Goal: Information Seeking & Learning: Learn about a topic

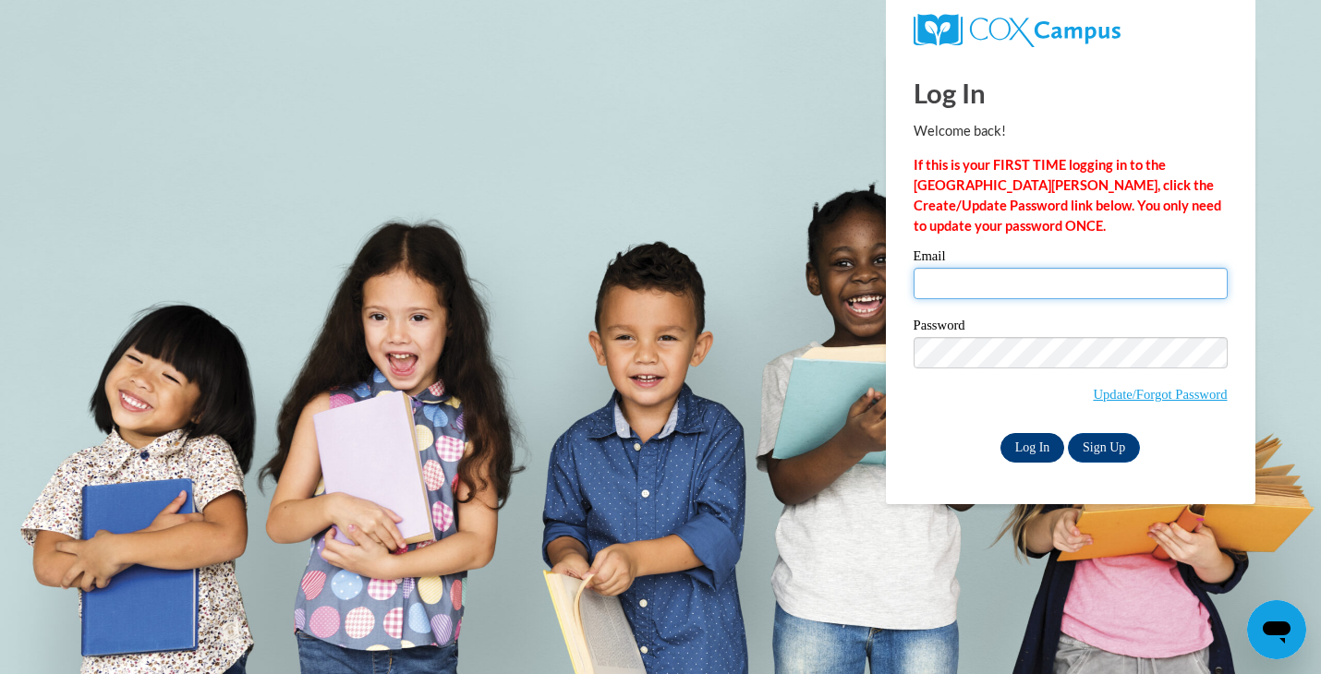
type input "mcgowanl@uwplatt.edu"
click at [1015, 433] on input "Log In" at bounding box center [1033, 448] width 65 height 30
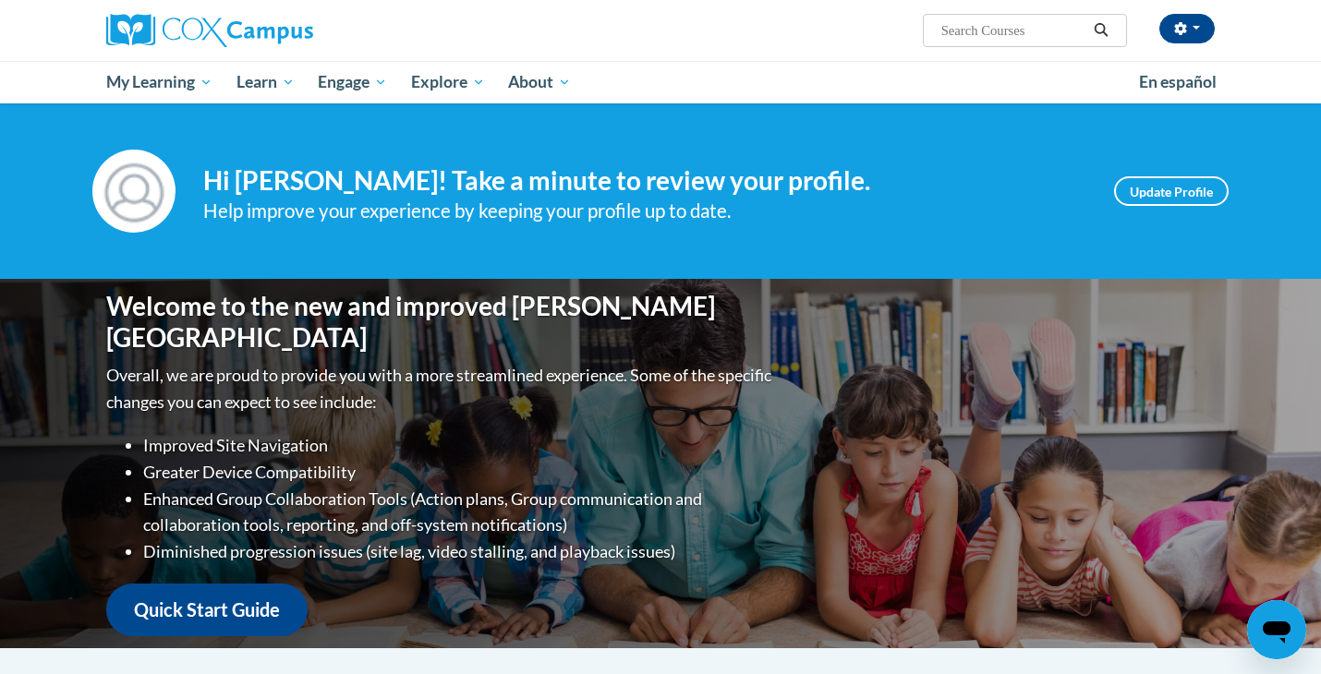
click at [1000, 29] on input "Search..." at bounding box center [1014, 30] width 148 height 22
type input "reading fluency module"
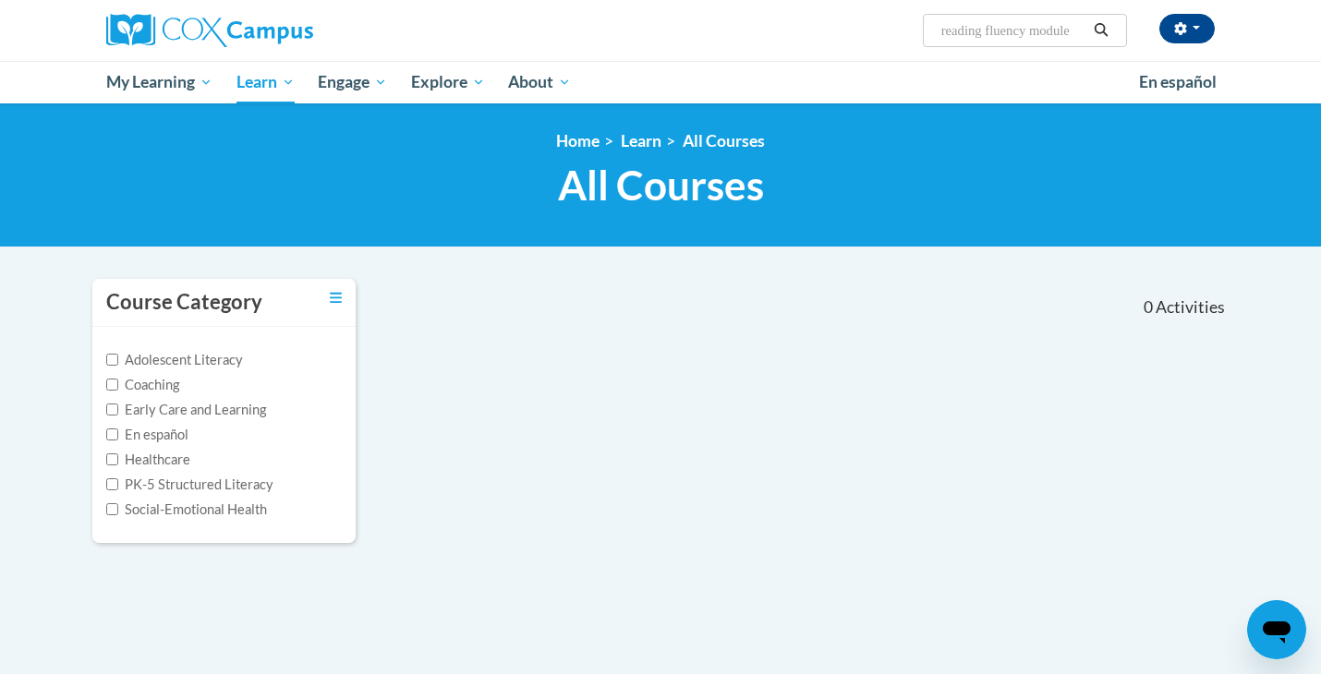
click at [1033, 28] on input "reading fluency module" at bounding box center [1014, 30] width 148 height 22
drag, startPoint x: 1082, startPoint y: 29, endPoint x: 1037, endPoint y: 25, distance: 45.4
click at [1037, 27] on input "reading fluency module" at bounding box center [1014, 30] width 148 height 22
type input "reading fluency"
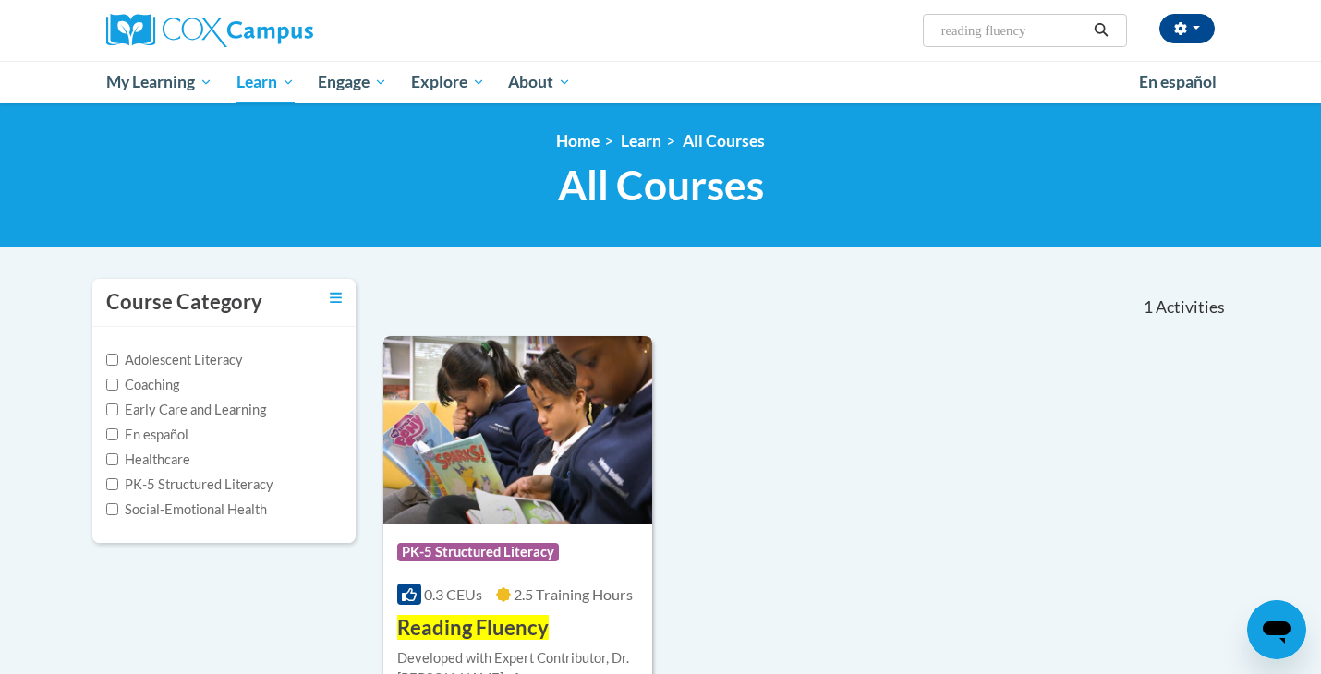
click at [544, 593] on span "2.5 Training Hours" at bounding box center [573, 595] width 119 height 18
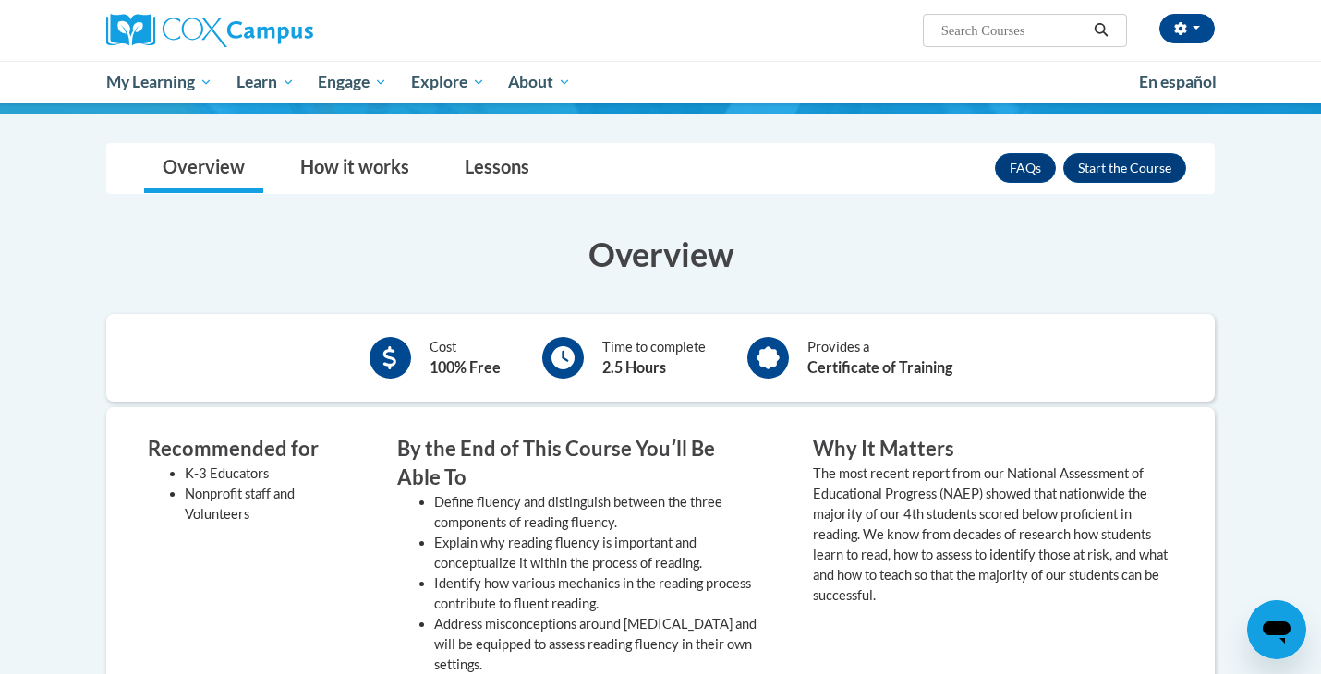
scroll to position [296, 0]
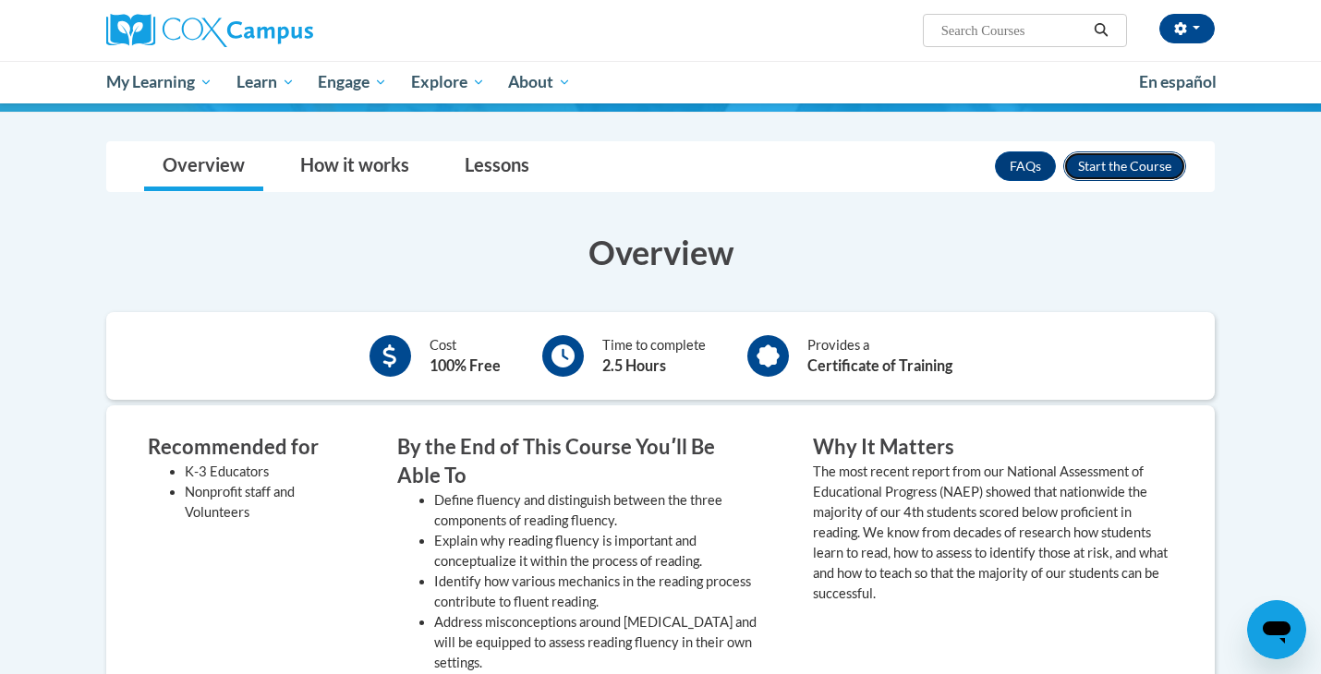
click at [1117, 152] on button "Enroll" at bounding box center [1124, 167] width 123 height 30
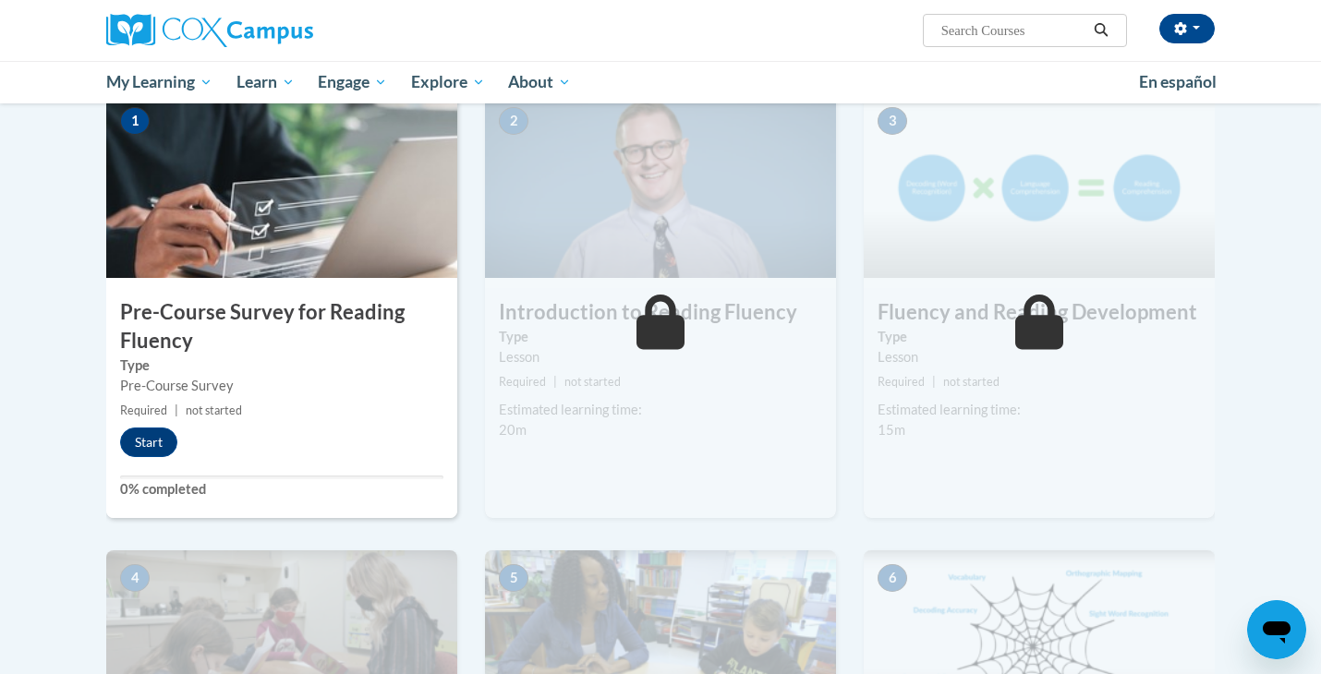
scroll to position [418, 0]
click at [164, 425] on div "1 Pre-Course Survey for Reading Fluency Type Pre-Course Survey Required | not s…" at bounding box center [281, 304] width 351 height 425
click at [164, 434] on button "Start" at bounding box center [148, 442] width 57 height 30
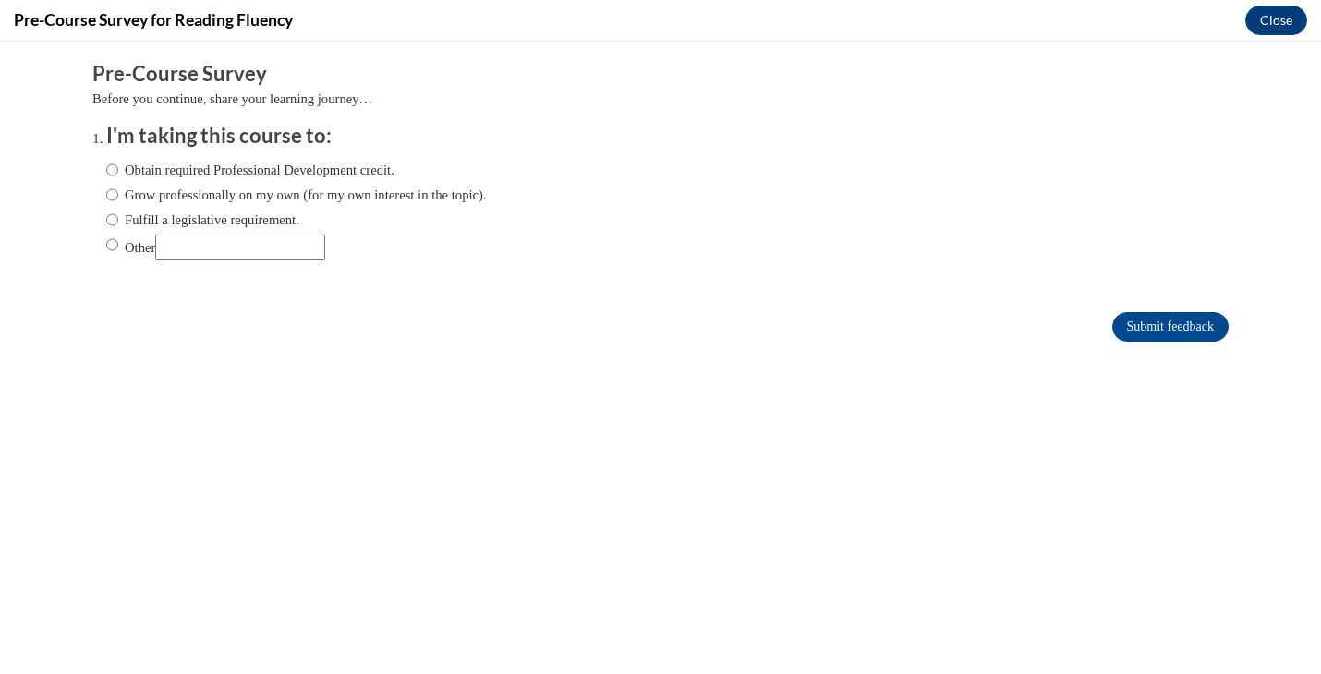
scroll to position [0, 0]
click at [274, 256] on input "Other" at bounding box center [240, 248] width 170 height 26
type input "school"
click at [1195, 320] on input "Submit feedback" at bounding box center [1170, 327] width 116 height 30
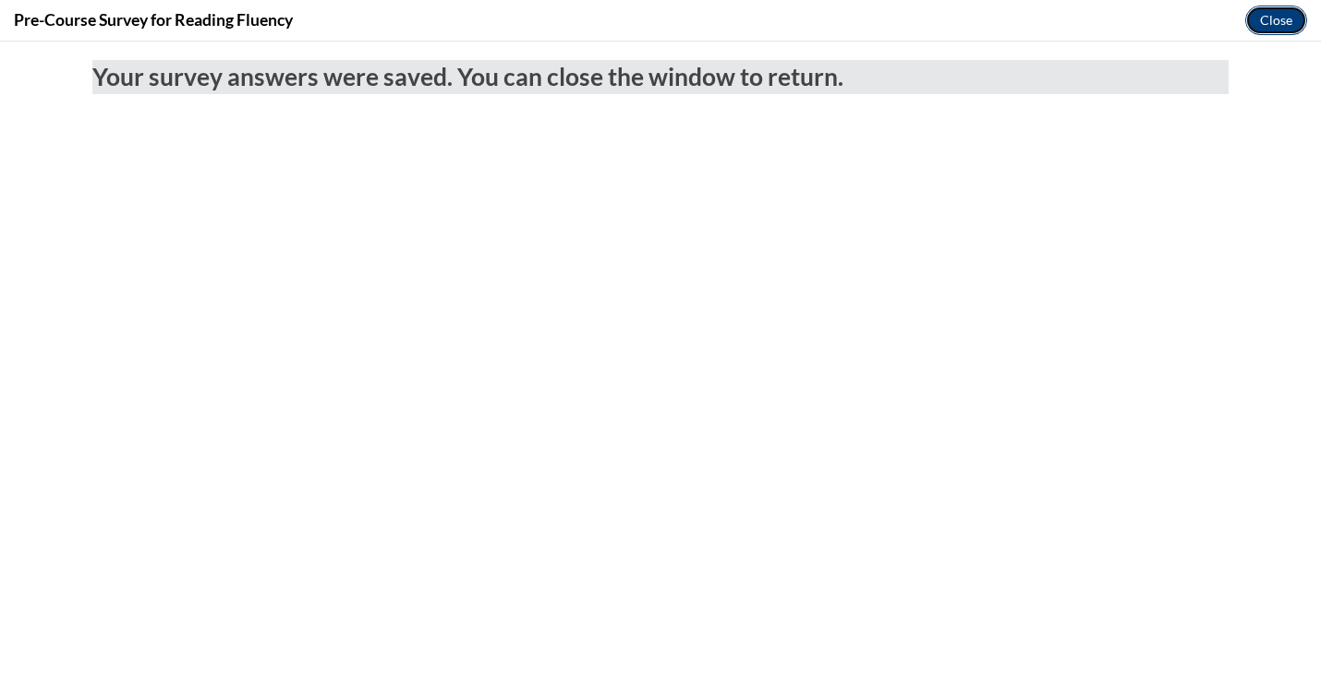
click at [1292, 23] on button "Close" at bounding box center [1276, 21] width 62 height 30
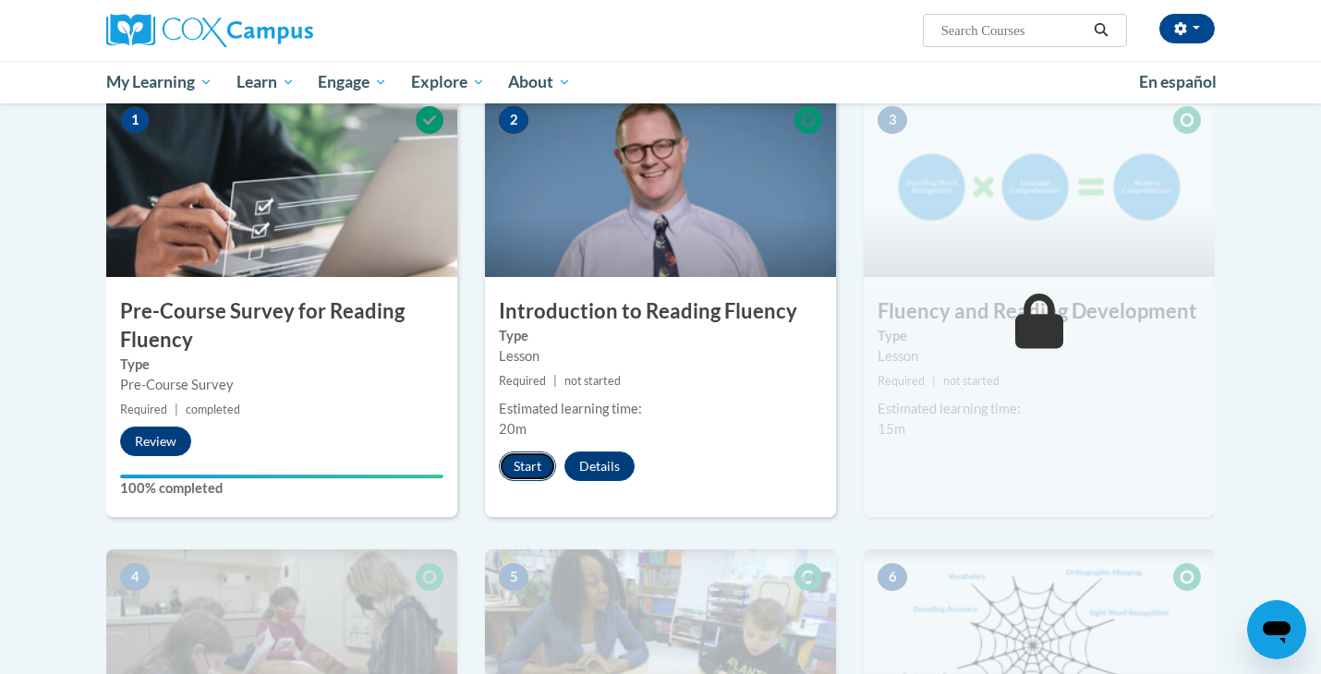
click at [508, 466] on button "Start" at bounding box center [527, 467] width 57 height 30
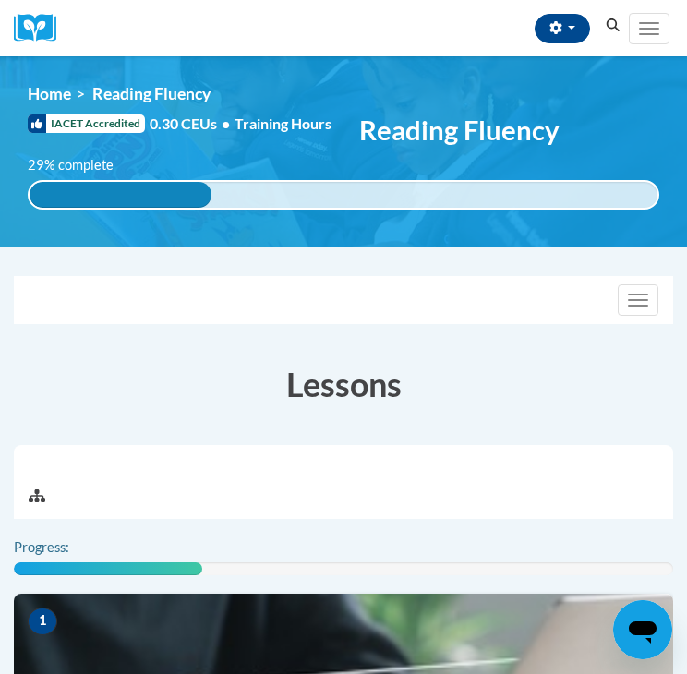
click at [230, 594] on img at bounding box center [344, 686] width 660 height 185
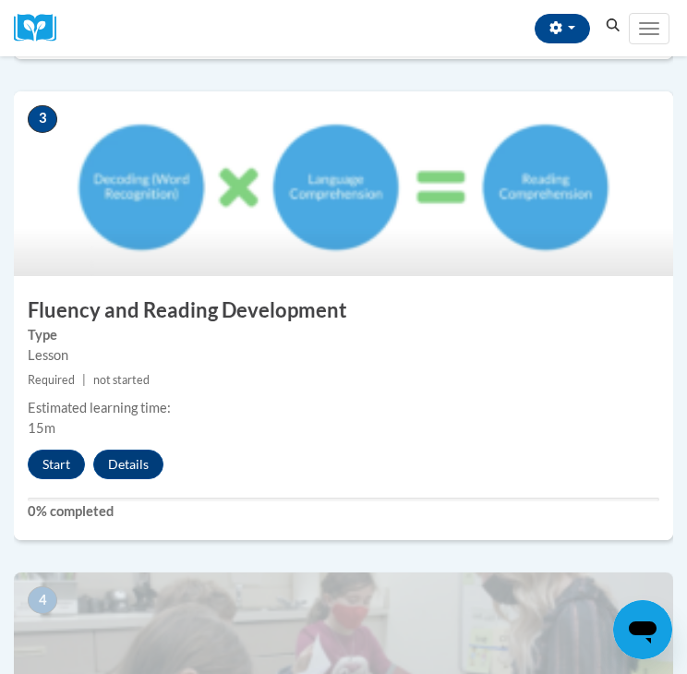
scroll to position [1293, 0]
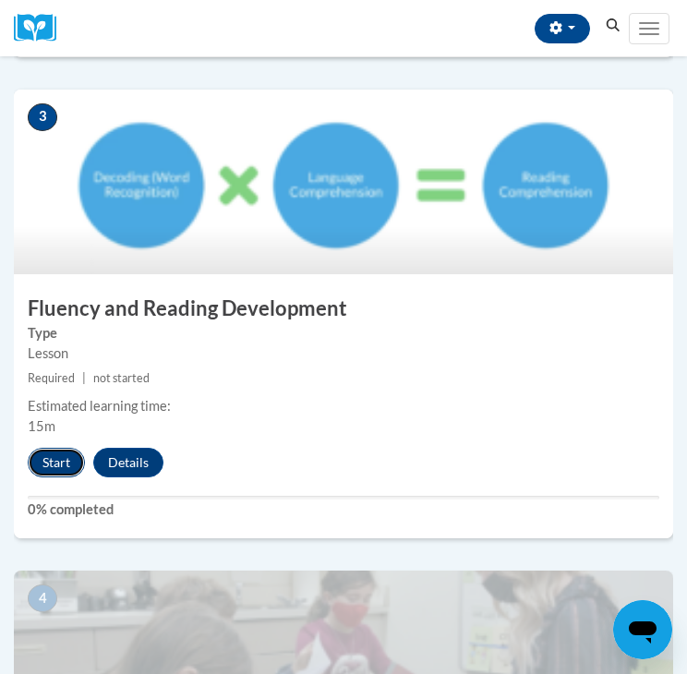
click at [45, 457] on button "Start" at bounding box center [56, 463] width 57 height 30
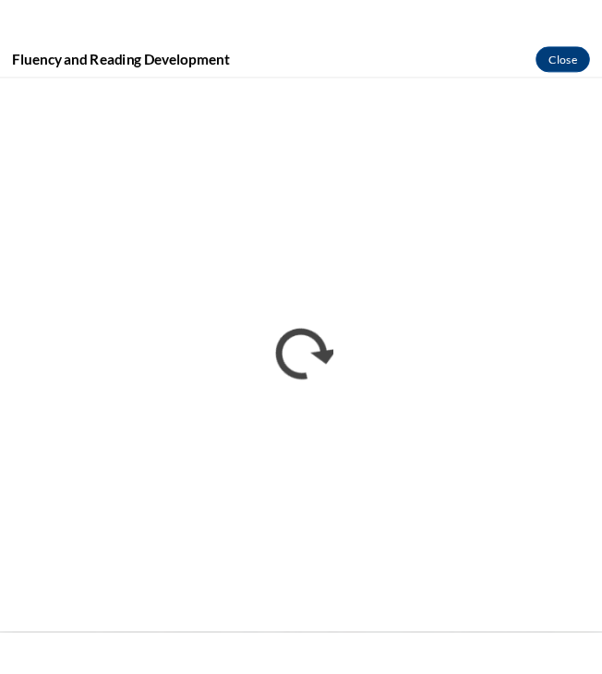
scroll to position [0, 0]
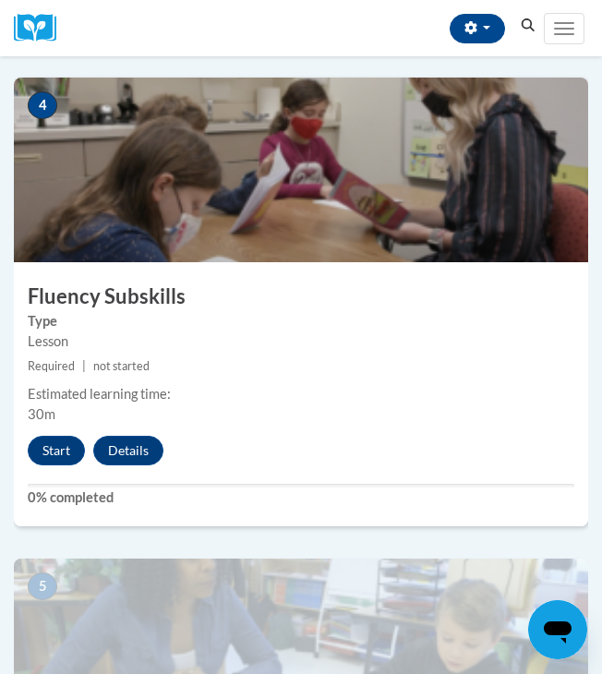
scroll to position [1796, 0]
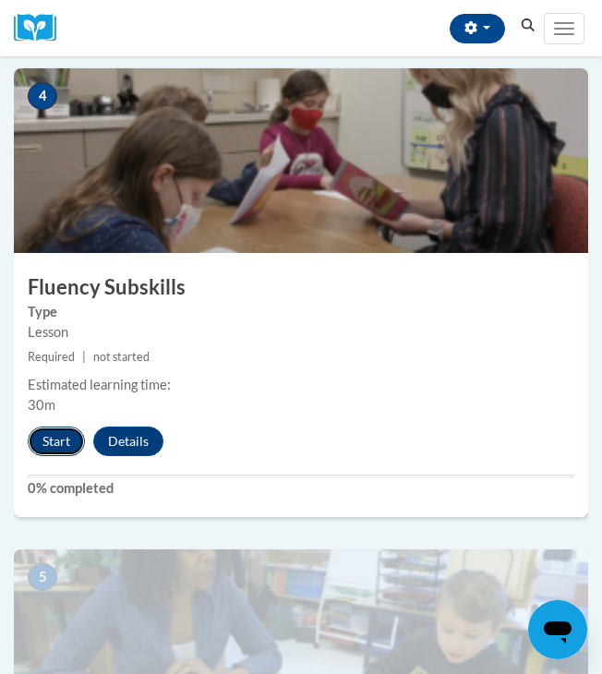
click at [67, 438] on button "Start" at bounding box center [56, 442] width 57 height 30
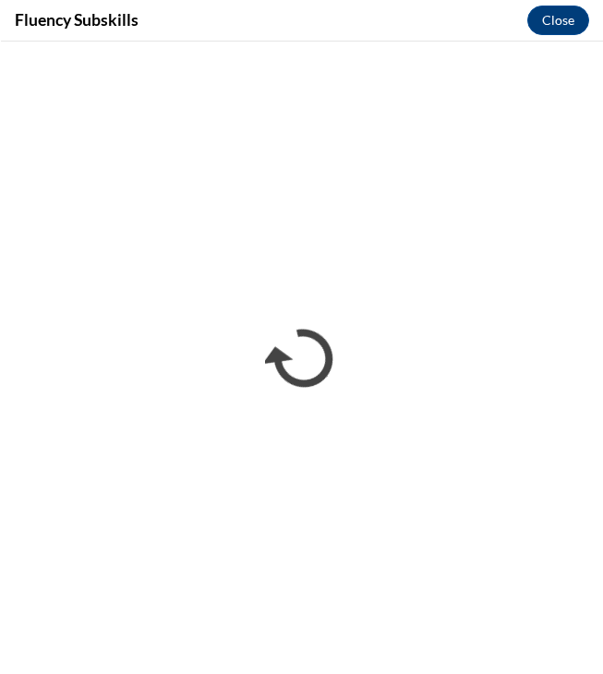
scroll to position [0, 0]
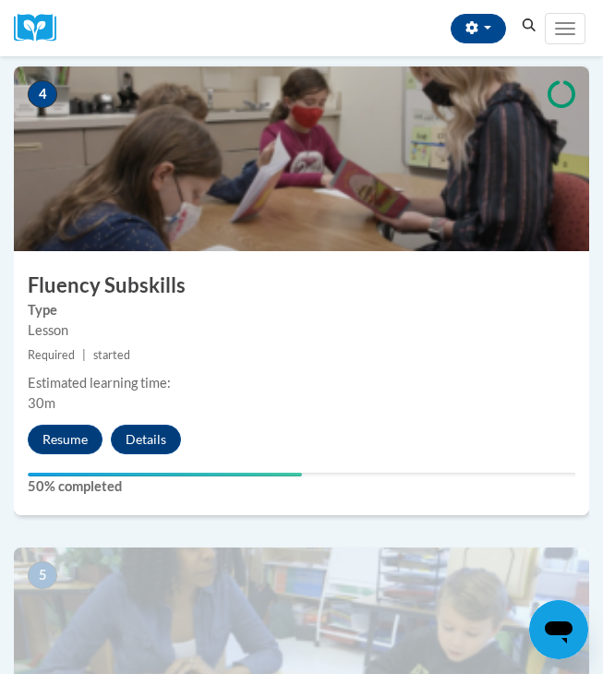
scroll to position [1802, 0]
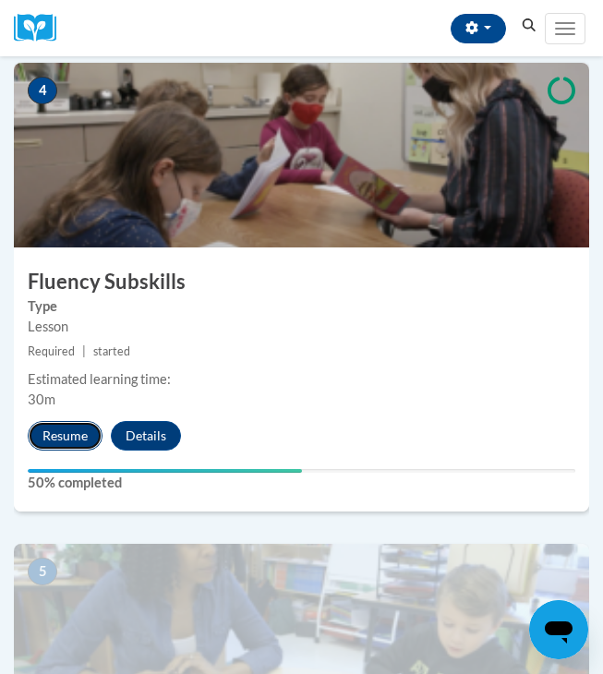
click at [79, 440] on button "Resume" at bounding box center [65, 436] width 75 height 30
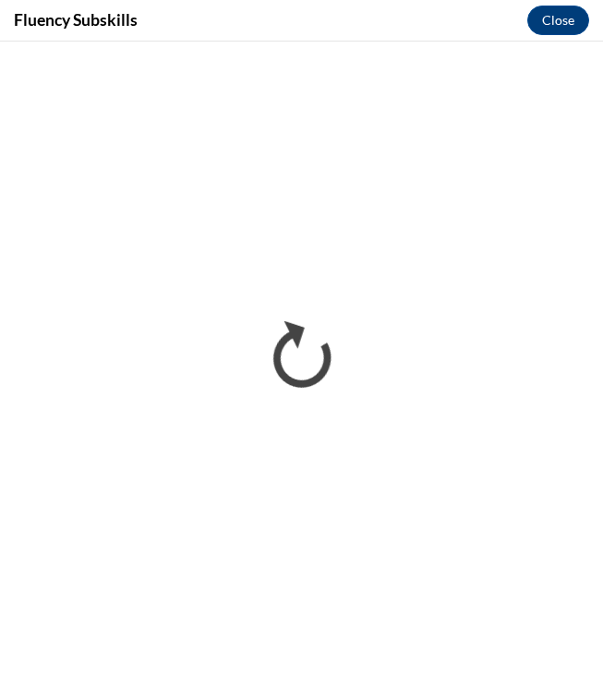
scroll to position [0, 0]
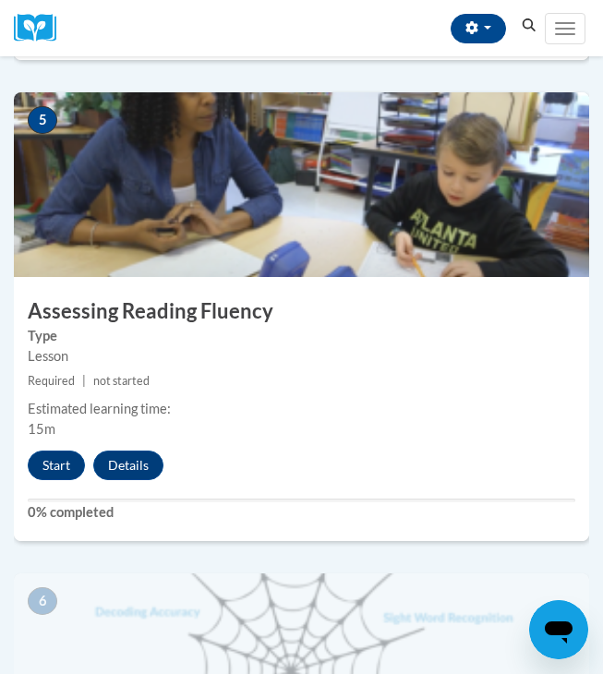
scroll to position [2281, 0]
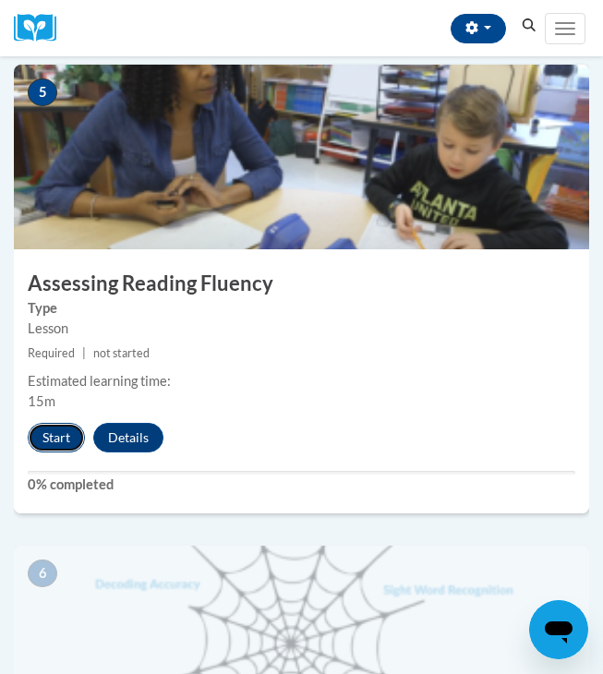
click at [50, 439] on button "Start" at bounding box center [56, 438] width 57 height 30
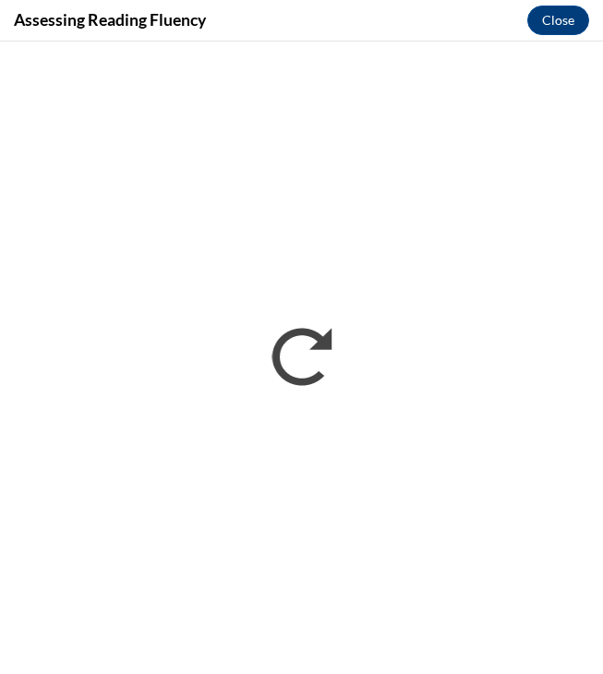
scroll to position [0, 0]
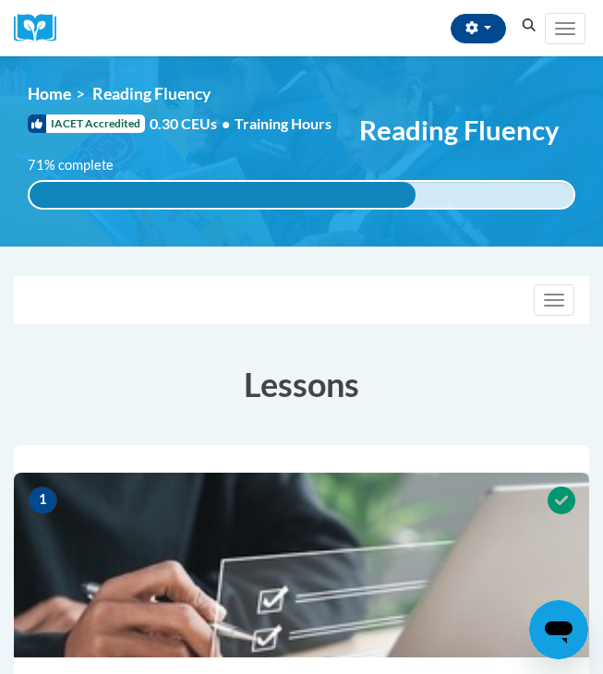
click at [393, 375] on h3 "Lessons" at bounding box center [302, 384] width 576 height 46
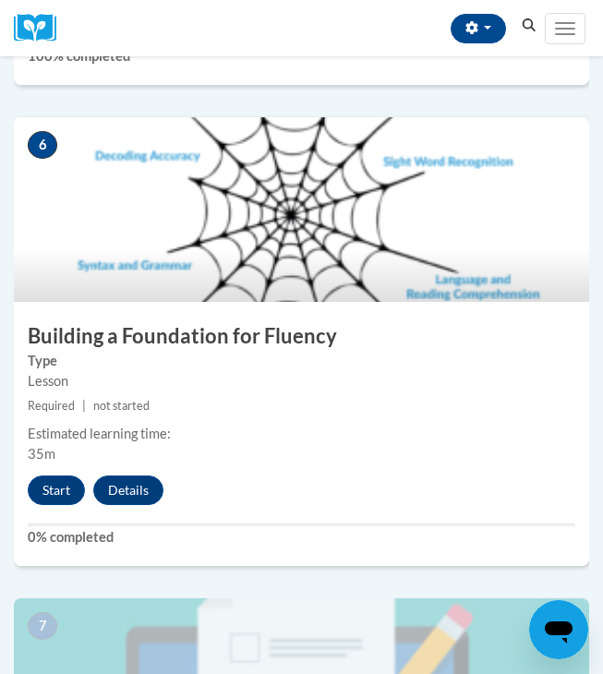
scroll to position [2716, 0]
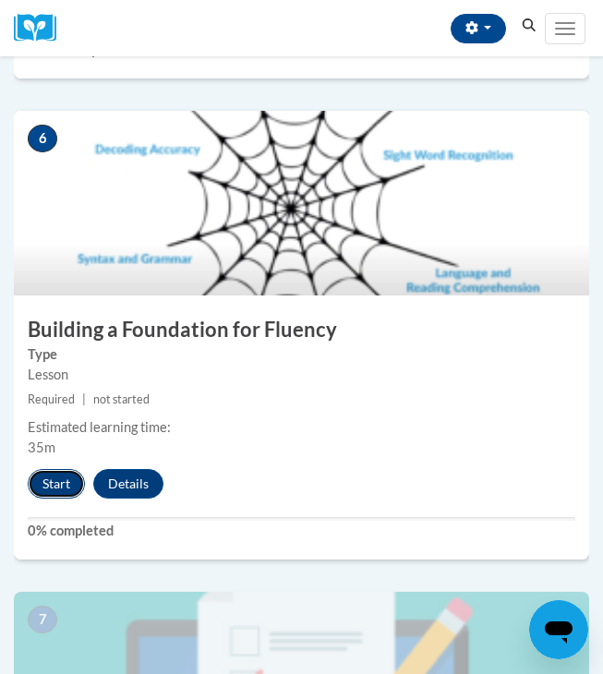
click at [49, 484] on button "Start" at bounding box center [56, 484] width 57 height 30
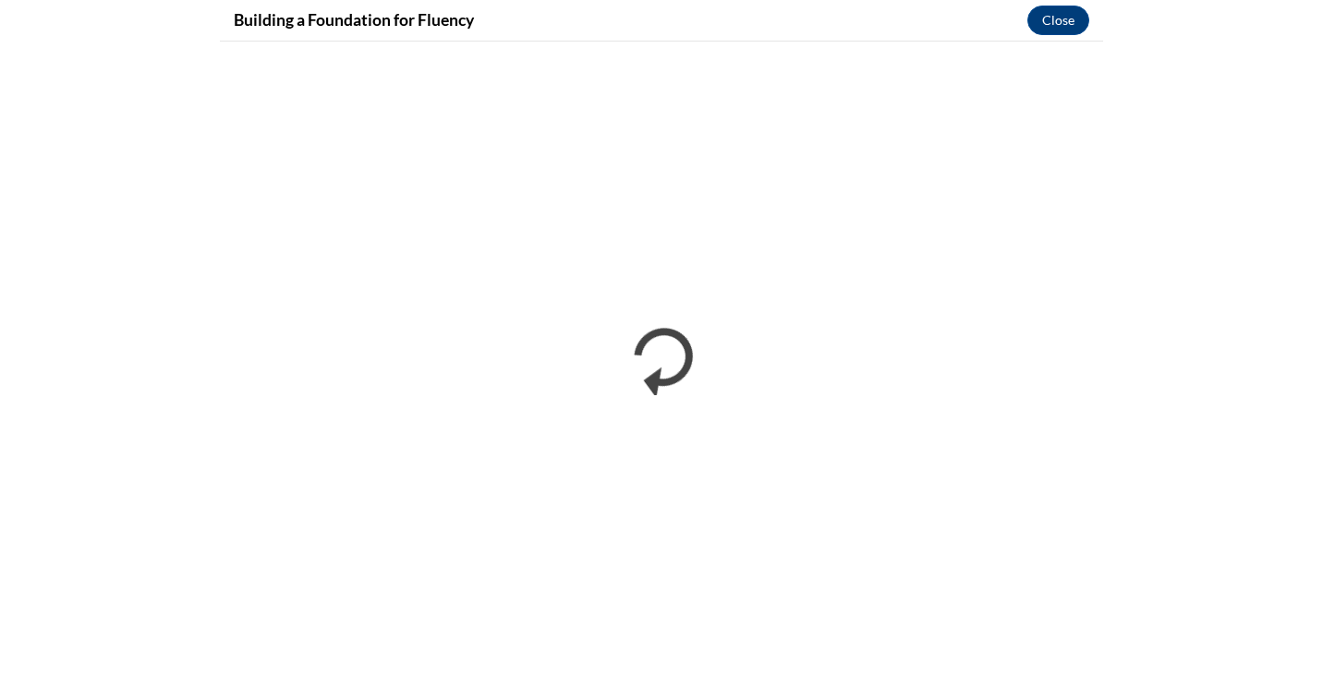
scroll to position [1665, 0]
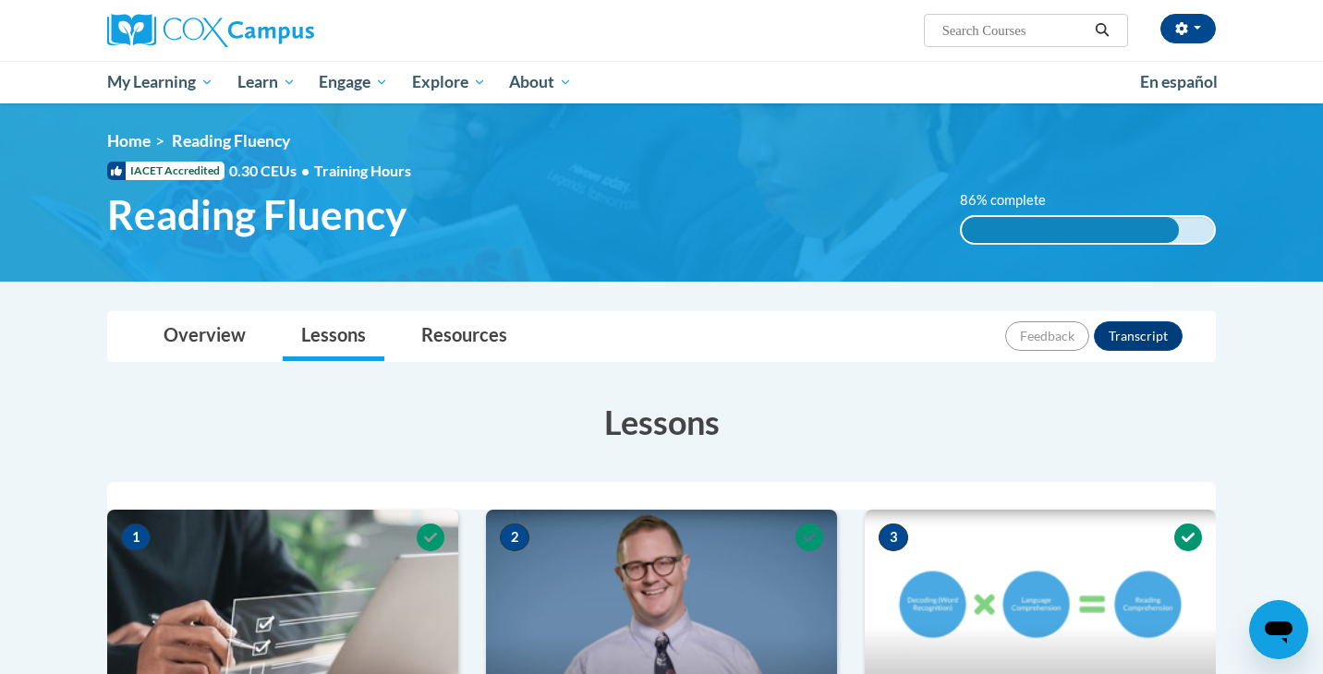
click at [871, 414] on h3 "Lessons" at bounding box center [661, 422] width 1109 height 46
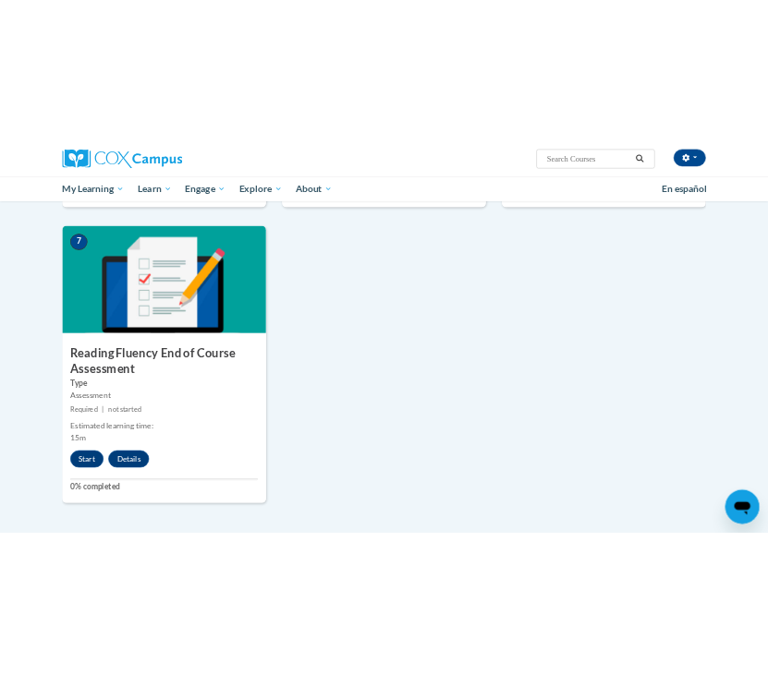
scroll to position [1335, 0]
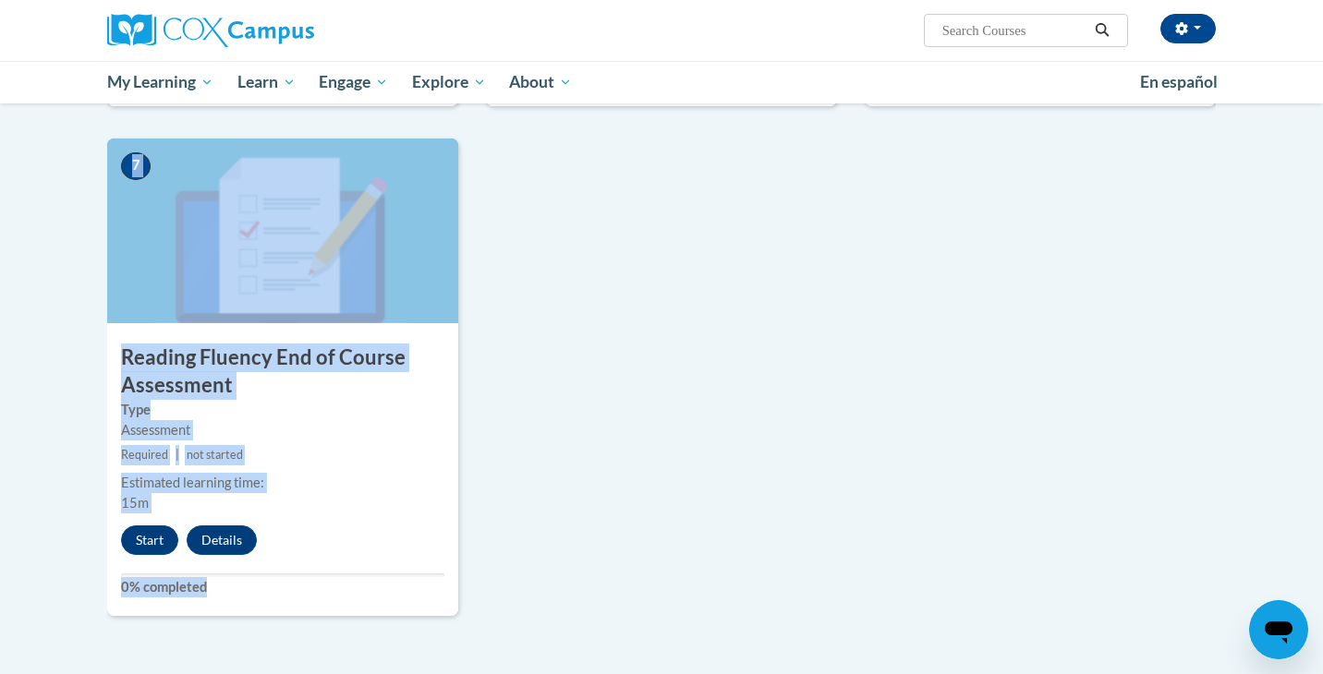
drag, startPoint x: 1320, startPoint y: 333, endPoint x: 775, endPoint y: 306, distance: 545.8
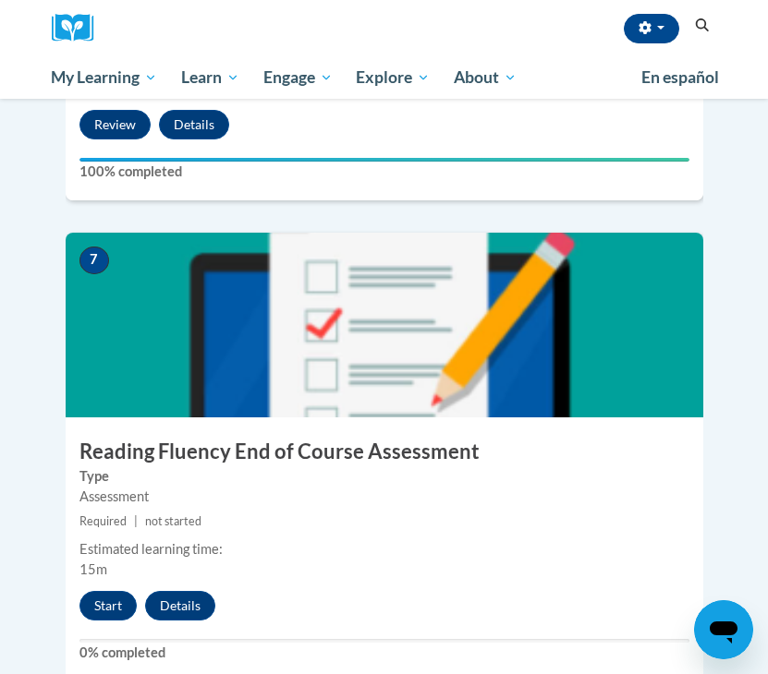
scroll to position [3221, 0]
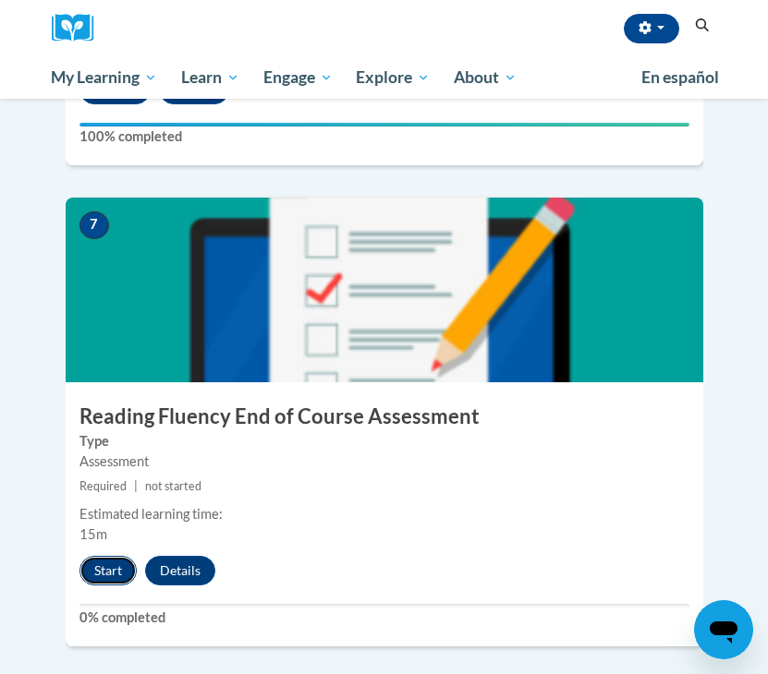
click at [103, 556] on button "Start" at bounding box center [107, 571] width 57 height 30
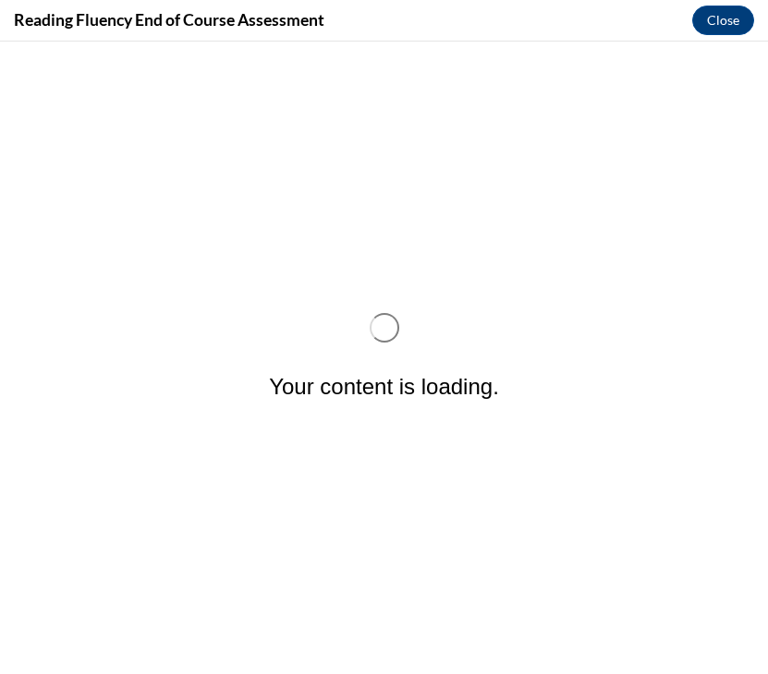
scroll to position [0, 0]
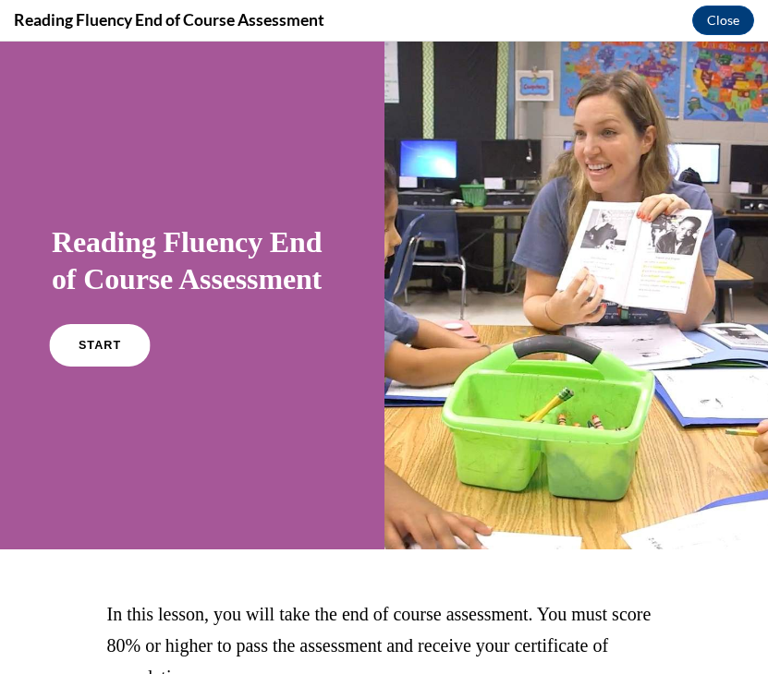
click at [102, 353] on span "START" at bounding box center [100, 346] width 42 height 14
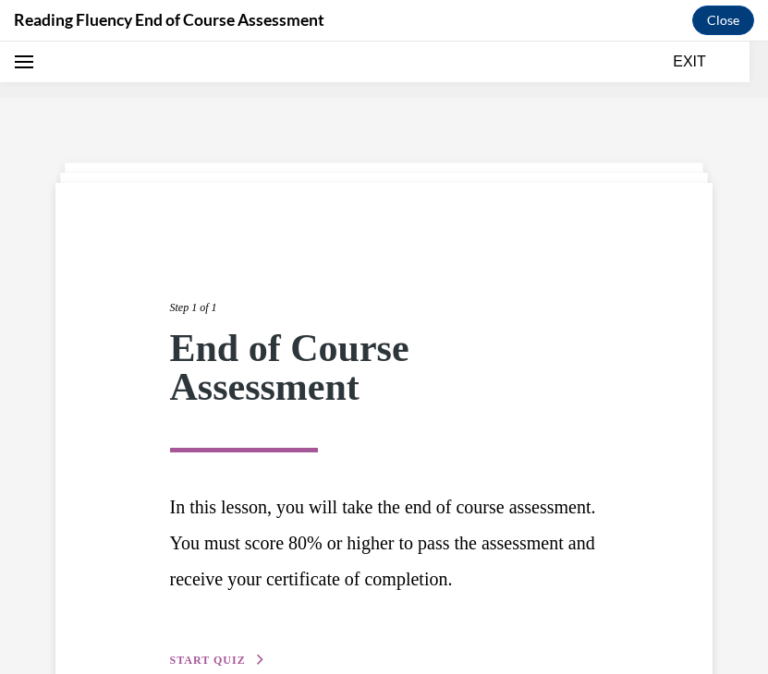
scroll to position [57, 0]
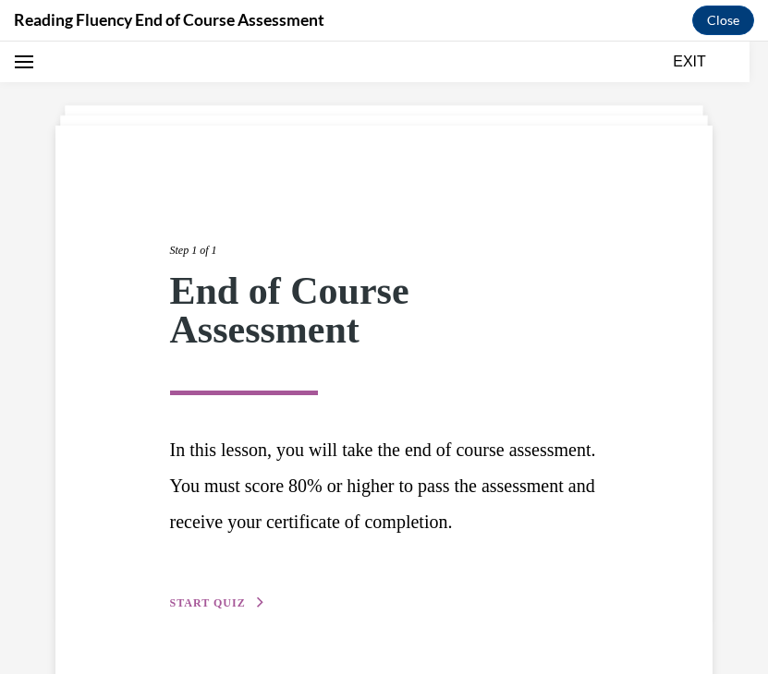
click at [695, 262] on div "Step 1 of 1 End of Course Assessment In this lesson, you will take the end of c…" at bounding box center [384, 407] width 685 height 414
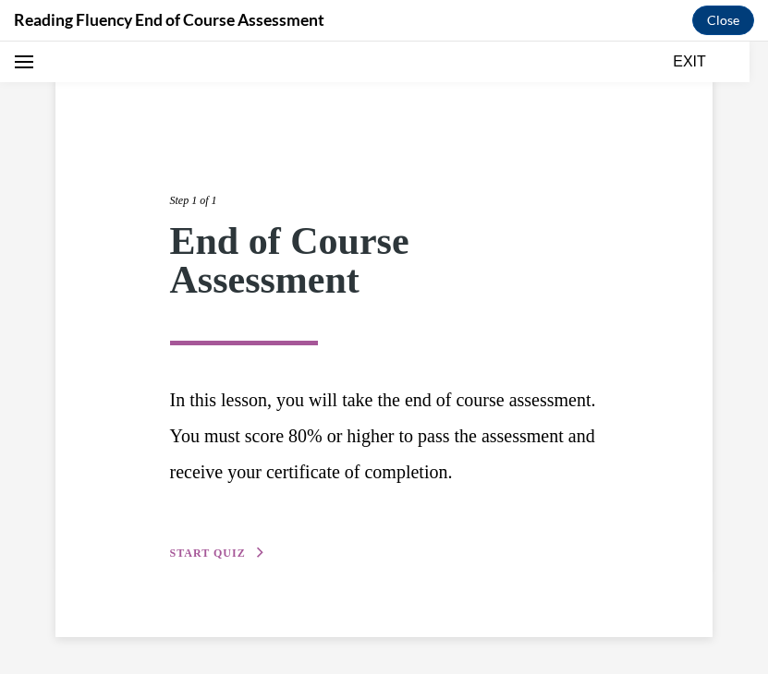
scroll to position [143, 0]
click at [248, 552] on button "START QUIZ" at bounding box center [218, 553] width 96 height 17
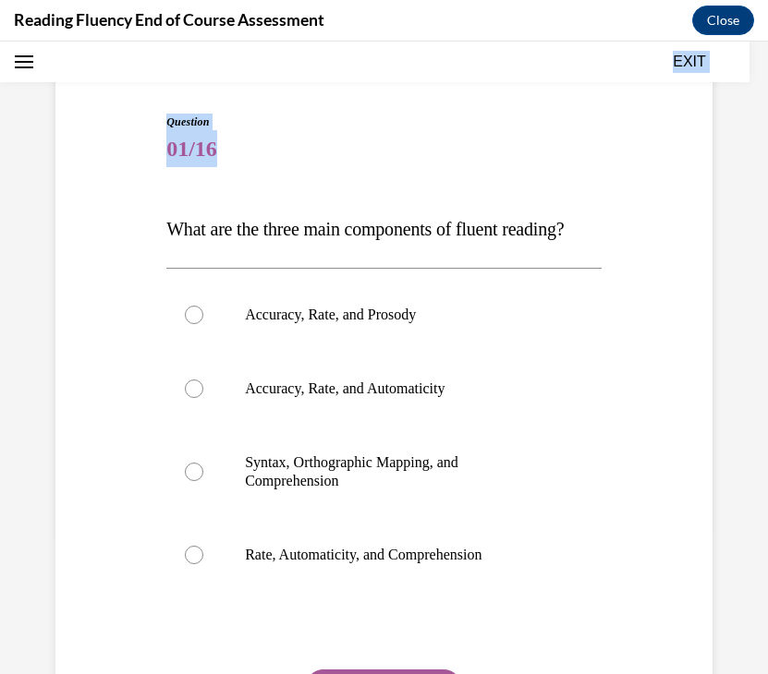
scroll to position [364, 0]
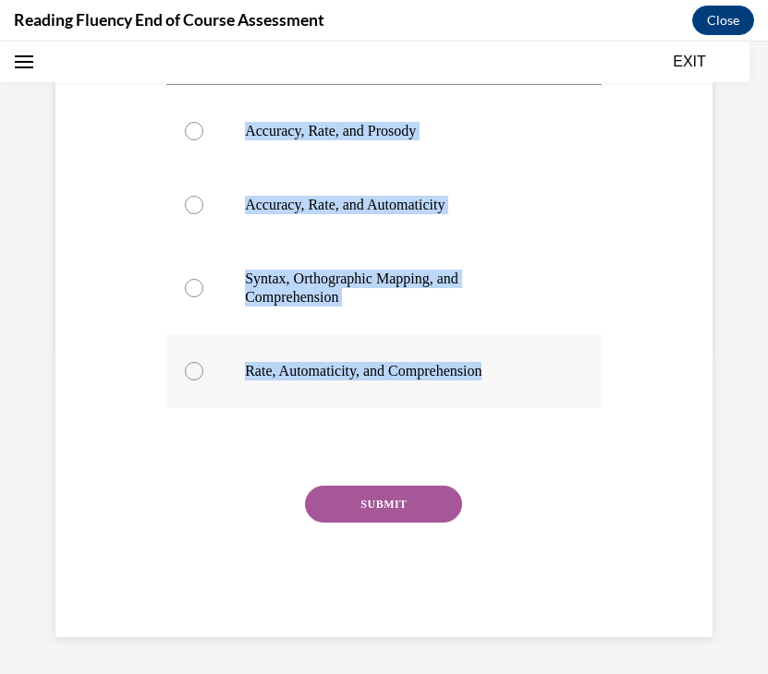
drag, startPoint x: 169, startPoint y: 213, endPoint x: 514, endPoint y: 375, distance: 380.7
click at [514, 375] on div "Question 01/16 What are the three main components of fluent reading?  Accuracy,…" at bounding box center [383, 284] width 435 height 708
copy div "What are the three main components of fluent reading?  Accuracy, Rate, and Pros…"
click at [358, 142] on label "Accuracy, Rate, and Prosody" at bounding box center [383, 131] width 435 height 74
click at [203, 140] on input "Accuracy, Rate, and Prosody" at bounding box center [194, 131] width 18 height 18
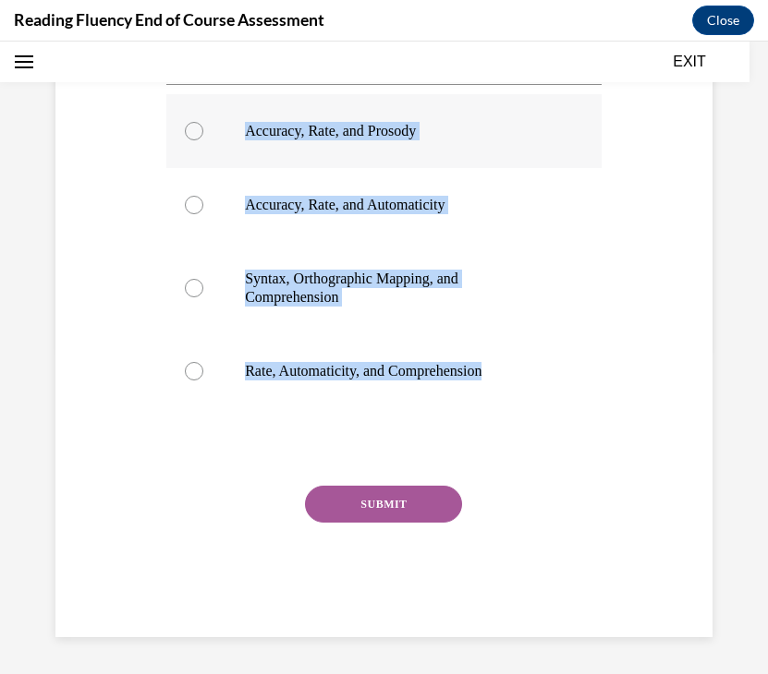
radio input "true"
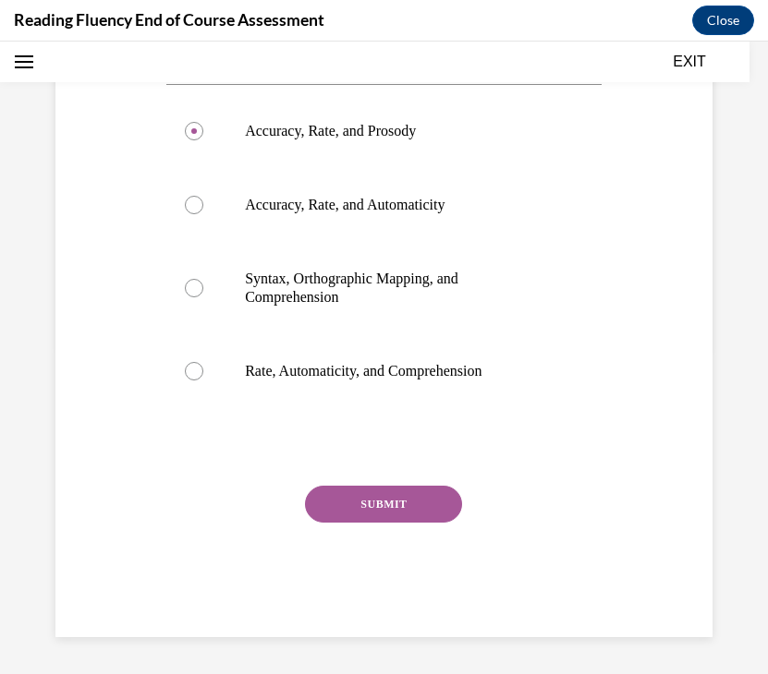
click at [367, 495] on button "SUBMIT" at bounding box center [383, 504] width 157 height 37
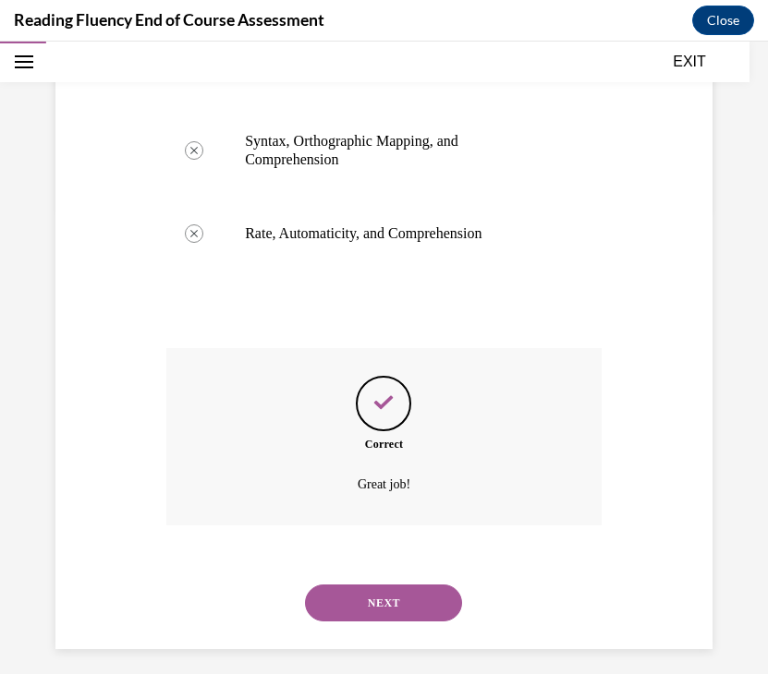
scroll to position [514, 0]
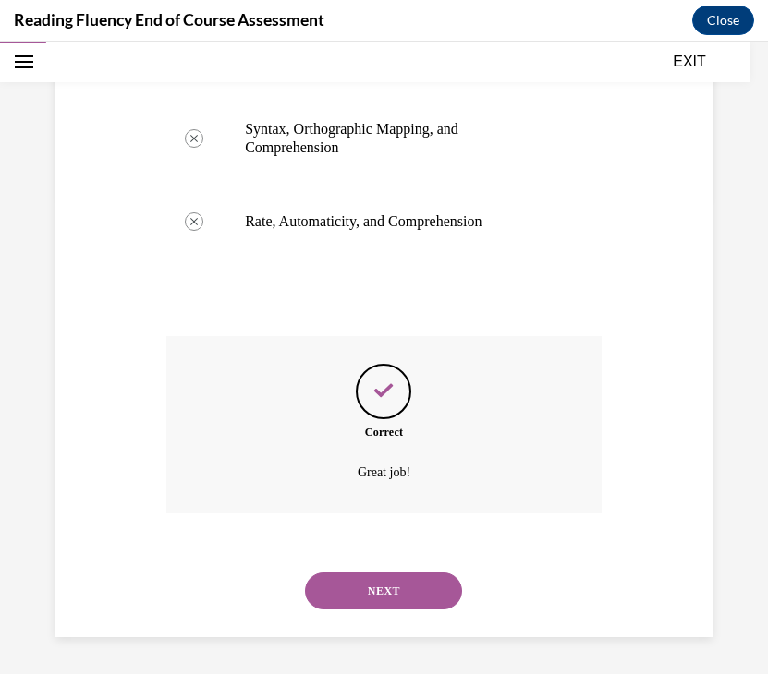
click at [371, 595] on button "NEXT" at bounding box center [383, 591] width 157 height 37
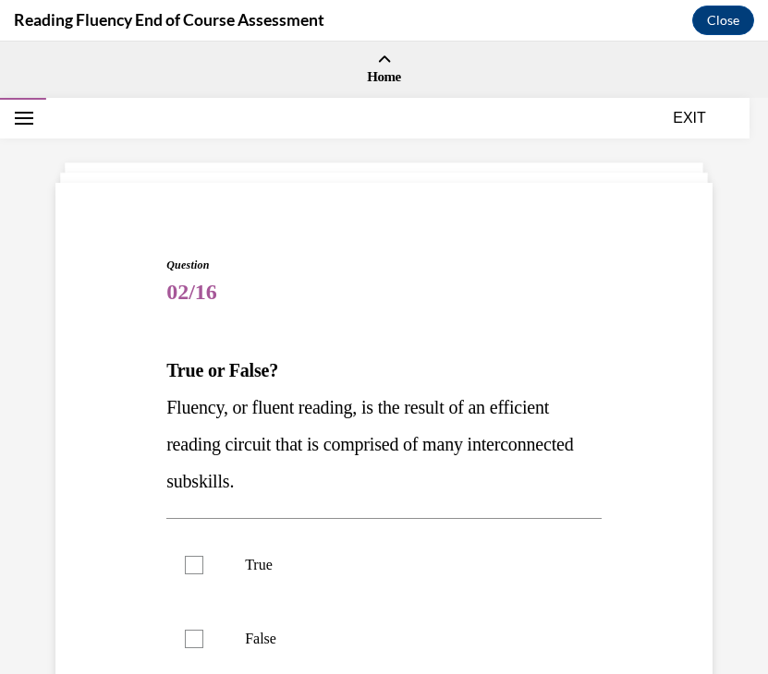
click at [741, 299] on div "Question 02/16 True or False? Fluency, or fluent reading, is the result of an e…" at bounding box center [384, 521] width 768 height 843
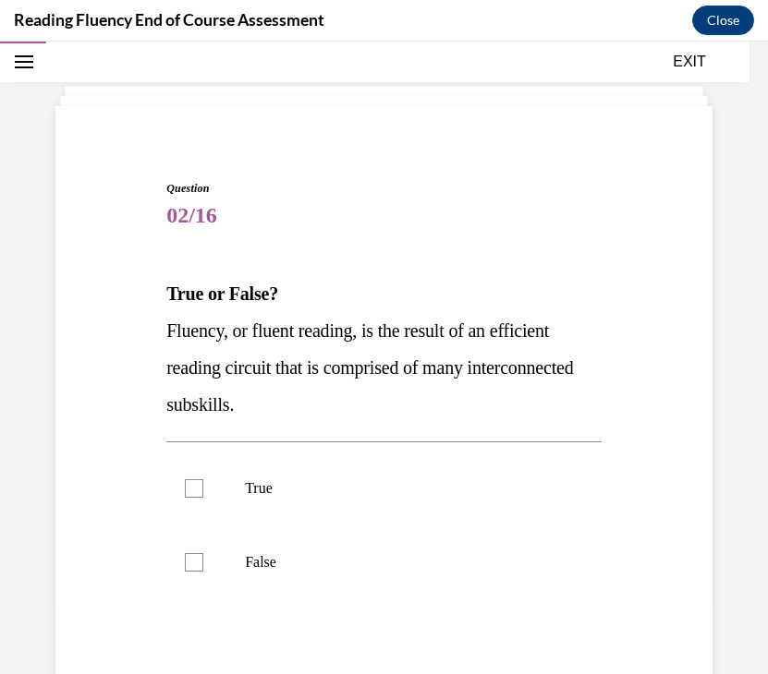
scroll to position [111, 0]
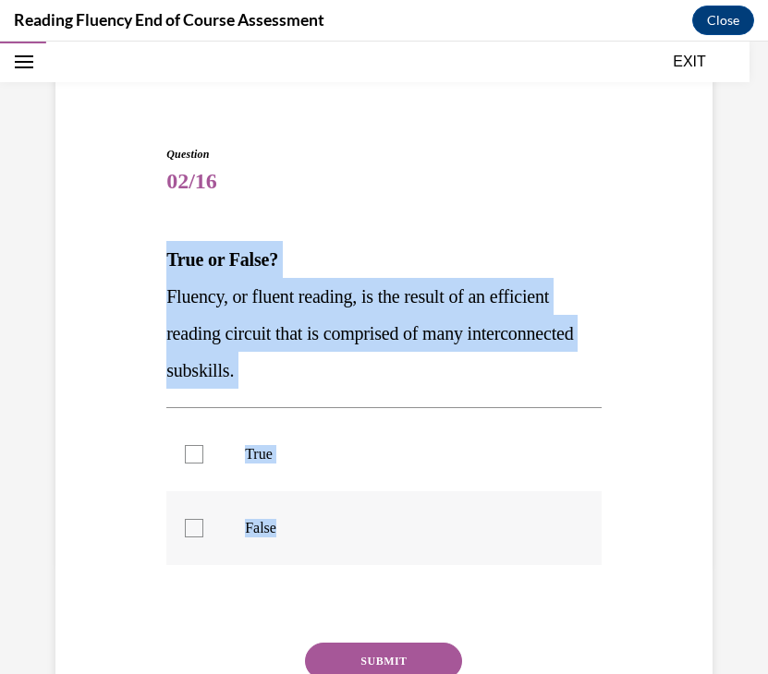
drag, startPoint x: 164, startPoint y: 256, endPoint x: 311, endPoint y: 552, distance: 330.5
click at [311, 552] on div "Question 02/16 True or False? Fluency, or fluent reading, is the result of an e…" at bounding box center [384, 456] width 444 height 676
copy div "True or False? Fluency, or fluent reading, is the result of an efficient readin…"
click at [581, 418] on label "True" at bounding box center [383, 455] width 435 height 74
click at [203, 445] on input "True" at bounding box center [194, 454] width 18 height 18
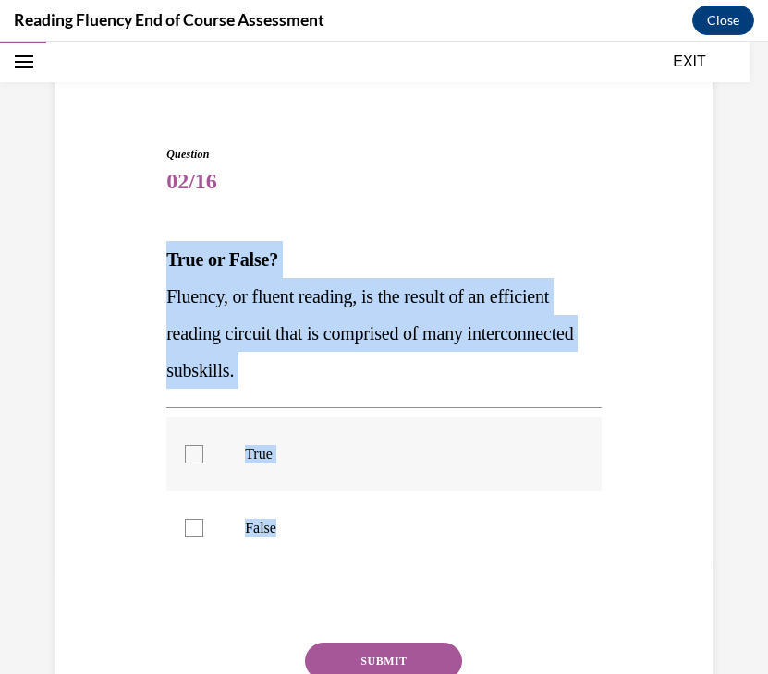
checkbox input "true"
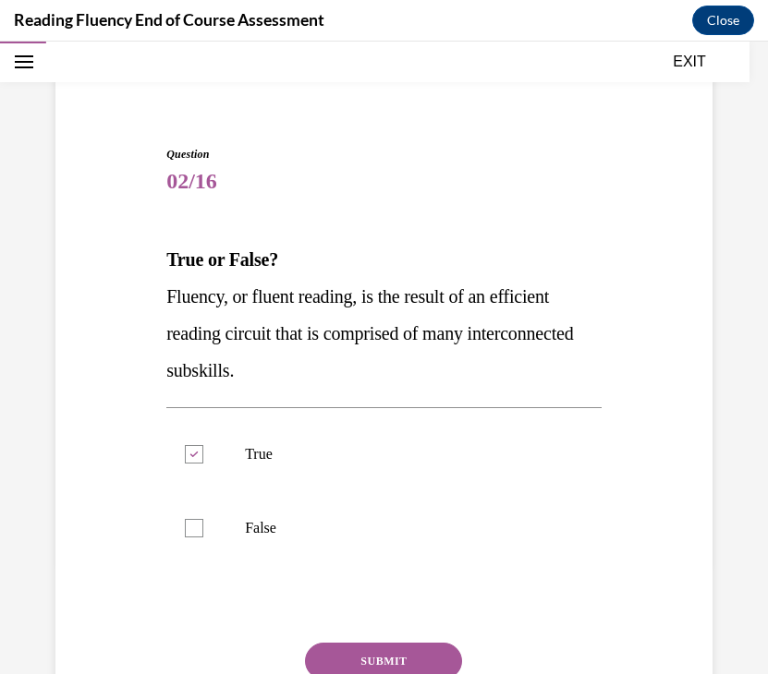
click at [381, 656] on button "SUBMIT" at bounding box center [383, 661] width 157 height 37
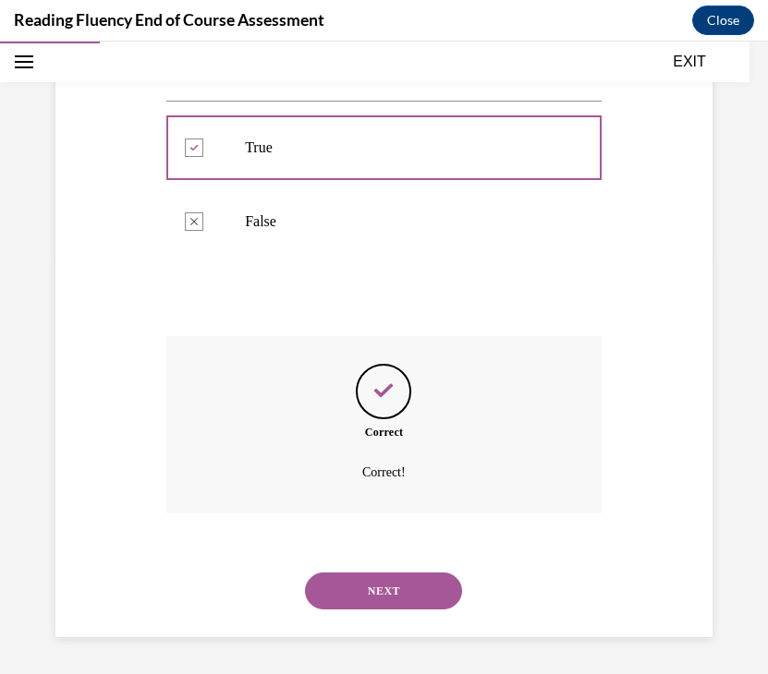
click at [366, 595] on button "NEXT" at bounding box center [383, 591] width 157 height 37
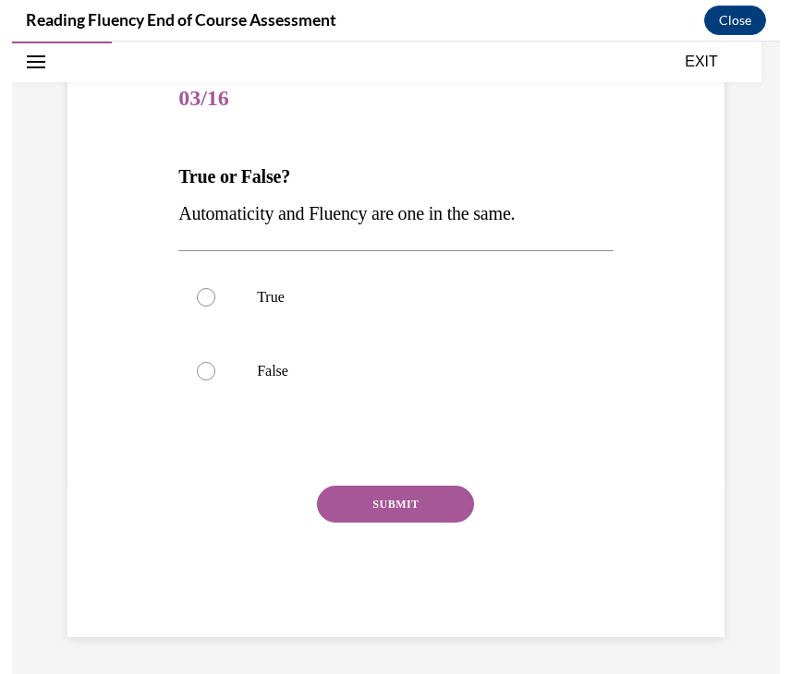
scroll to position [194, 0]
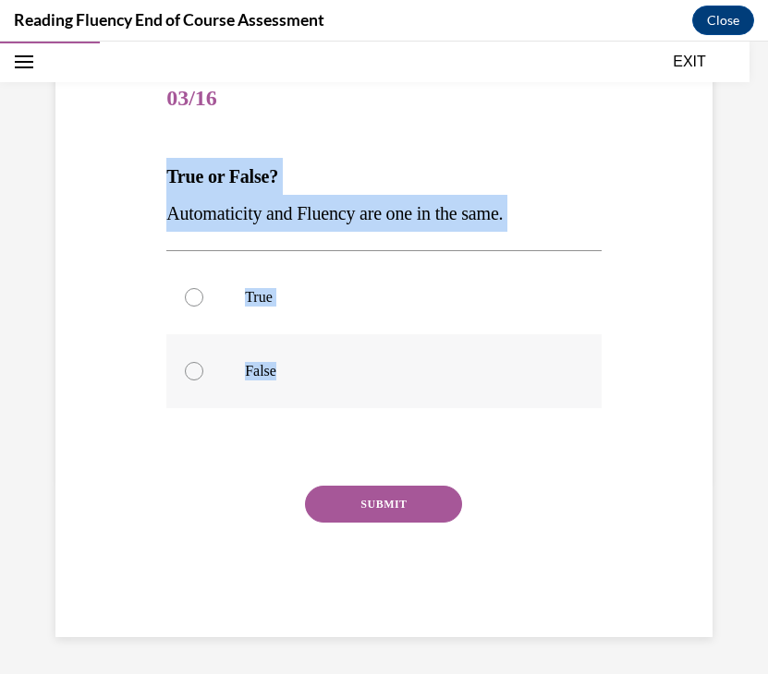
drag, startPoint x: 144, startPoint y: 159, endPoint x: 303, endPoint y: 381, distance: 272.8
click at [304, 382] on div "Question 03/16 True or False? Automaticity and Fluency are one in the same.  Tr…" at bounding box center [384, 322] width 666 height 630
copy div "True or False? Automaticity and Fluency are one in the same.  True False"
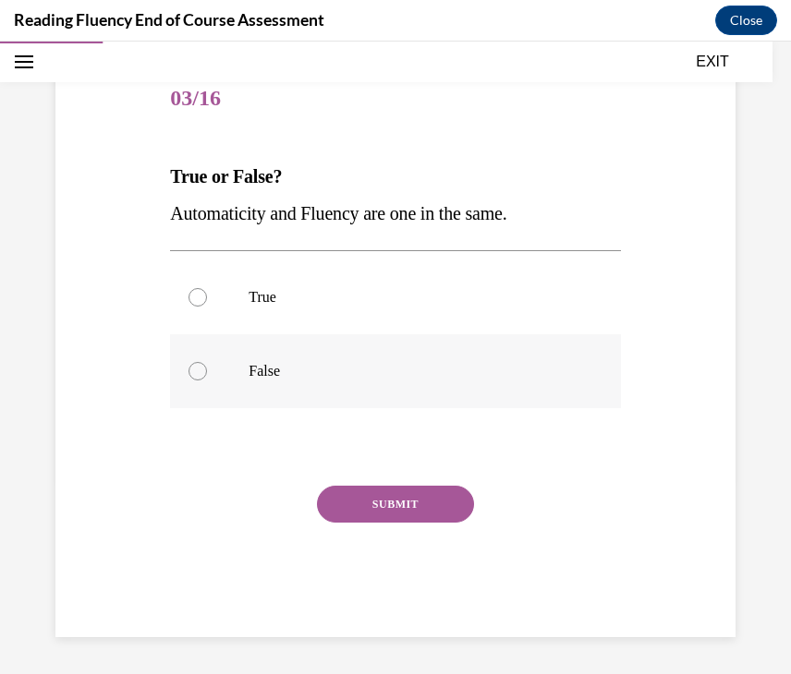
click at [241, 354] on label "False" at bounding box center [395, 371] width 450 height 74
click at [207, 362] on input "False" at bounding box center [197, 371] width 18 height 18
radio input "true"
click at [394, 503] on button "SUBMIT" at bounding box center [395, 504] width 157 height 37
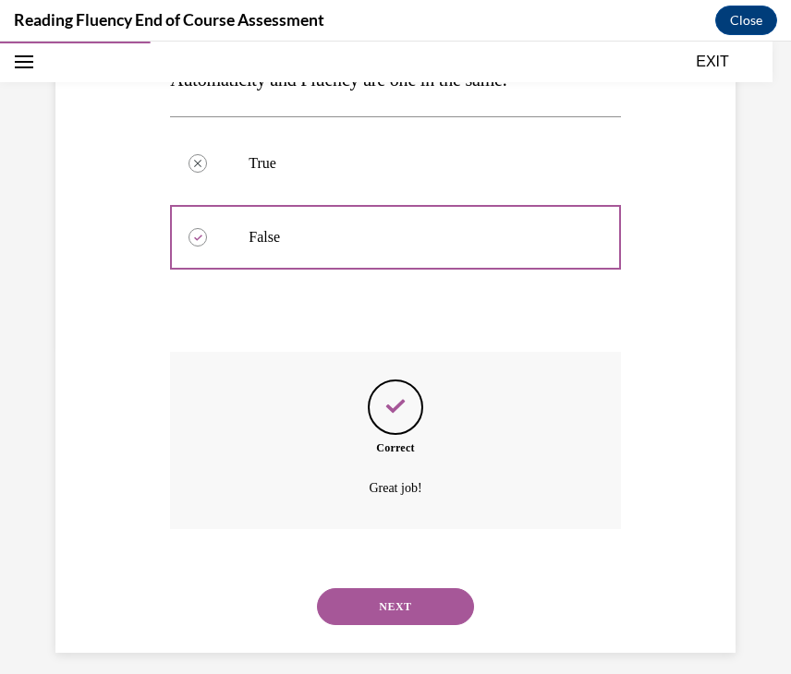
scroll to position [344, 0]
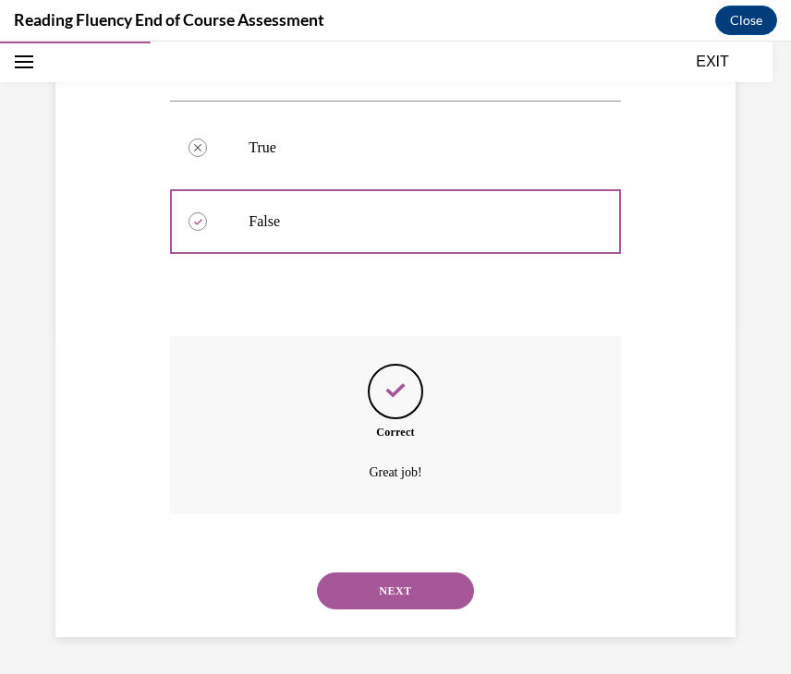
click at [397, 583] on button "NEXT" at bounding box center [395, 591] width 157 height 37
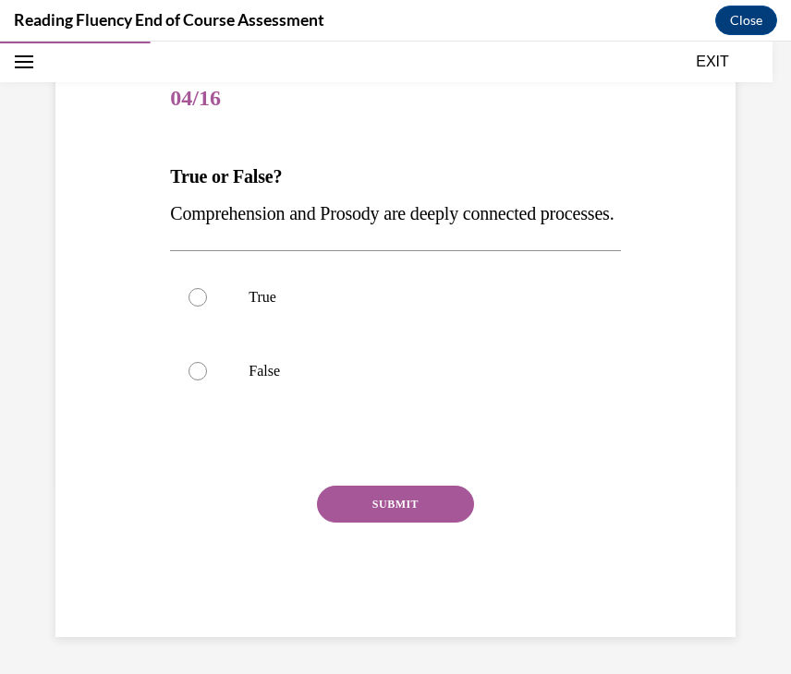
scroll to position [231, 0]
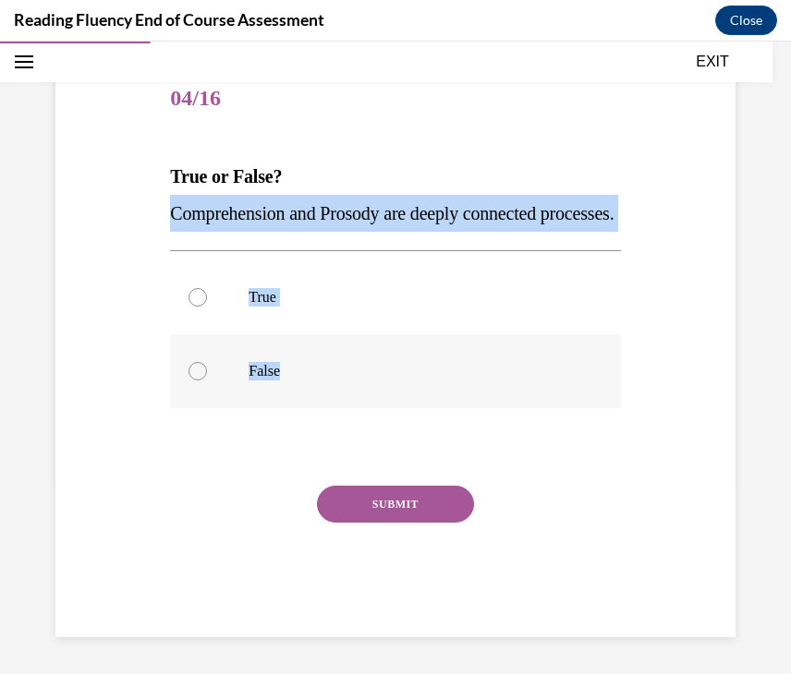
drag, startPoint x: 165, startPoint y: 197, endPoint x: 290, endPoint y: 373, distance: 216.1
click at [290, 374] on div "Question 04/16 True or False? Comprehension and Prosody are deeply connected pr…" at bounding box center [394, 336] width 459 height 602
copy div "Comprehension and Prosody are deeply connected processes.  True False"
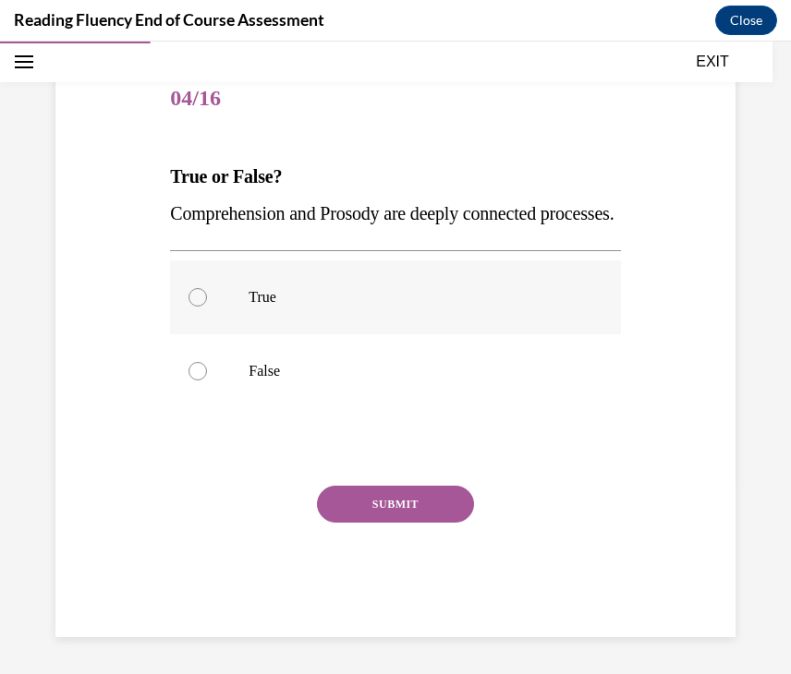
click at [595, 261] on label "True" at bounding box center [395, 298] width 450 height 74
click at [207, 288] on input "True" at bounding box center [197, 297] width 18 height 18
radio input "true"
click at [392, 507] on button "SUBMIT" at bounding box center [395, 504] width 157 height 37
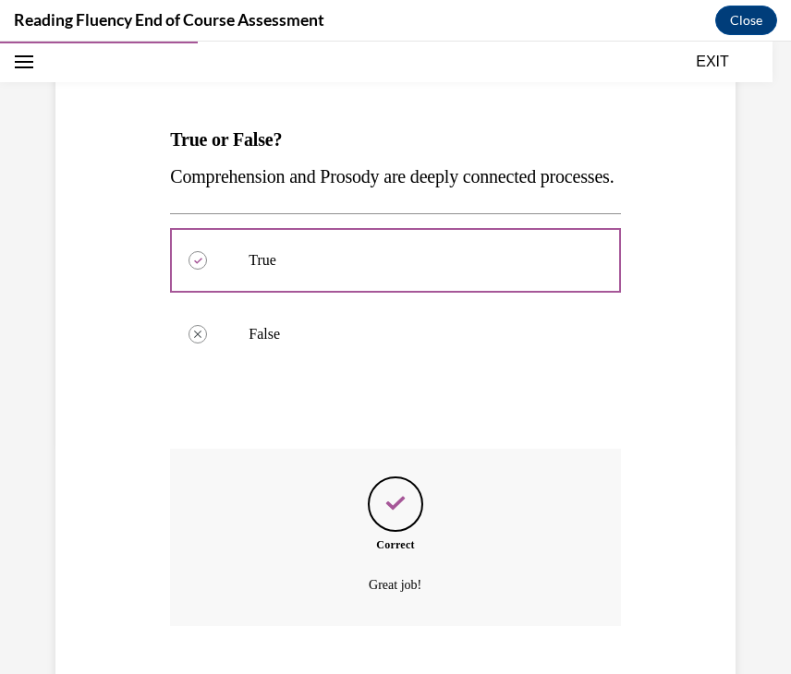
scroll to position [381, 0]
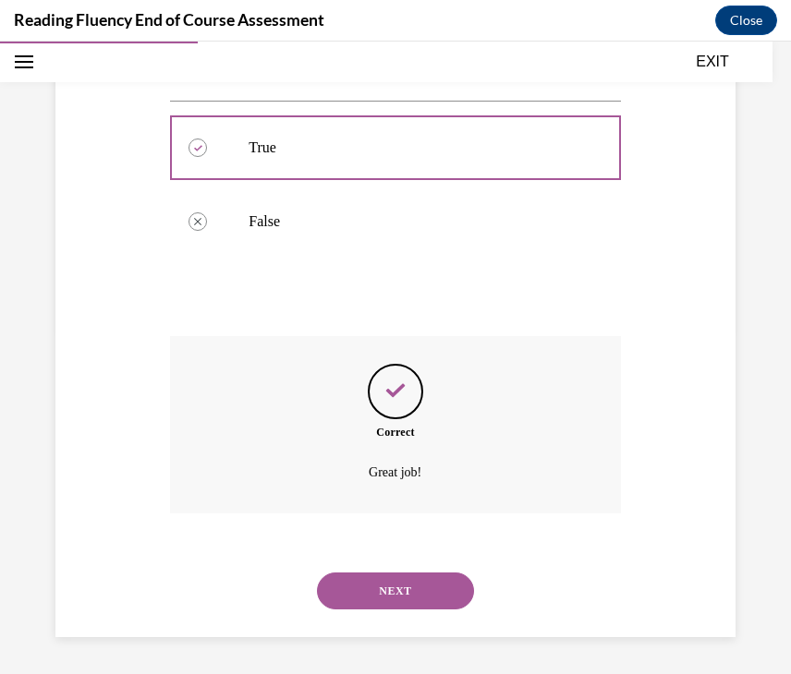
click at [403, 596] on button "NEXT" at bounding box center [395, 591] width 157 height 37
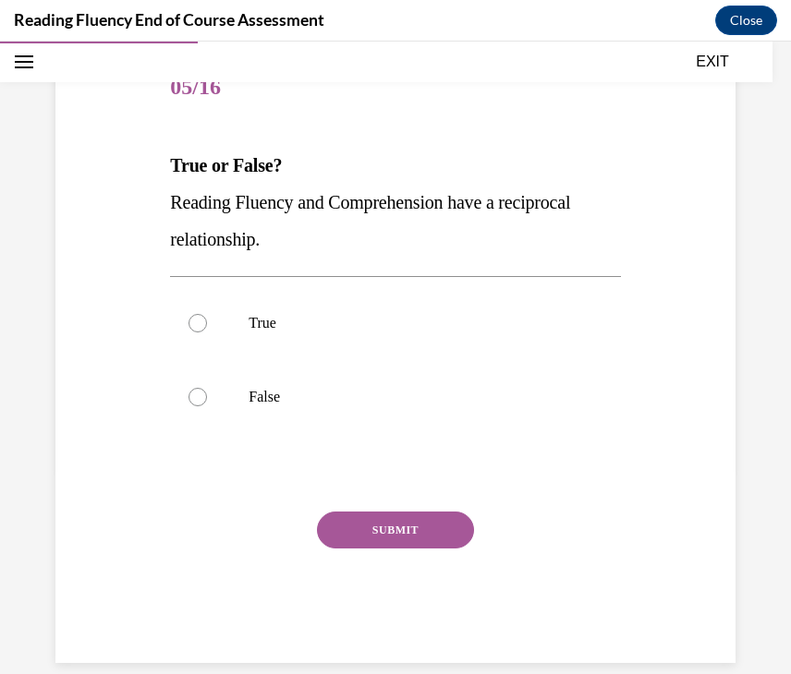
scroll to position [231, 0]
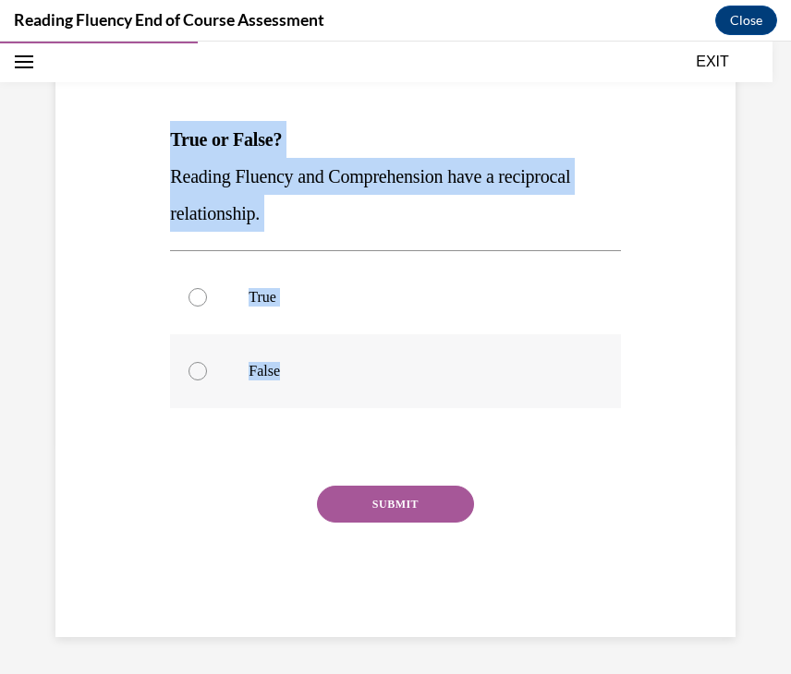
drag, startPoint x: 164, startPoint y: 152, endPoint x: 293, endPoint y: 370, distance: 253.5
click at [293, 371] on div "Question 05/16 True or False? Reading Fluency and Comprehension have a reciproc…" at bounding box center [395, 303] width 689 height 667
copy div "True or False? Reading Fluency and Comprehension have a reciprocal relationship…"
click at [546, 248] on div "Question 05/16 True or False? Reading Fluency and Comprehension have a reciproc…" at bounding box center [395, 332] width 450 height 612
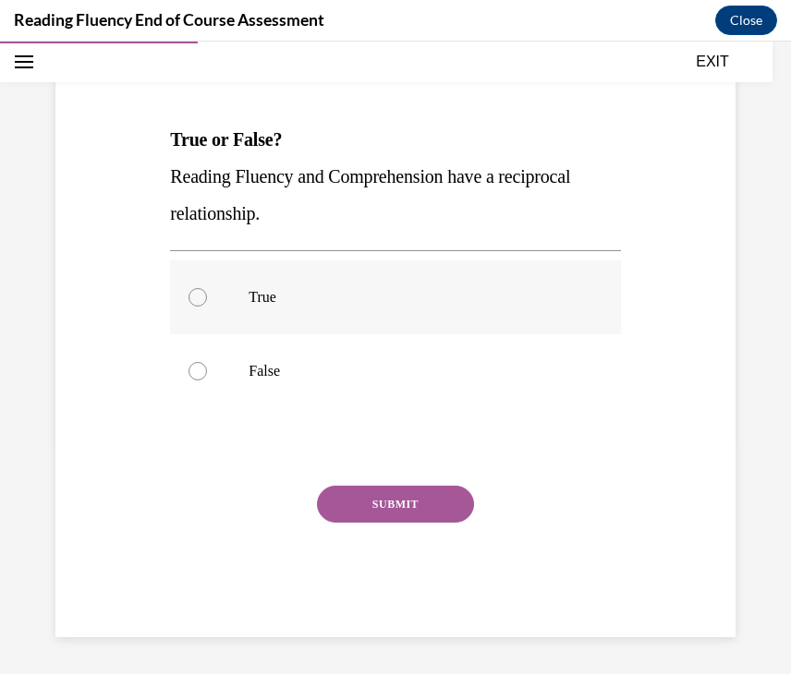
click at [345, 285] on label "True" at bounding box center [395, 298] width 450 height 74
click at [207, 288] on input "True" at bounding box center [197, 297] width 18 height 18
radio input "true"
click at [407, 504] on button "SUBMIT" at bounding box center [395, 504] width 157 height 37
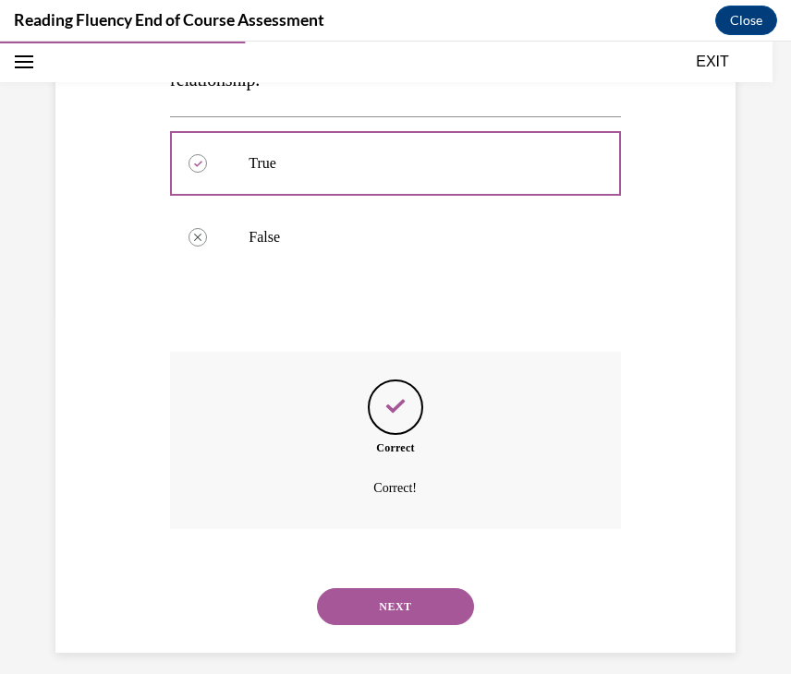
scroll to position [381, 0]
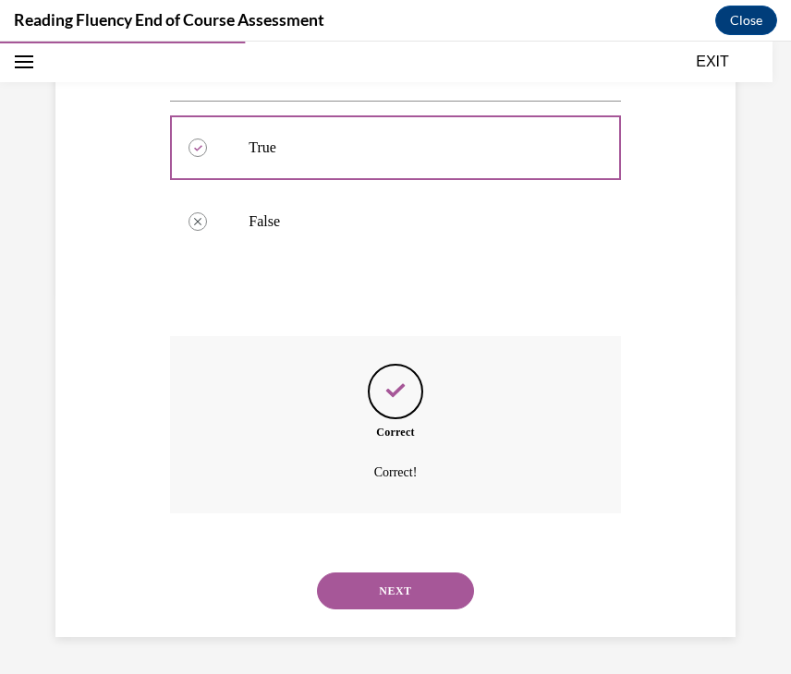
click at [405, 589] on button "NEXT" at bounding box center [395, 591] width 157 height 37
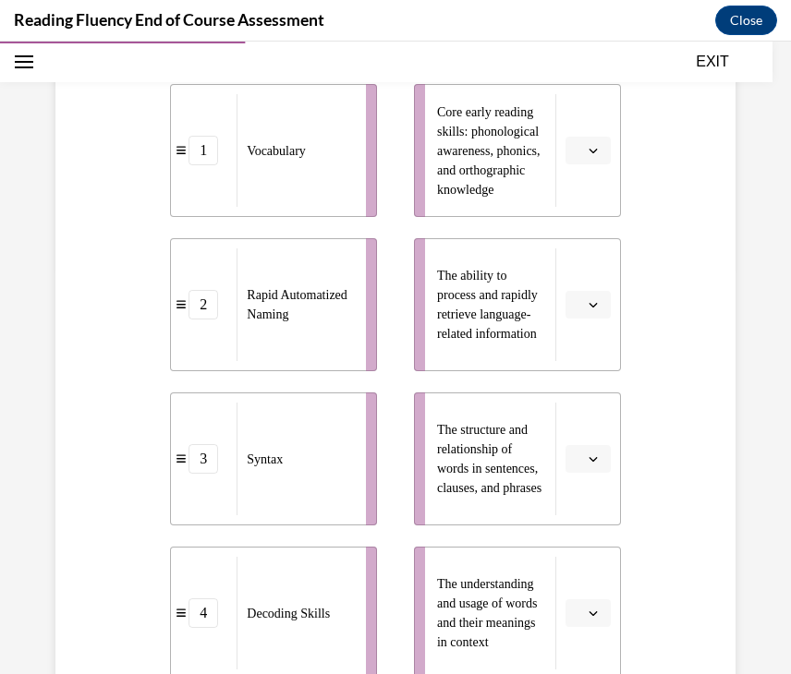
scroll to position [402, 0]
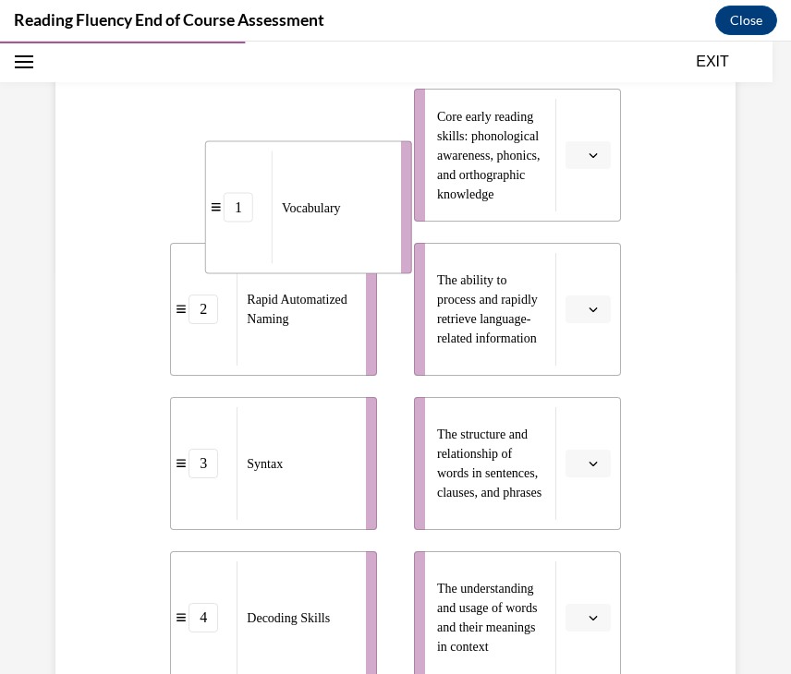
drag, startPoint x: 210, startPoint y: 88, endPoint x: 245, endPoint y: 149, distance: 70.4
click at [245, 149] on li "1 Vocabulary" at bounding box center [308, 207] width 207 height 133
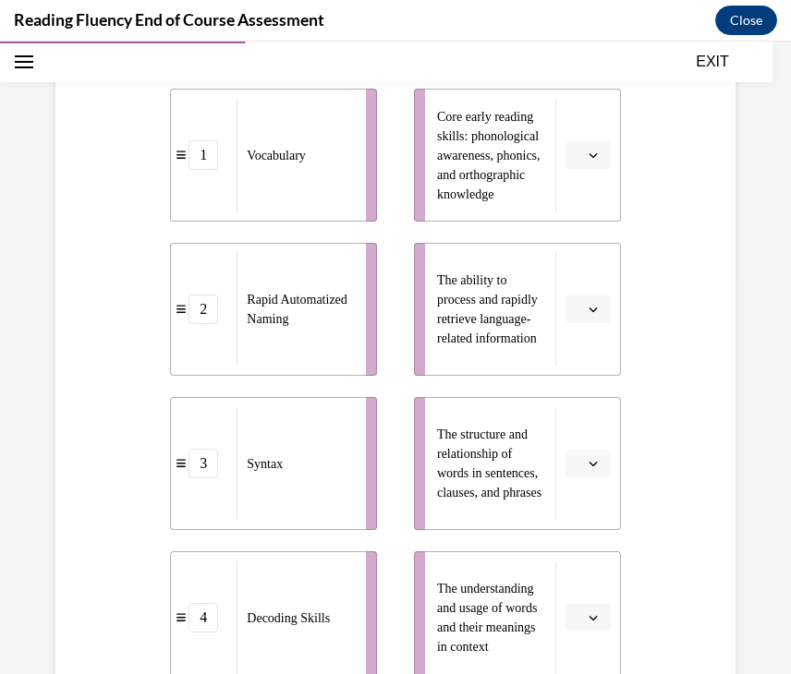
click at [670, 279] on div "Question 06/16 Match the subskills below that contribute to fluent reading with…" at bounding box center [395, 357] width 689 height 1114
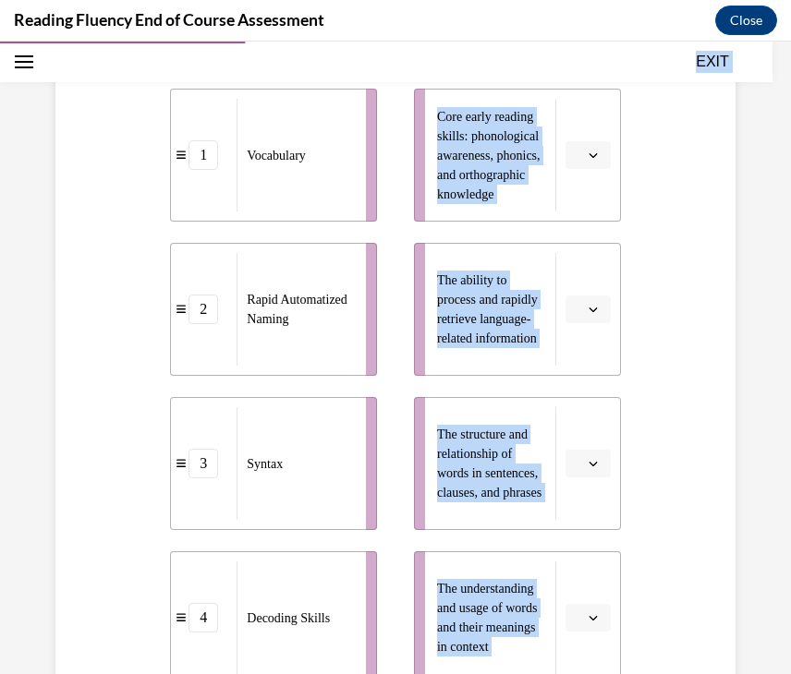
copy div "SKIP TO STEP Audio transcript EXIT Reading Fluency End of Course Assessment 0% …"
click at [744, 315] on div "Question 06/16 Match the subskills below that contribute to fluent reading with…" at bounding box center [395, 324] width 791 height 1253
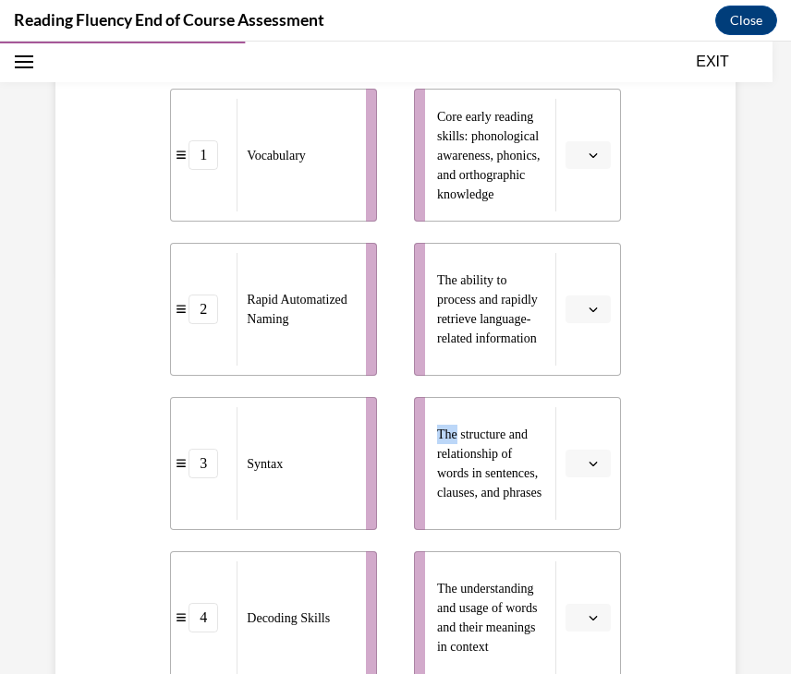
click at [743, 315] on div "Question 06/16 Match the subskills below that contribute to fluent reading with…" at bounding box center [395, 324] width 791 height 1253
click at [597, 163] on button "button" at bounding box center [587, 155] width 45 height 28
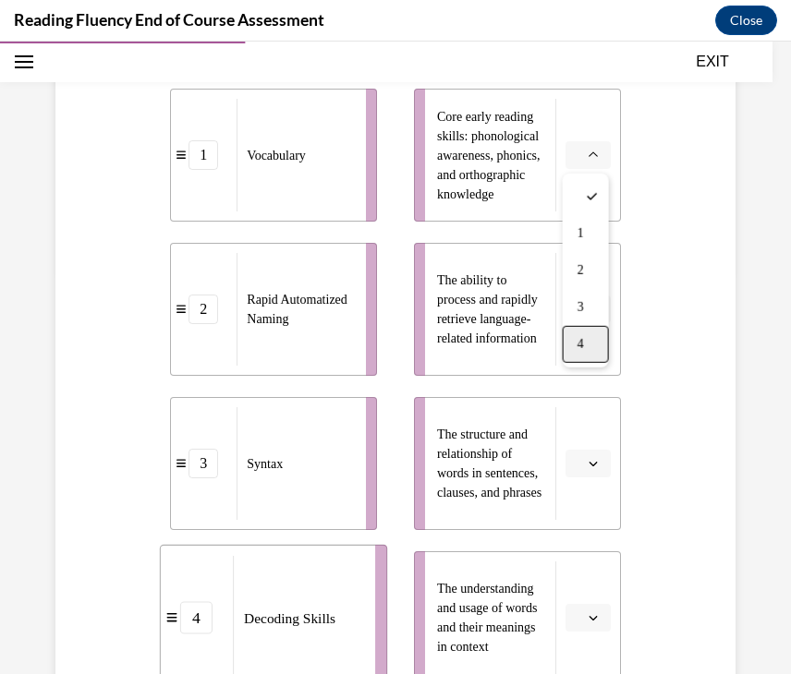
click at [584, 345] on span "4" at bounding box center [580, 344] width 6 height 15
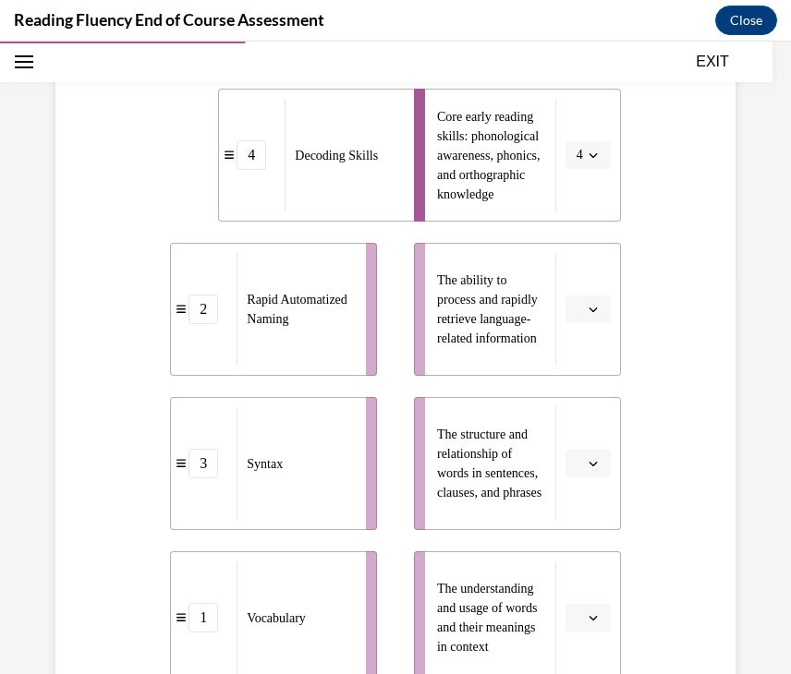
click at [674, 314] on div "Question 06/16 Match the subskills below that contribute to fluent reading with…" at bounding box center [395, 357] width 689 height 1114
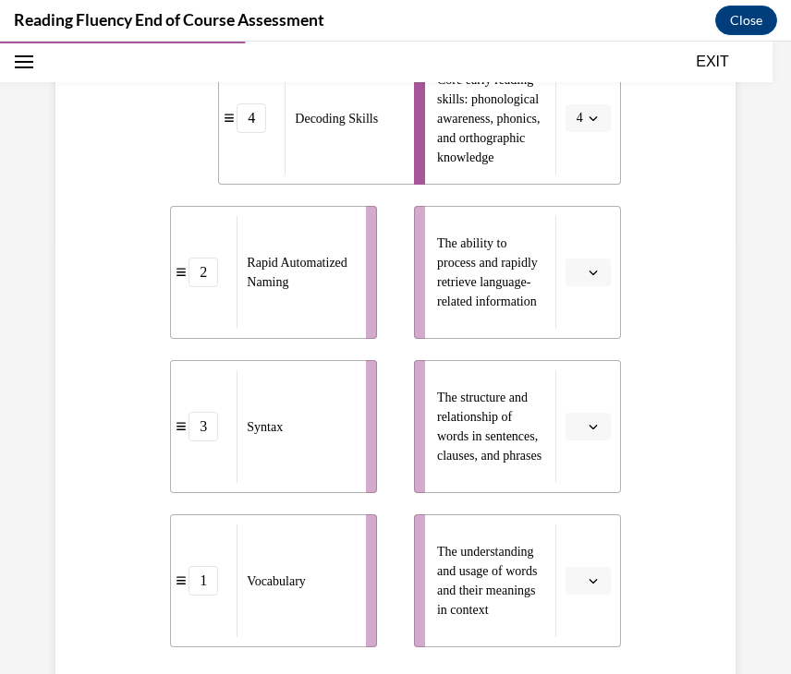
scroll to position [476, 0]
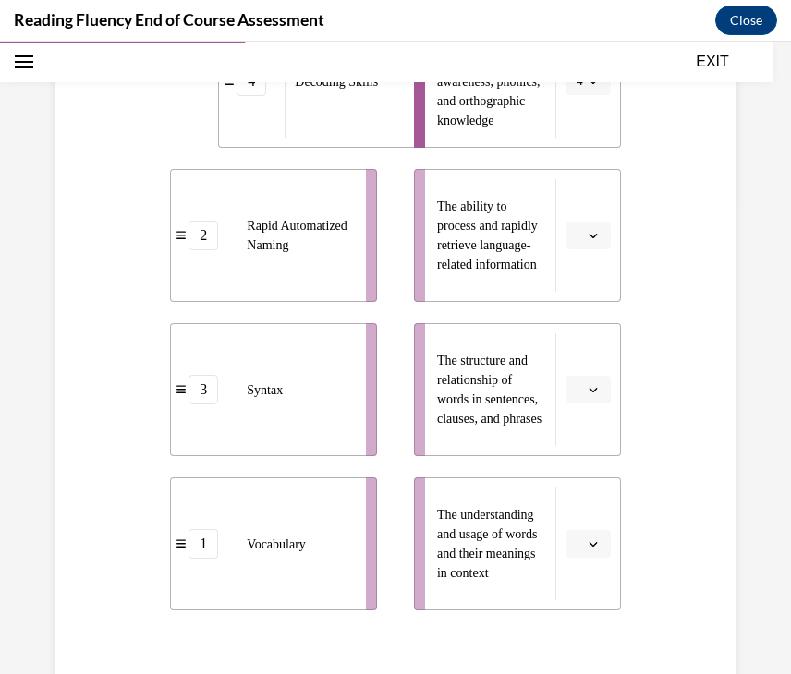
click at [581, 383] on span "Please select an option" at bounding box center [580, 390] width 6 height 18
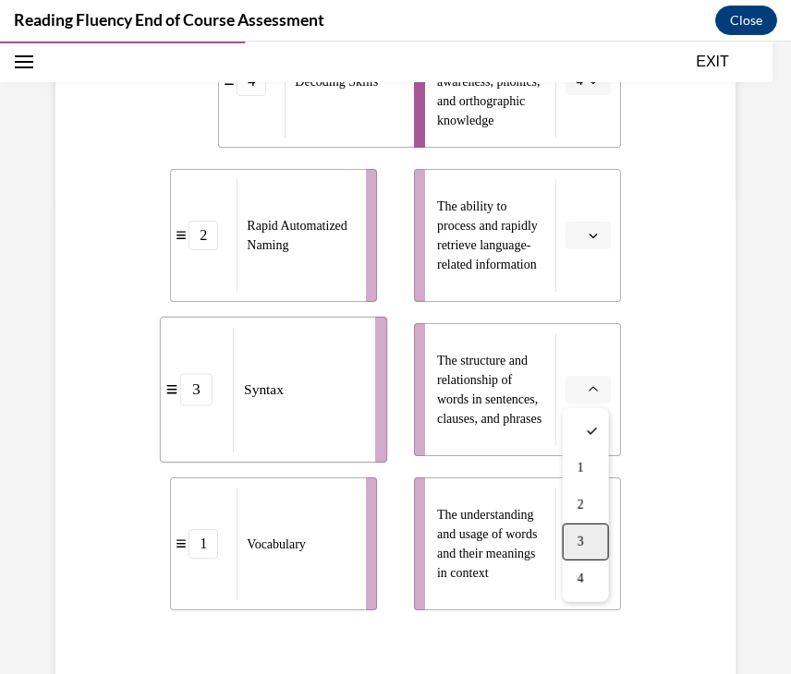
click at [586, 544] on div "3" at bounding box center [586, 542] width 46 height 37
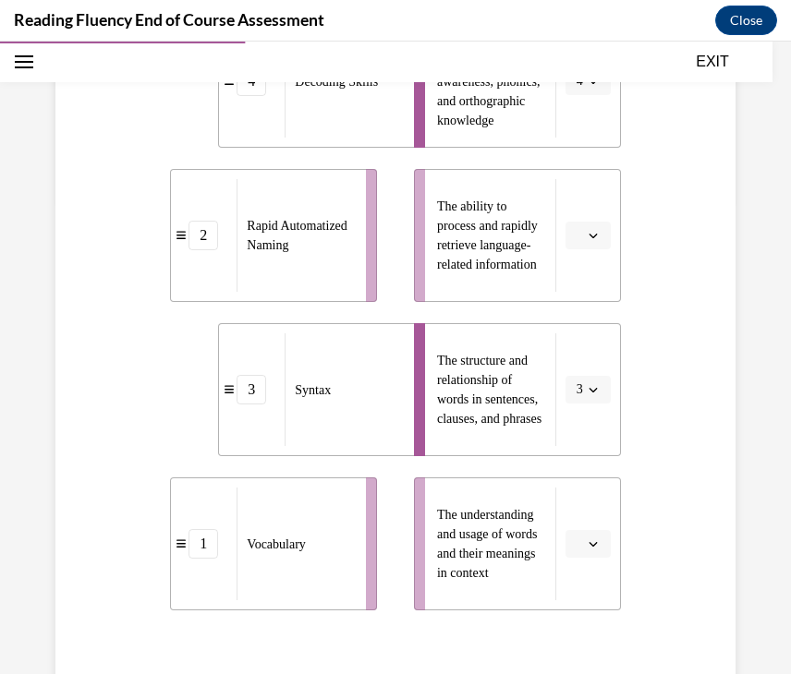
click at [705, 496] on div "Question 06/16 Match the subskills below that contribute to fluent reading with…" at bounding box center [395, 283] width 689 height 1114
click at [582, 238] on button "button" at bounding box center [587, 236] width 45 height 28
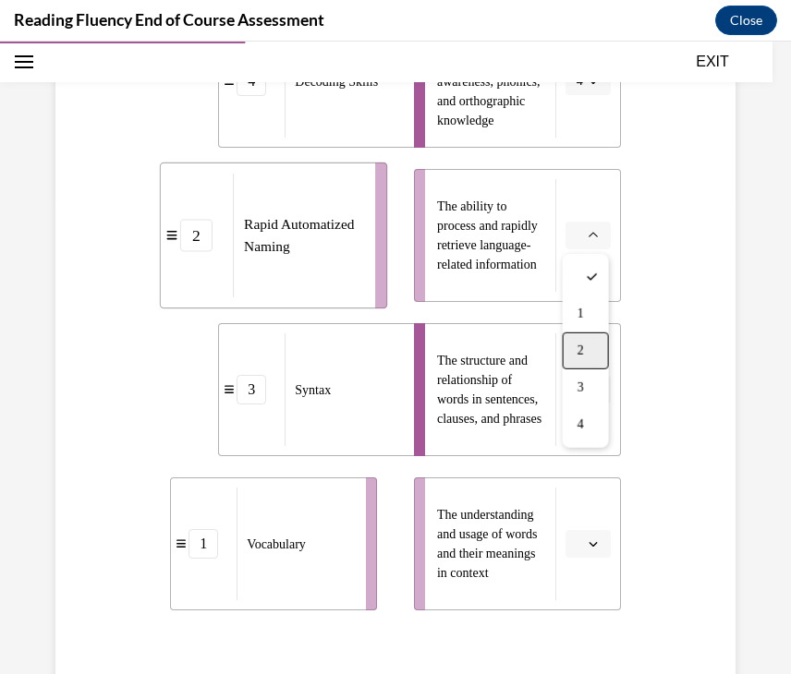
click at [580, 352] on span "2" at bounding box center [580, 351] width 6 height 15
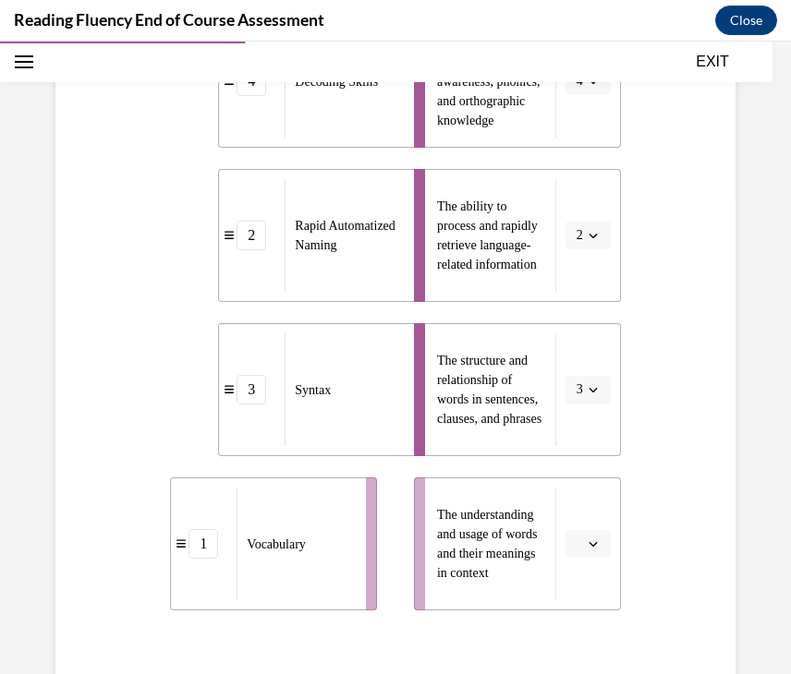
click at [582, 540] on button "button" at bounding box center [587, 544] width 45 height 28
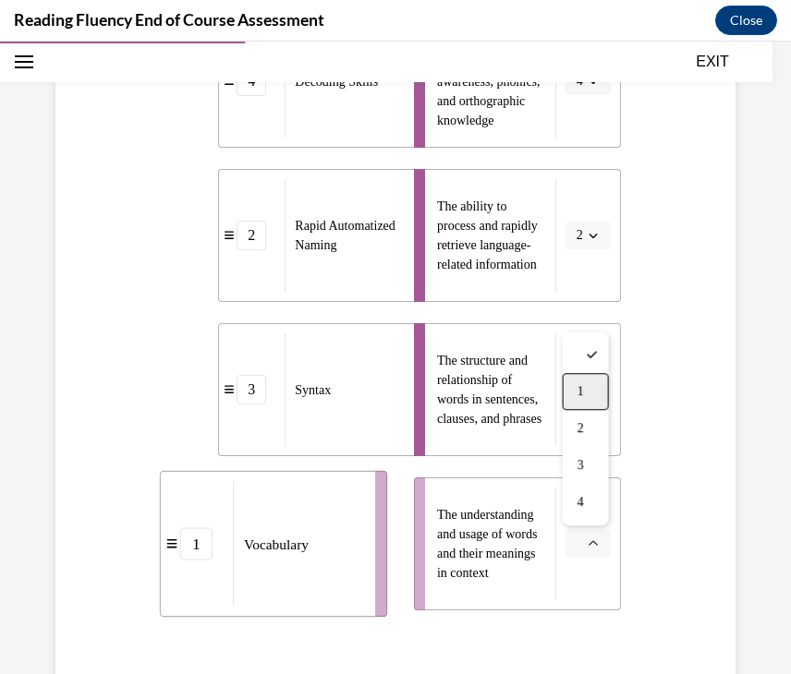
click at [574, 390] on div "1" at bounding box center [586, 391] width 46 height 37
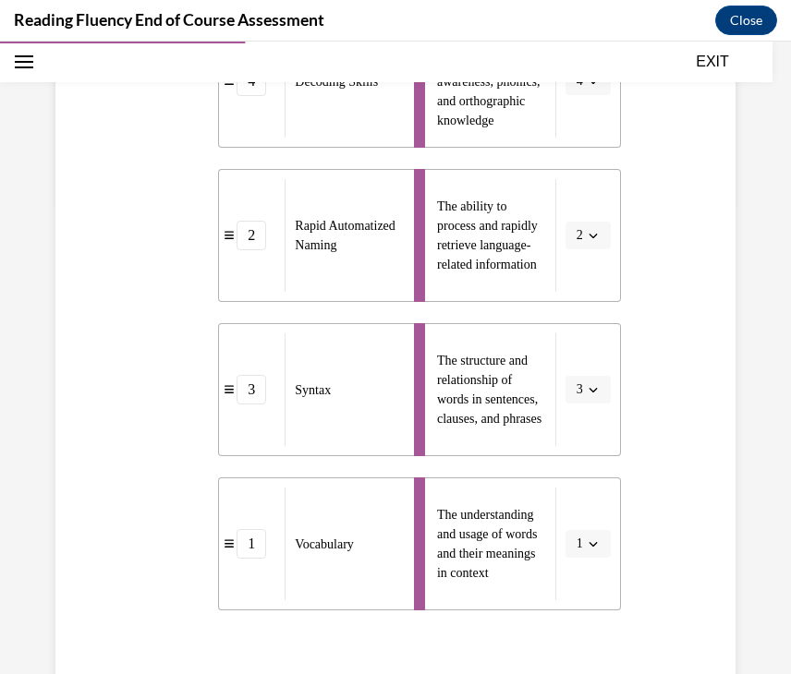
click at [710, 475] on div "Question 06/16 Match the subskills below that contribute to fluent reading with…" at bounding box center [395, 283] width 689 height 1114
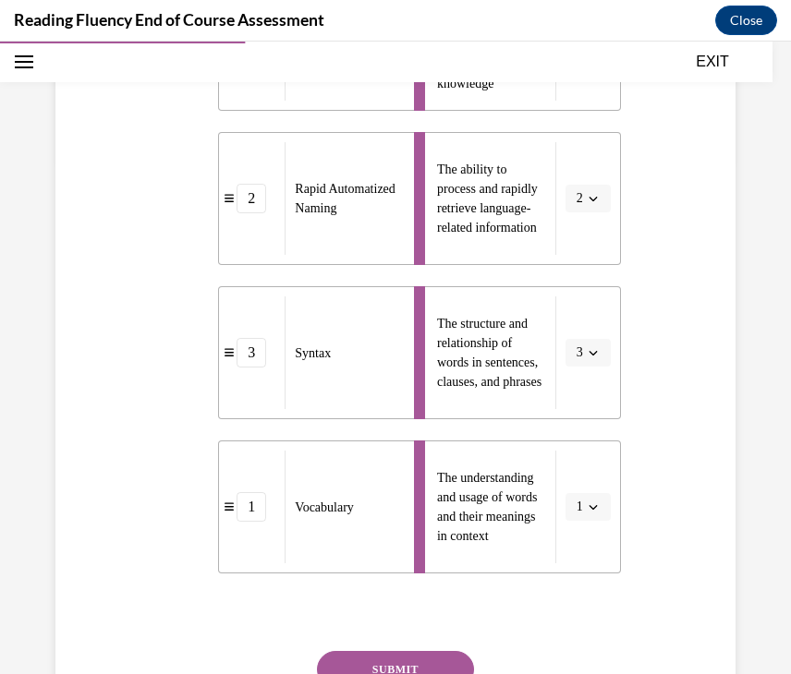
scroll to position [550, 0]
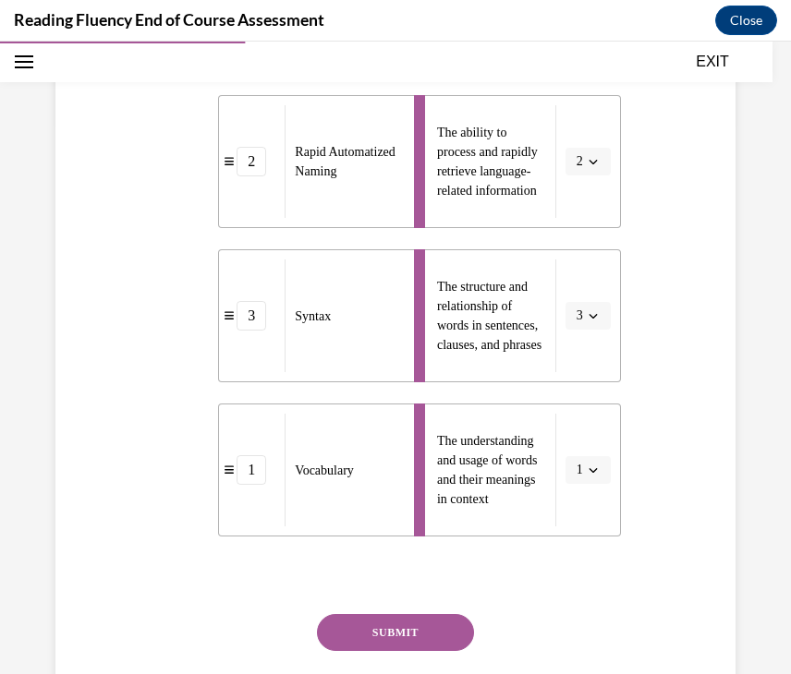
click at [440, 634] on button "SUBMIT" at bounding box center [395, 632] width 157 height 37
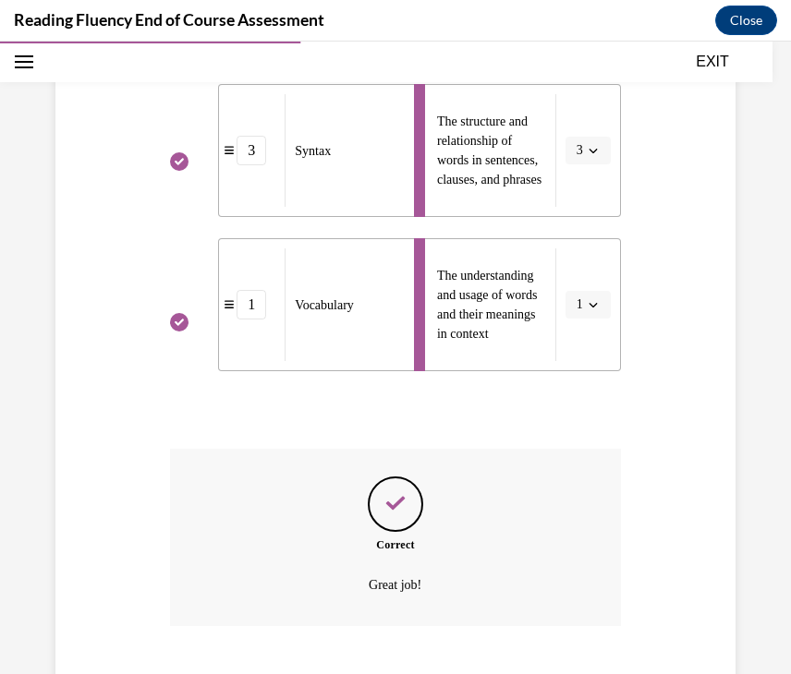
scroll to position [828, 0]
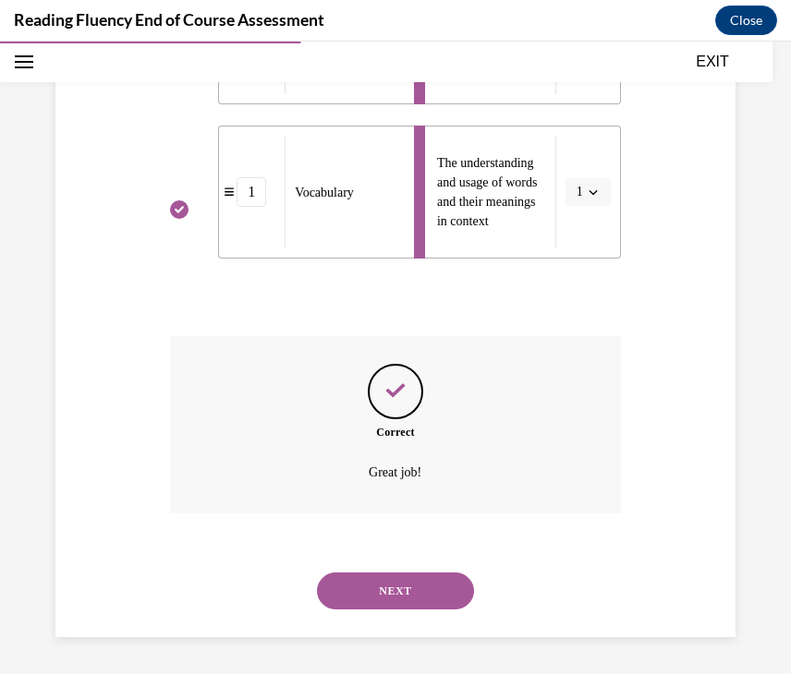
click at [426, 595] on button "NEXT" at bounding box center [395, 591] width 157 height 37
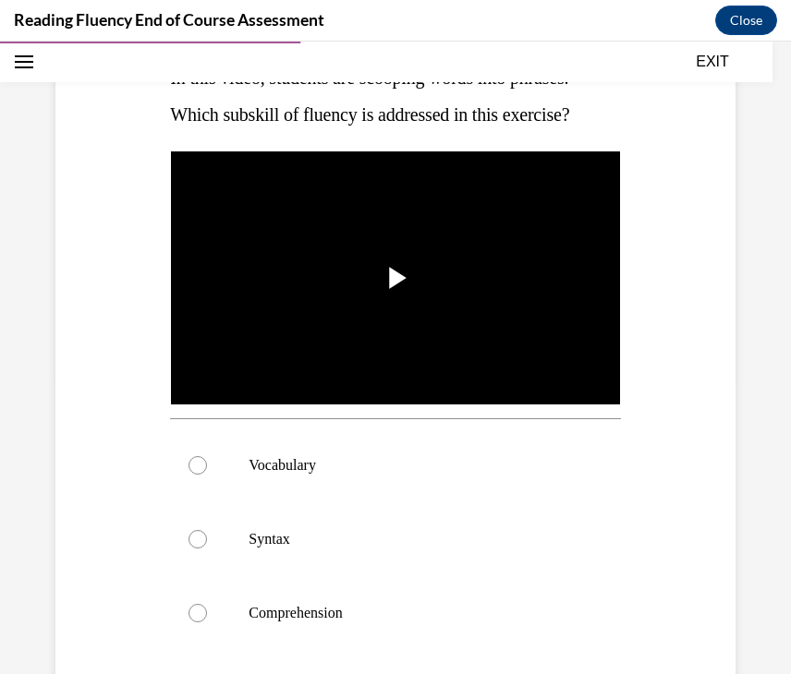
scroll to position [296, 0]
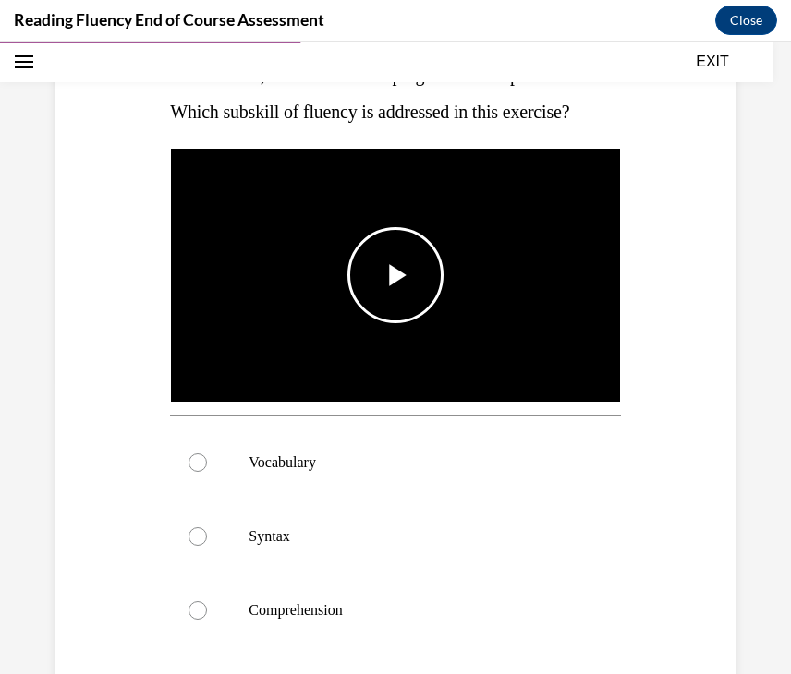
click at [395, 275] on span "Video player" at bounding box center [395, 275] width 0 height 0
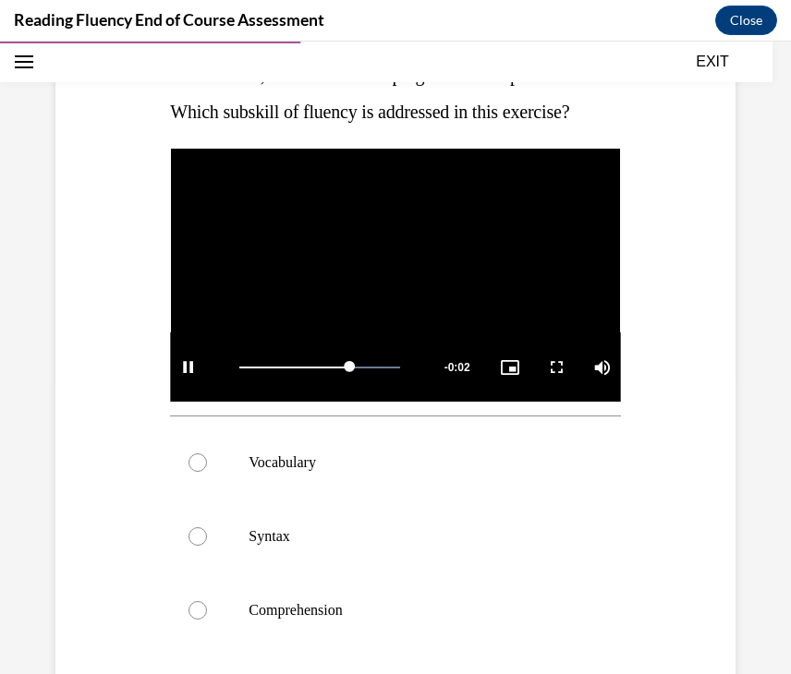
click at [708, 352] on div "Question 07/16 In this video, students are scooping words into phrases. Which s…" at bounding box center [395, 428] width 689 height 1045
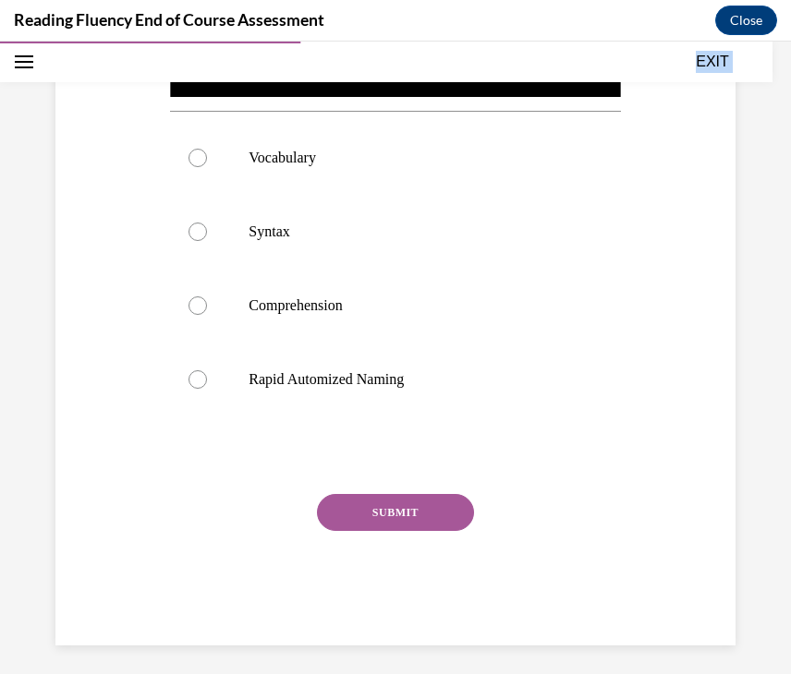
scroll to position [609, 0]
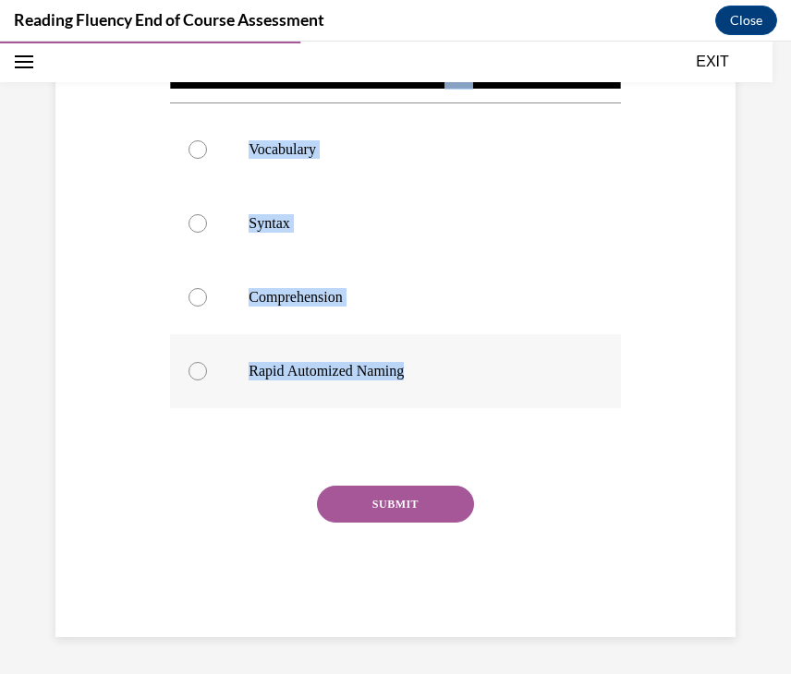
drag, startPoint x: 168, startPoint y: 152, endPoint x: 421, endPoint y: 371, distance: 335.3
click at [421, 371] on div "Question 07/16 In this video, students are scooping words into phrases. Which s…" at bounding box center [394, 128] width 459 height 1017
copy div "In this video, students are scooping words into phrases. Which subskill of flue…"
click at [636, 215] on div "Question 07/16 In this video, students are scooping words into phrases. Which s…" at bounding box center [395, 115] width 689 height 1045
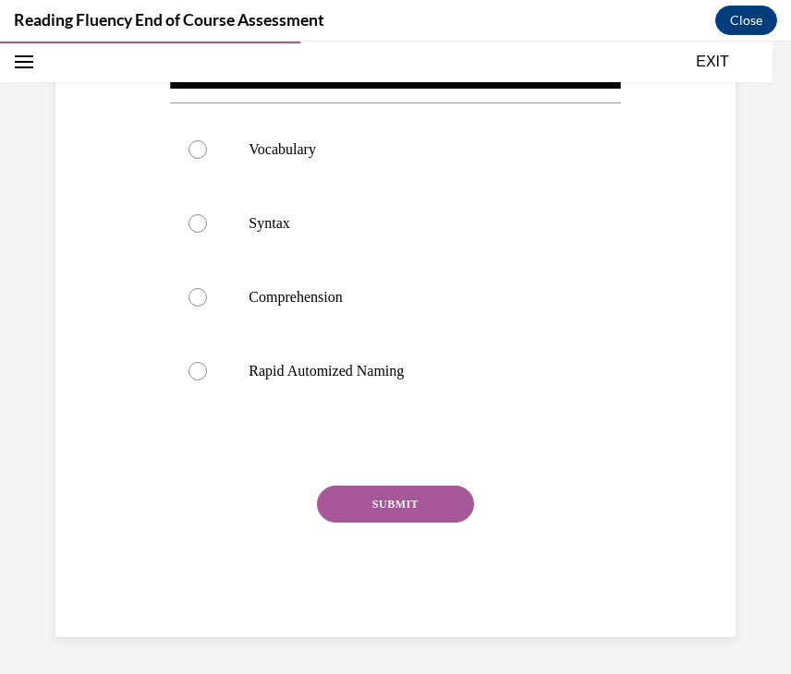
click at [636, 215] on div "Question 07/16 In this video, students are scooping words into phrases. Which s…" at bounding box center [395, 115] width 689 height 1045
click at [327, 228] on p "Syntax" at bounding box center [411, 223] width 325 height 18
click at [207, 228] on input "Syntax" at bounding box center [197, 223] width 18 height 18
radio input "true"
click at [421, 512] on button "SUBMIT" at bounding box center [395, 504] width 157 height 37
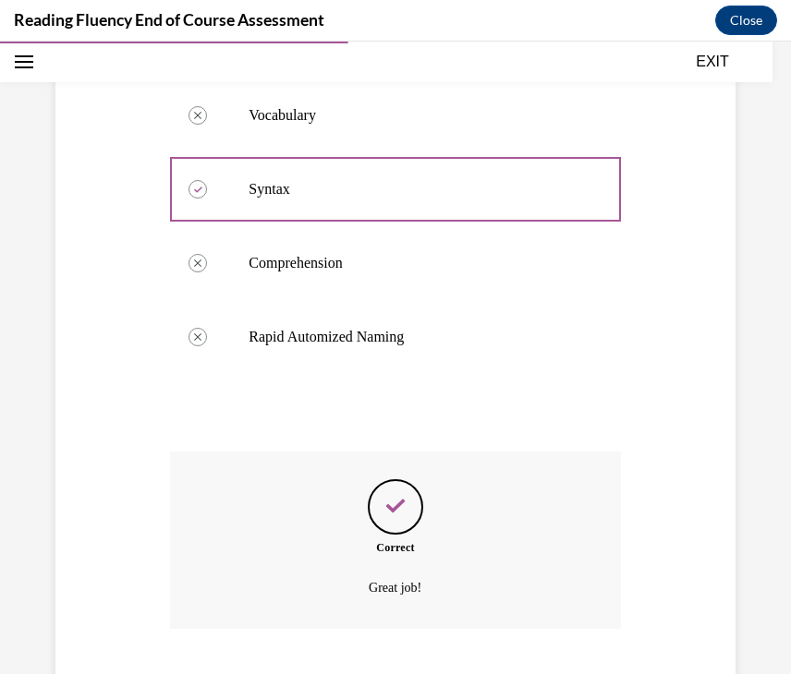
scroll to position [759, 0]
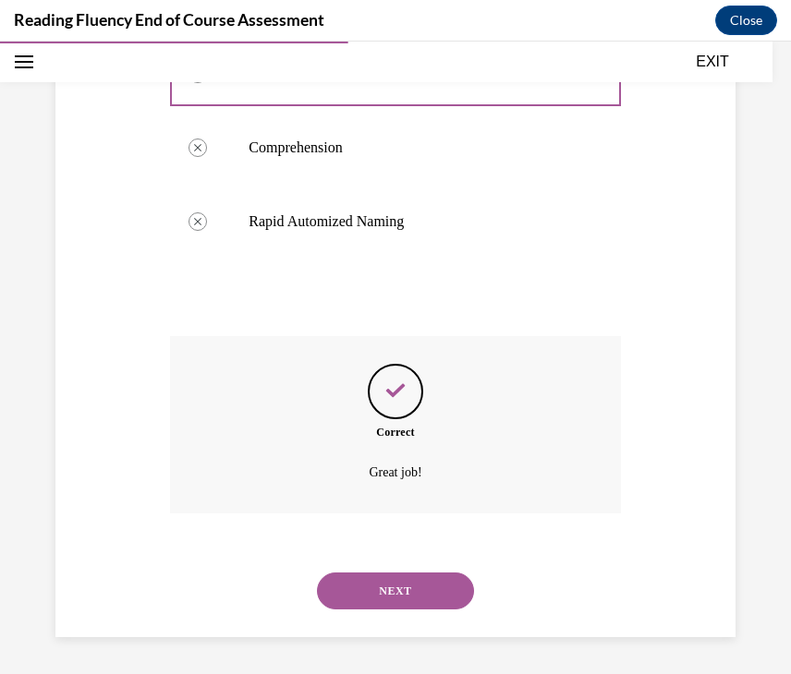
click at [422, 598] on button "NEXT" at bounding box center [395, 591] width 157 height 37
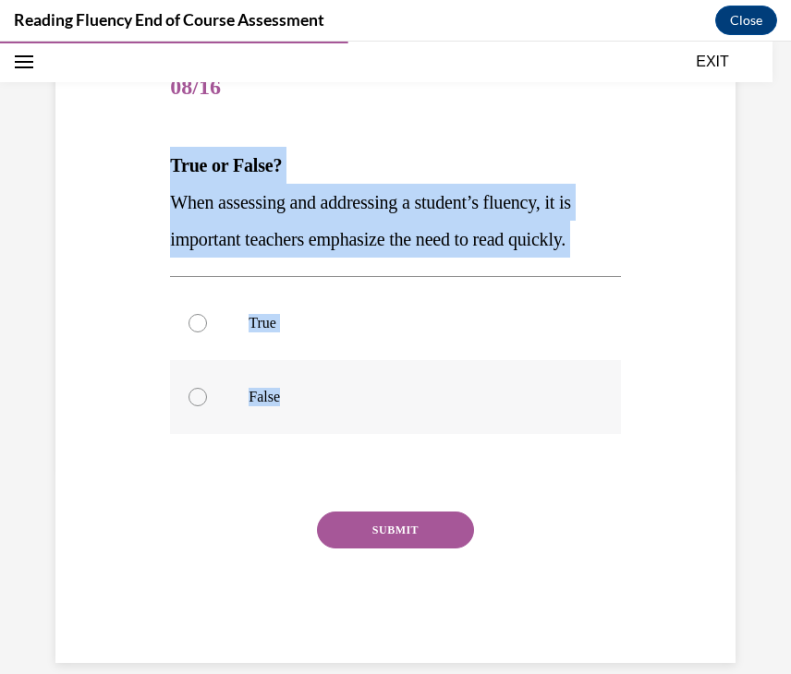
drag, startPoint x: 161, startPoint y: 164, endPoint x: 324, endPoint y: 417, distance: 301.4
click at [325, 418] on div "Question 08/16 True or False? When assessing and addressing a student’s fluency…" at bounding box center [395, 329] width 689 height 667
copy div "True or False? When assessing and addressing a student’s fluency, it is importa…"
click at [502, 289] on label "True" at bounding box center [395, 323] width 450 height 74
click at [207, 314] on input "True" at bounding box center [197, 323] width 18 height 18
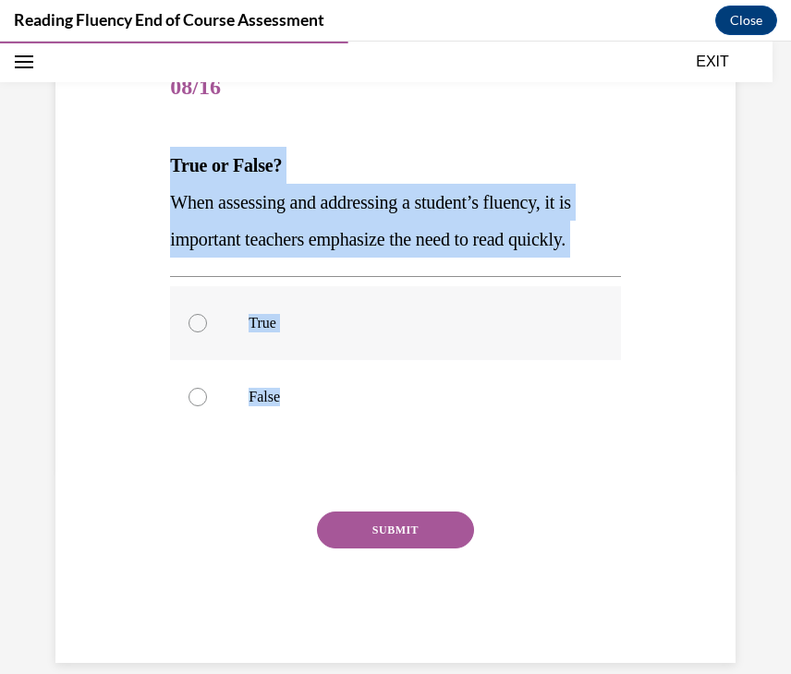
radio input "true"
click at [502, 289] on label "True" at bounding box center [395, 323] width 450 height 74
click at [207, 314] on input "True" at bounding box center [197, 323] width 18 height 18
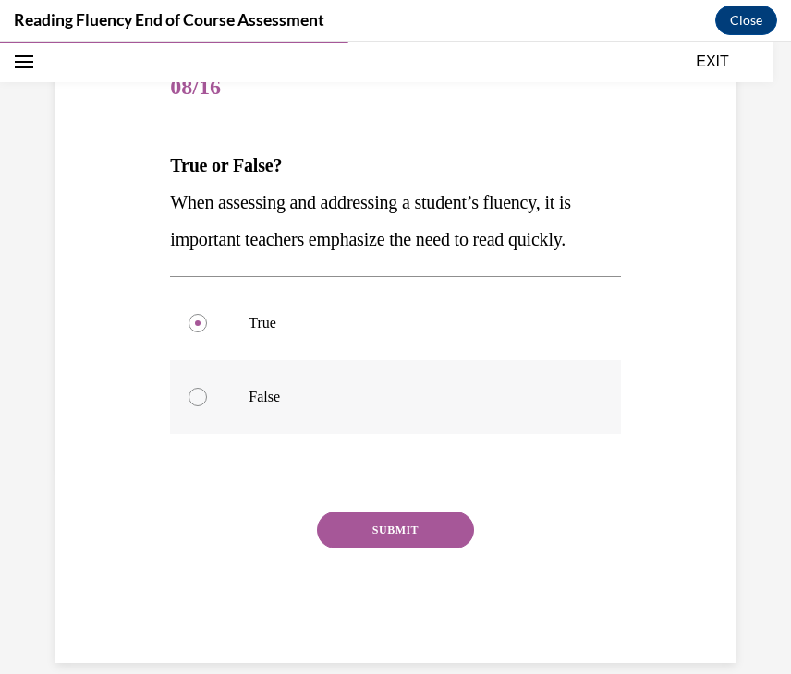
click at [282, 395] on p "False" at bounding box center [411, 397] width 325 height 18
click at [207, 395] on input "False" at bounding box center [197, 397] width 18 height 18
radio input "true"
click at [399, 533] on button "SUBMIT" at bounding box center [395, 530] width 157 height 37
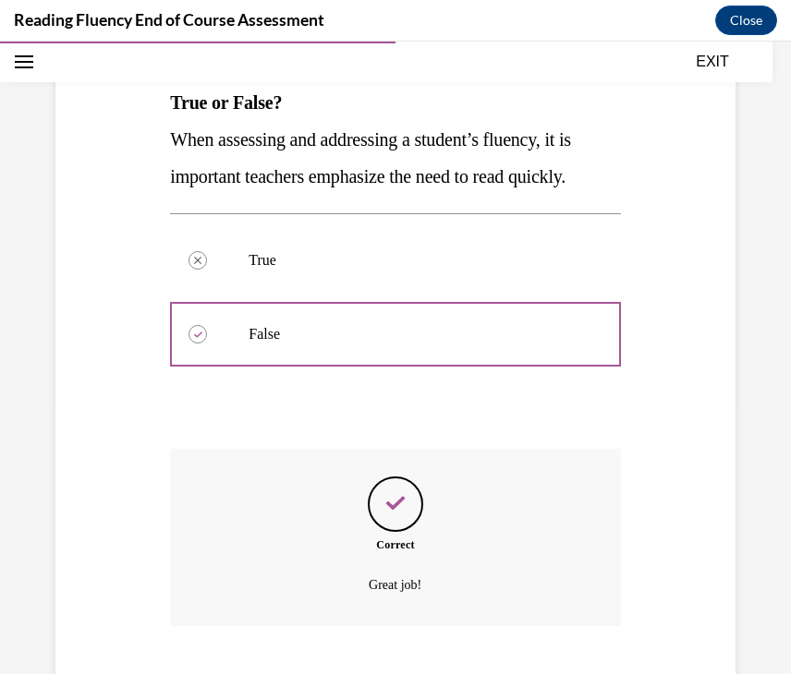
scroll to position [381, 0]
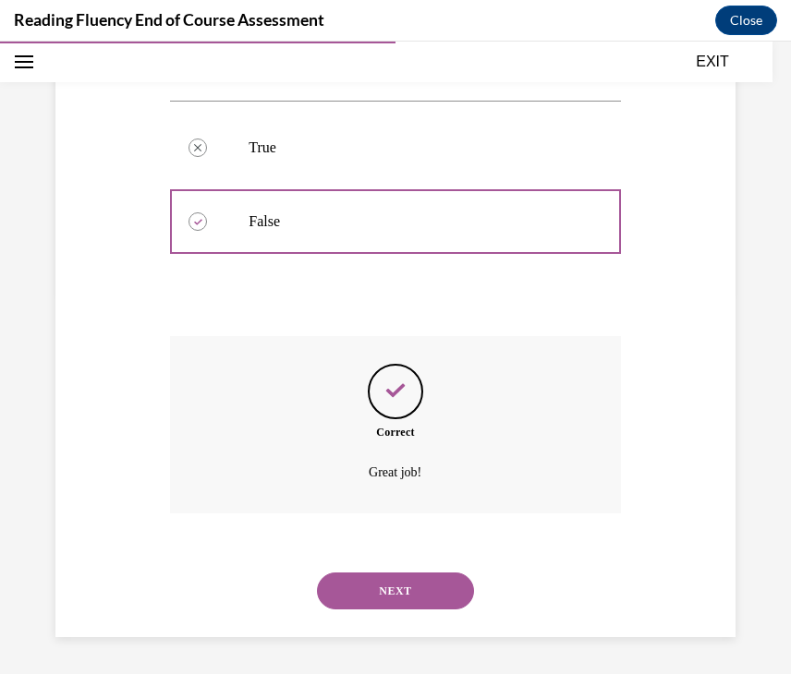
click at [397, 578] on button "NEXT" at bounding box center [395, 591] width 157 height 37
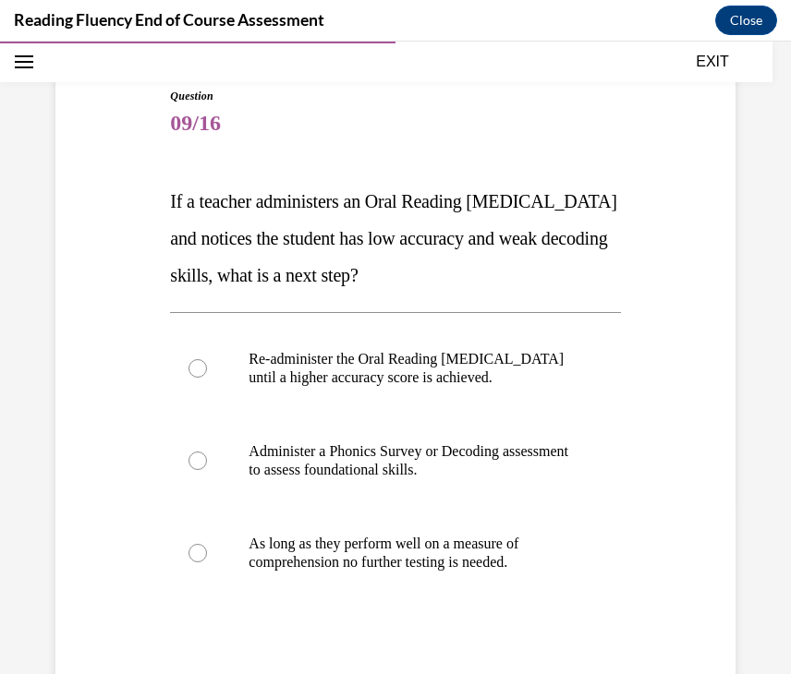
scroll to position [222, 0]
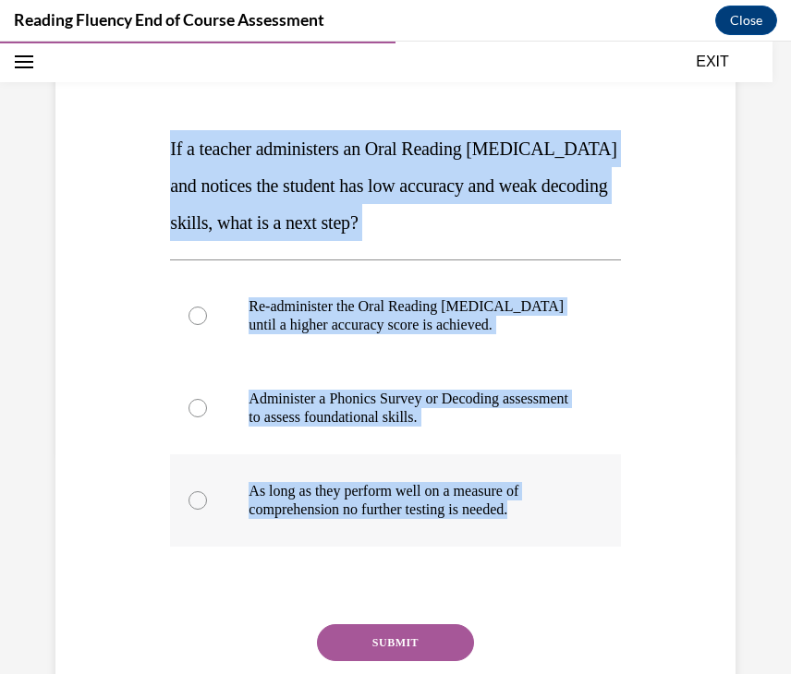
drag, startPoint x: 162, startPoint y: 144, endPoint x: 541, endPoint y: 528, distance: 539.6
click at [541, 528] on div "Question 09/16 If a teacher administers an Oral Reading Fluency assessment and …" at bounding box center [395, 378] width 689 height 796
copy div "If a teacher administers an Oral Reading Fluency assessment and notices the stu…"
click at [749, 402] on div "Question 09/16 If a teacher administers an Oral Reading Fluency assessment and …" at bounding box center [395, 345] width 791 height 935
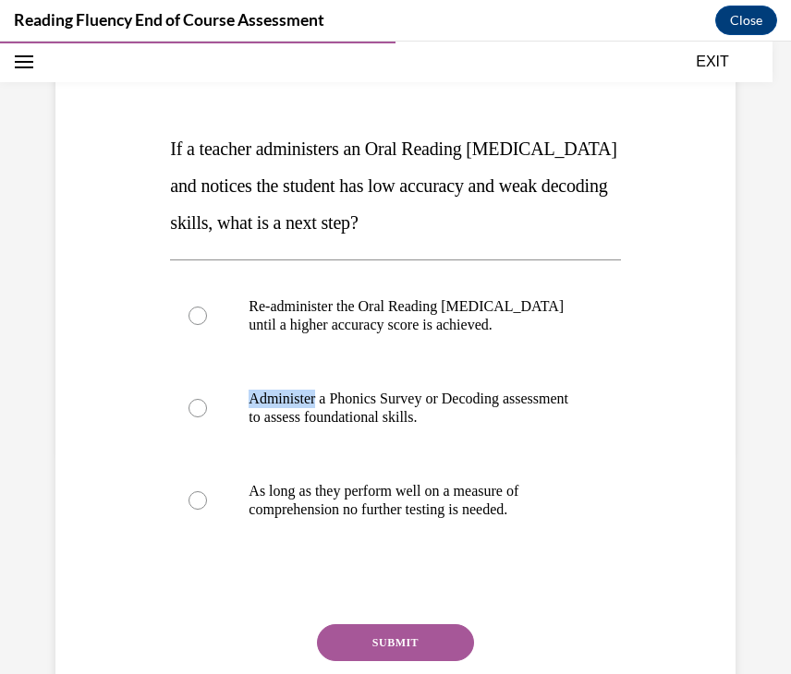
click at [749, 402] on div "Question 09/16 If a teacher administers an Oral Reading Fluency assessment and …" at bounding box center [395, 345] width 791 height 935
click at [183, 426] on label "Administer a Phonics Survey or Decoding assessment to assess foundational skill…" at bounding box center [395, 408] width 450 height 92
click at [188, 418] on input "Administer a Phonics Survey or Decoding assessment to assess foundational skill…" at bounding box center [197, 408] width 18 height 18
radio input "true"
click at [432, 645] on button "SUBMIT" at bounding box center [395, 643] width 157 height 37
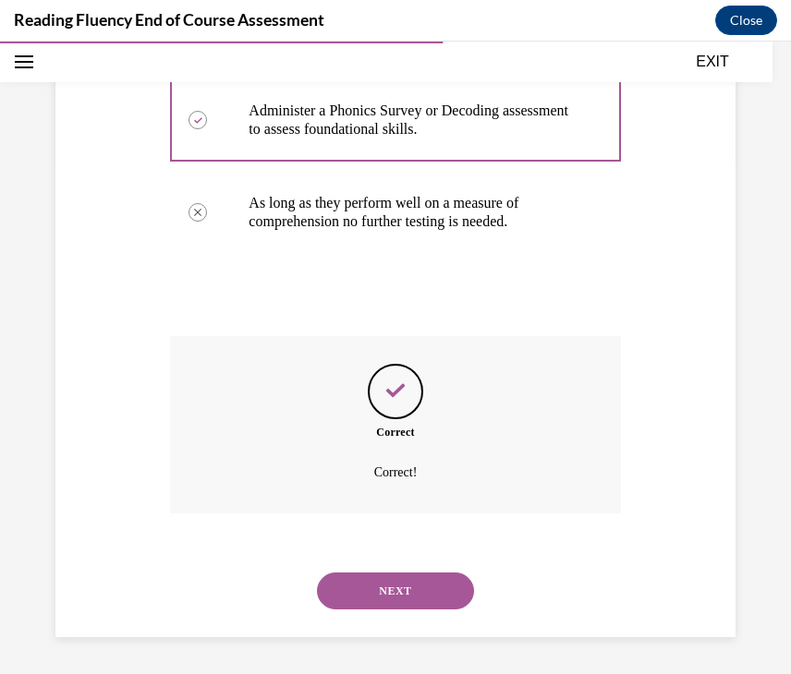
click at [416, 586] on button "NEXT" at bounding box center [395, 591] width 157 height 37
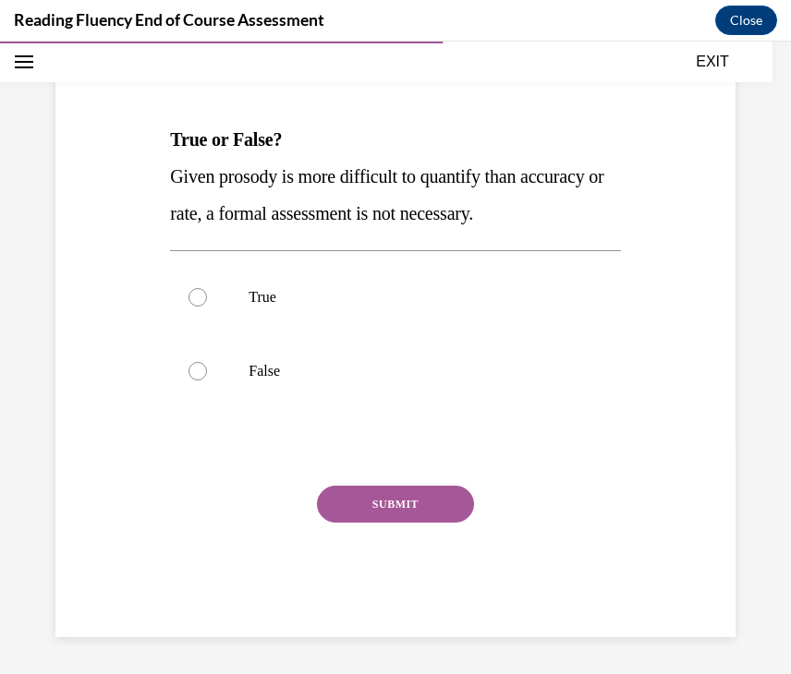
scroll to position [205, 0]
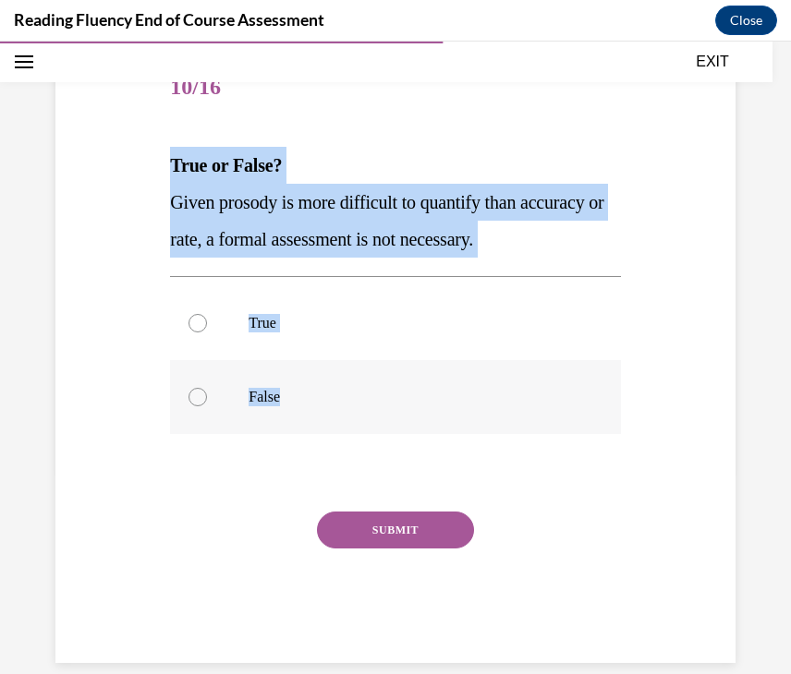
drag, startPoint x: 169, startPoint y: 166, endPoint x: 285, endPoint y: 401, distance: 261.5
click at [285, 402] on div "Question 10/16 True or False? Given prosody is more difficult to quantify than …" at bounding box center [394, 343] width 459 height 639
copy div "True or False? Given prosody is more difficult to quantify than accuracy or rat…"
click at [597, 358] on label "True" at bounding box center [395, 323] width 450 height 74
click at [207, 333] on input "True" at bounding box center [197, 323] width 18 height 18
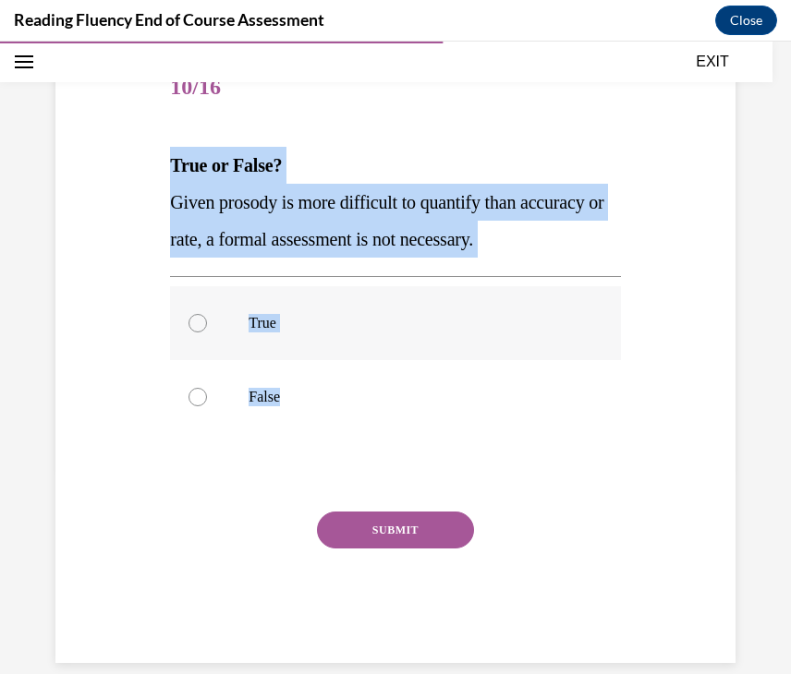
radio input "true"
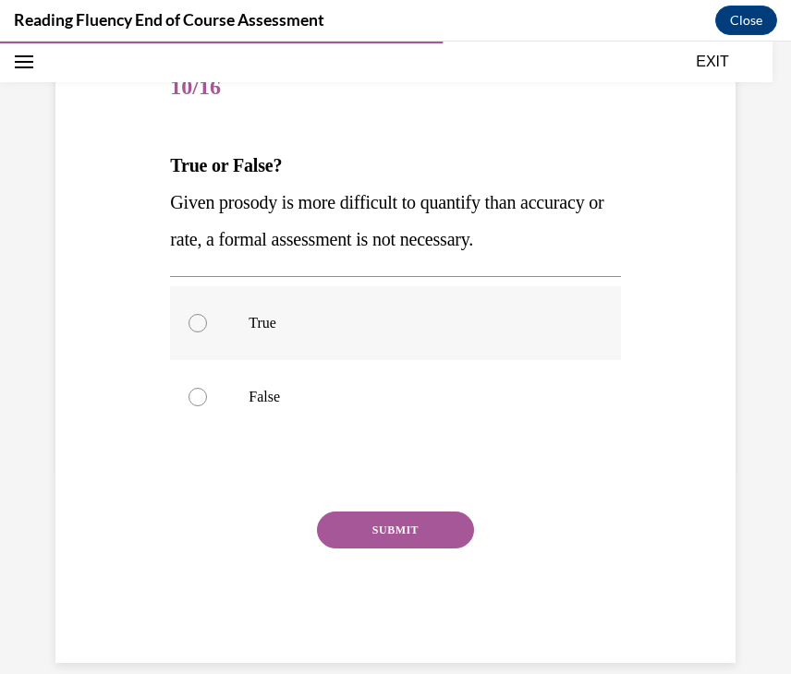
click at [597, 358] on label "True" at bounding box center [395, 323] width 450 height 74
click at [207, 333] on input "True" at bounding box center [197, 323] width 18 height 18
click at [429, 528] on button "SUBMIT" at bounding box center [395, 530] width 157 height 37
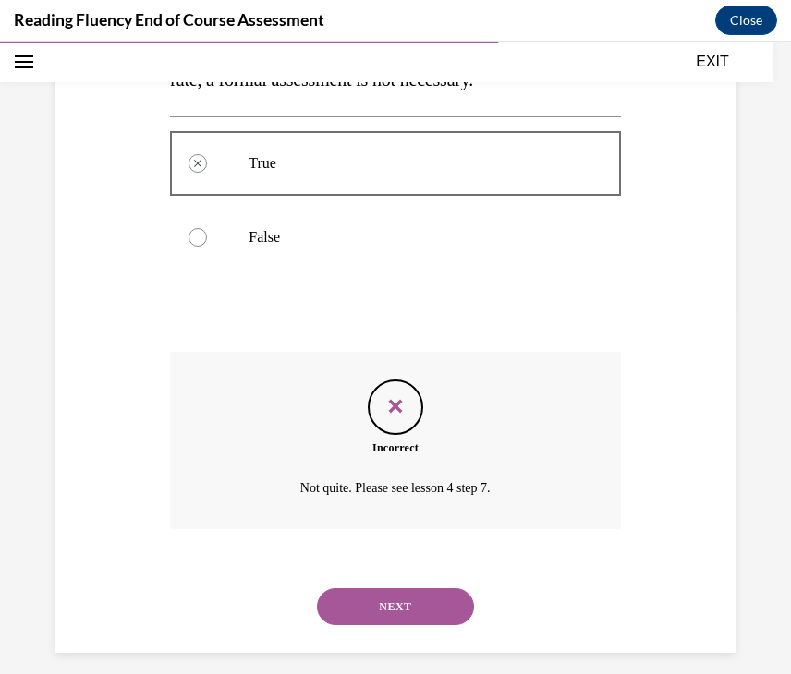
scroll to position [381, 0]
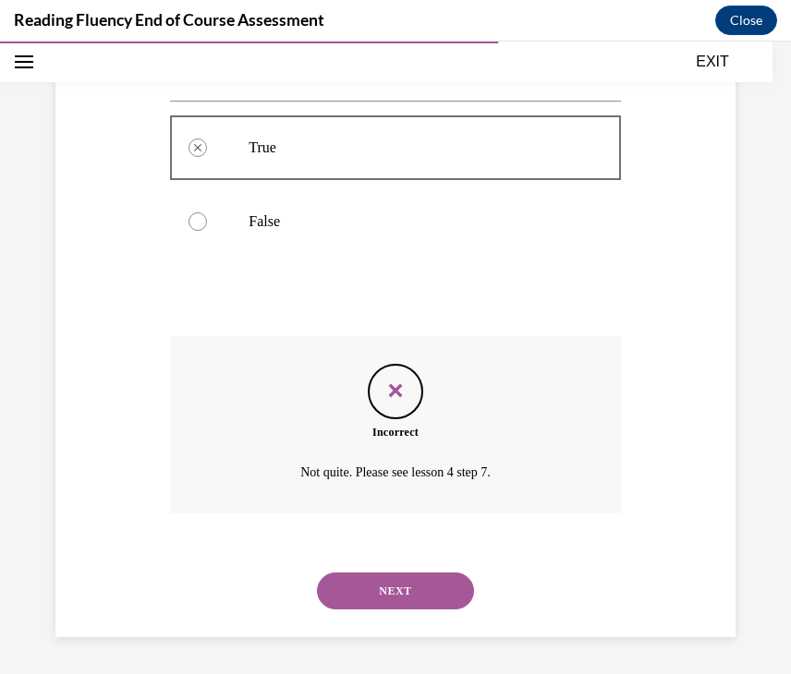
click at [394, 591] on button "NEXT" at bounding box center [395, 591] width 157 height 37
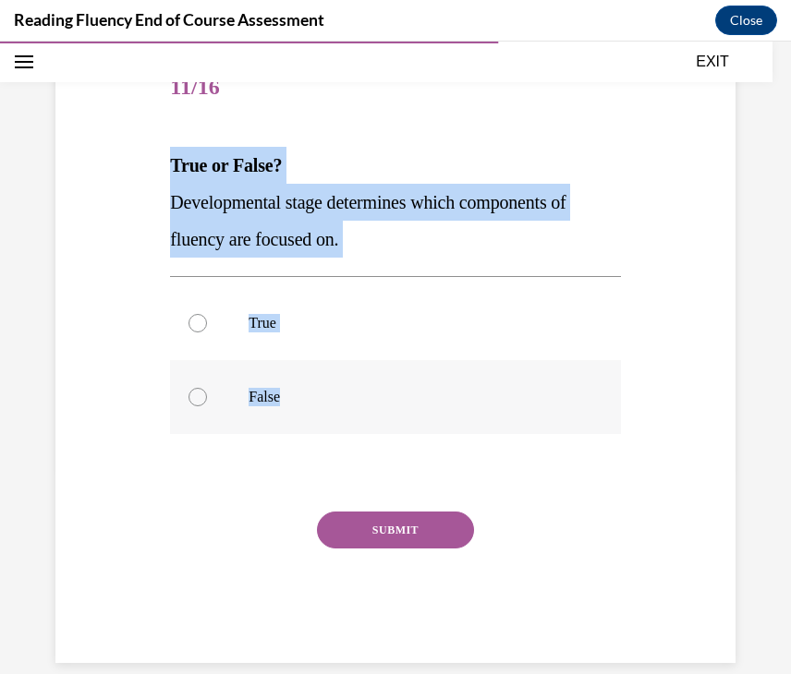
drag, startPoint x: 168, startPoint y: 165, endPoint x: 297, endPoint y: 423, distance: 288.0
click at [297, 424] on div "Question 11/16 True or False? Developmental stage determines which components o…" at bounding box center [394, 343] width 459 height 639
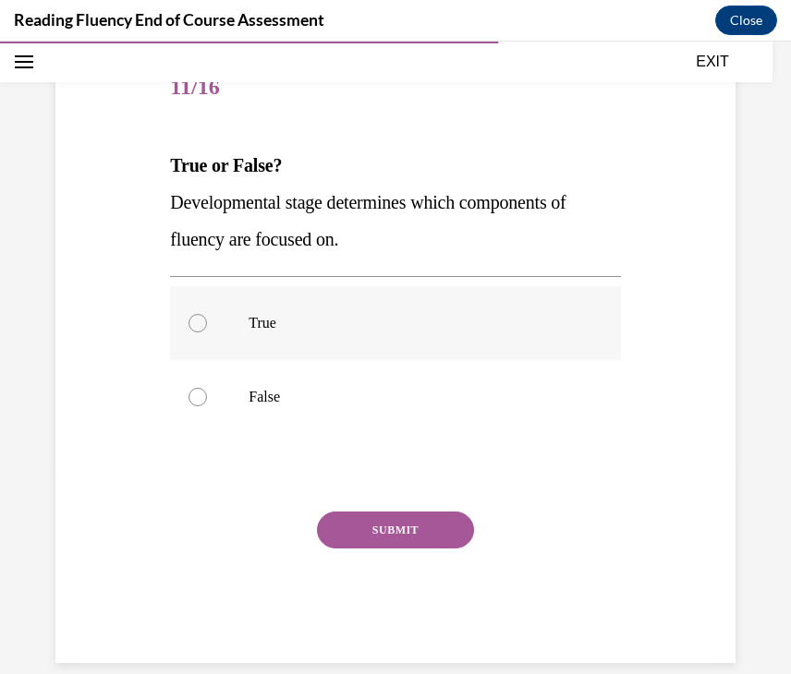
click at [195, 325] on div at bounding box center [197, 323] width 18 height 18
click at [195, 325] on input "True" at bounding box center [197, 323] width 18 height 18
radio input "true"
click at [390, 539] on button "SUBMIT" at bounding box center [395, 530] width 157 height 37
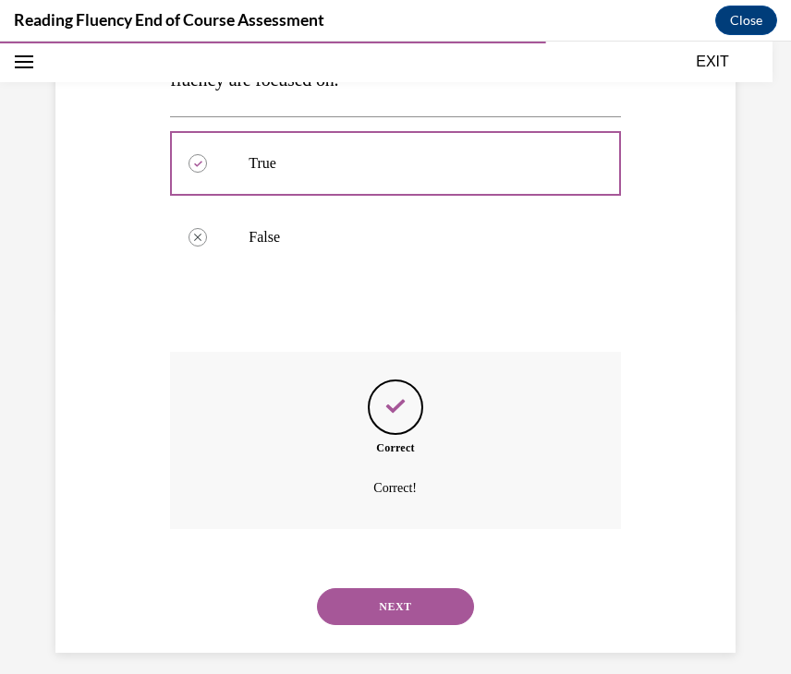
scroll to position [381, 0]
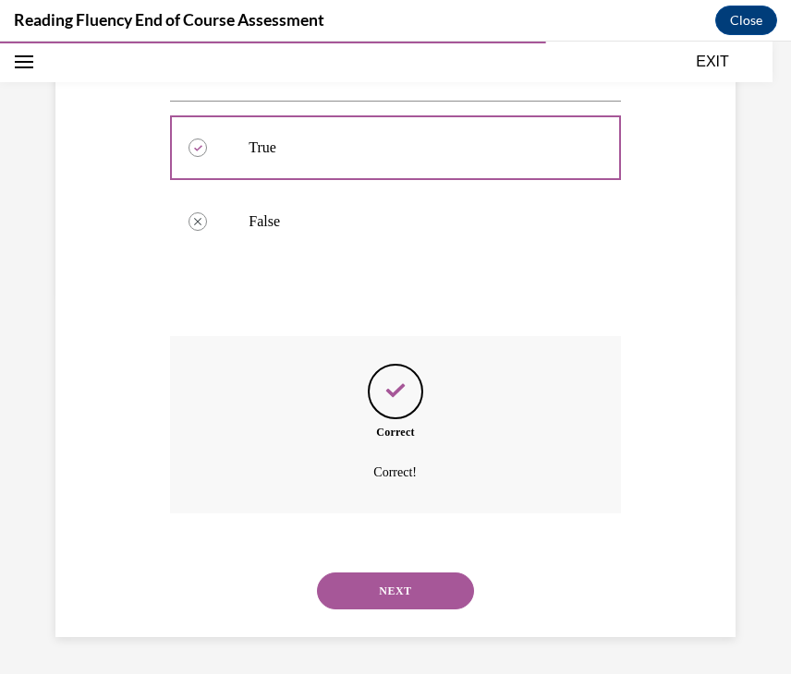
click at [396, 587] on button "NEXT" at bounding box center [395, 591] width 157 height 37
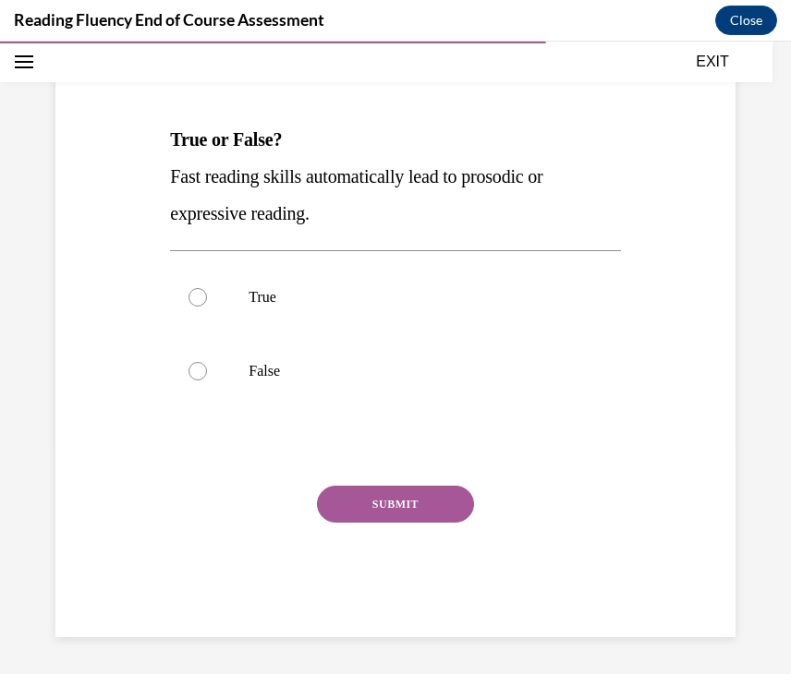
scroll to position [205, 0]
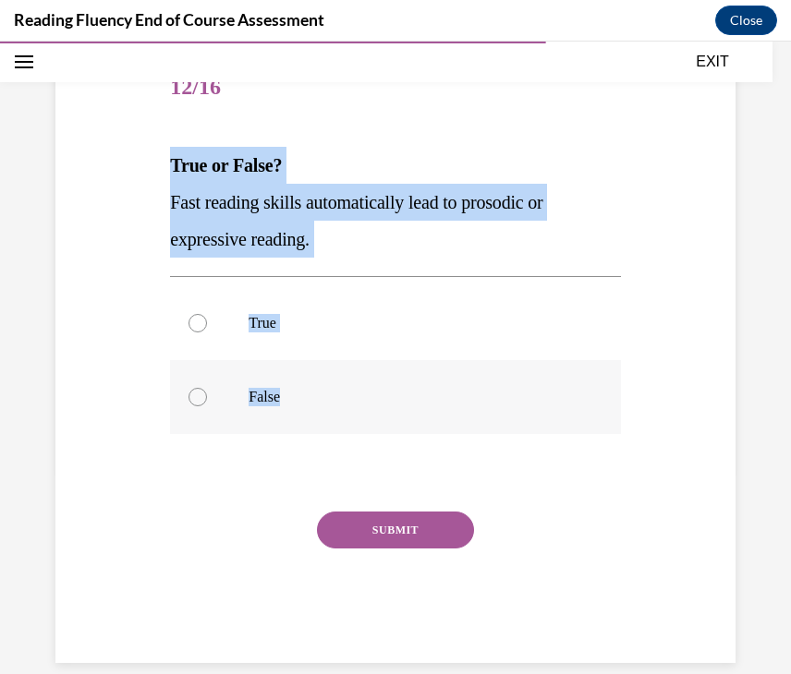
drag, startPoint x: 167, startPoint y: 160, endPoint x: 297, endPoint y: 415, distance: 285.9
click at [297, 416] on div "Question 12/16 True or False? Fast reading skills automatically lead to prosodi…" at bounding box center [394, 343] width 459 height 639
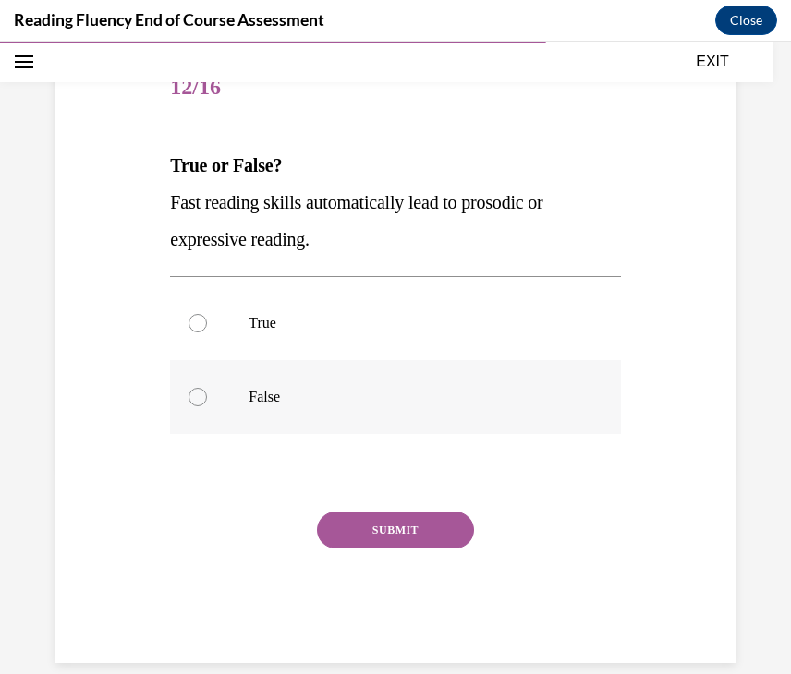
click at [243, 407] on label "False" at bounding box center [395, 397] width 450 height 74
click at [207, 407] on input "False" at bounding box center [197, 397] width 18 height 18
radio input "true"
click at [370, 531] on button "SUBMIT" at bounding box center [395, 530] width 157 height 37
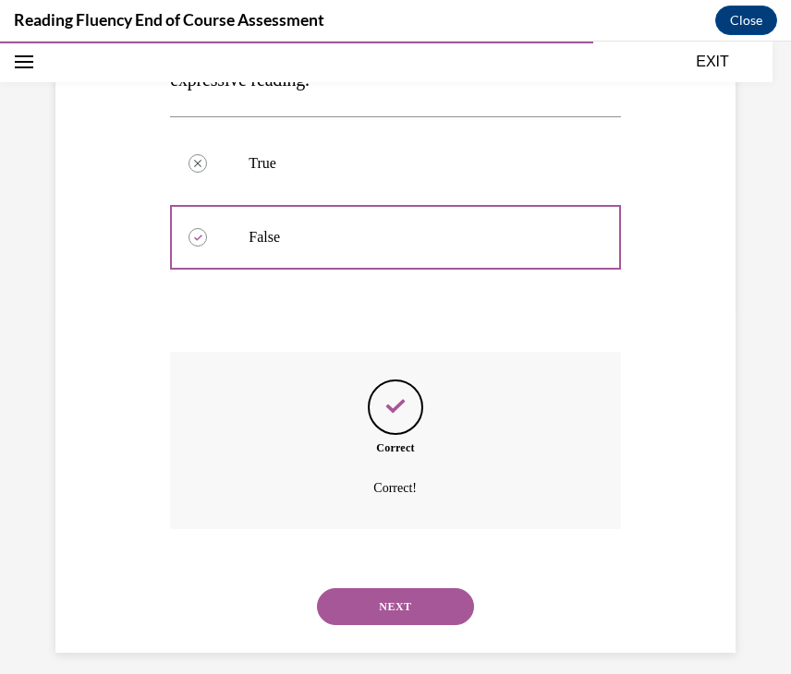
scroll to position [381, 0]
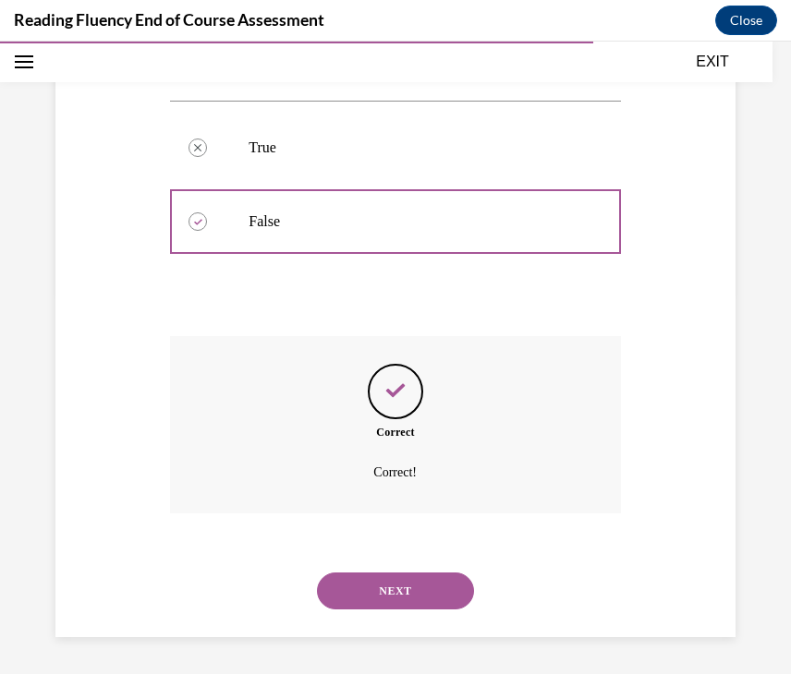
click at [378, 598] on button "NEXT" at bounding box center [395, 591] width 157 height 37
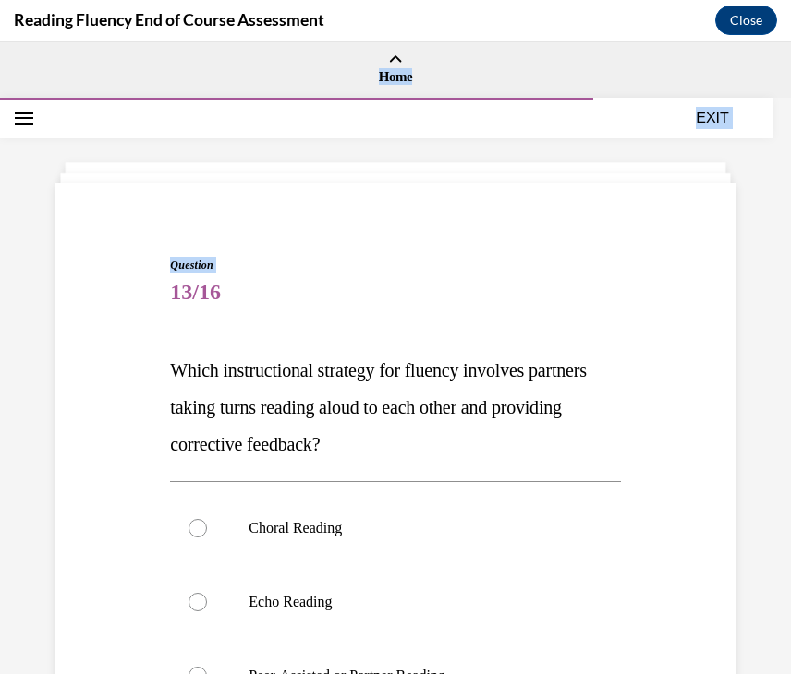
scroll to position [379, 0]
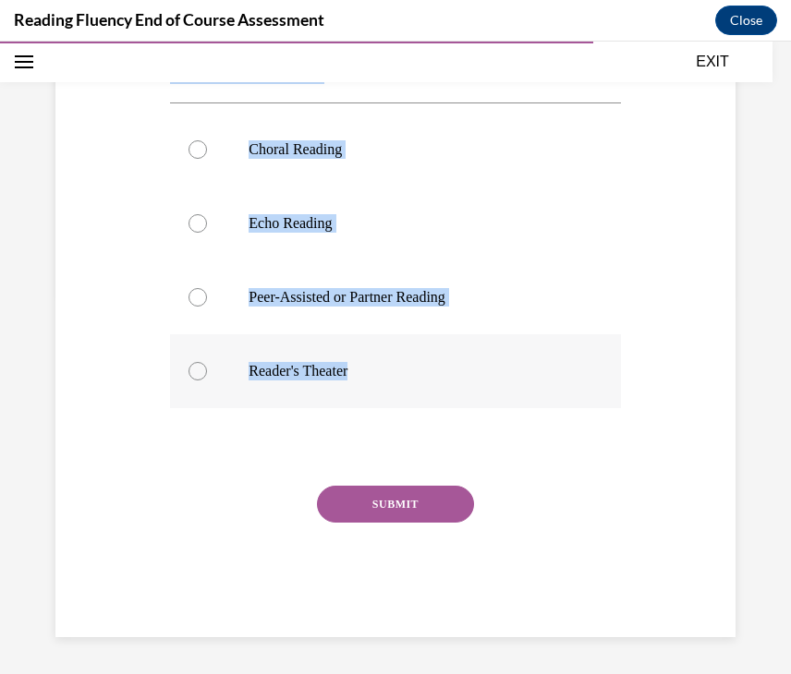
drag, startPoint x: 168, startPoint y: 288, endPoint x: 359, endPoint y: 380, distance: 212.0
click at [359, 380] on div "Question 13/16 Which instructional strategy for fluency involves partners takin…" at bounding box center [394, 243] width 459 height 787
click at [358, 288] on p "Peer-Assisted or Partner Reading" at bounding box center [411, 297] width 325 height 18
click at [207, 288] on input "Peer-Assisted or Partner Reading" at bounding box center [197, 297] width 18 height 18
radio input "true"
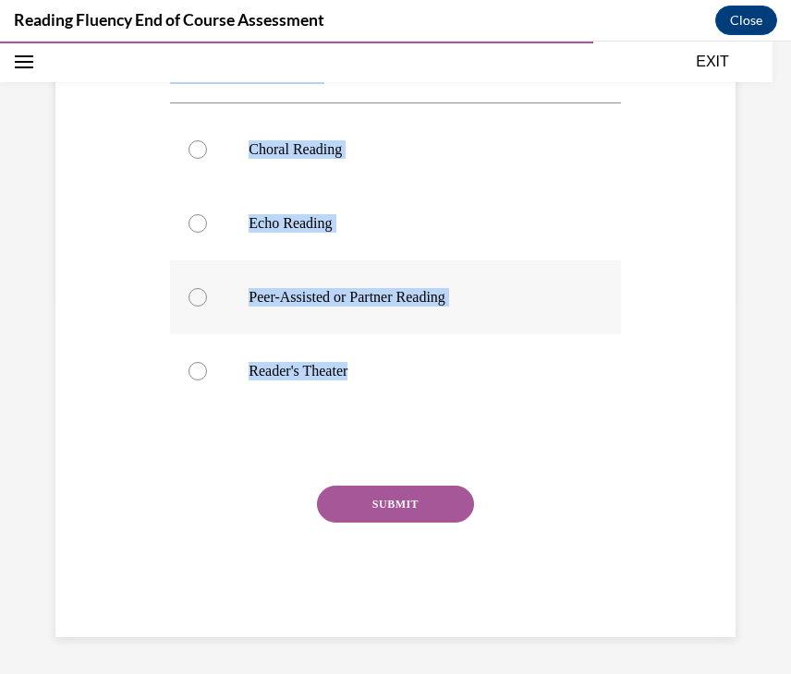
click at [358, 288] on p "Peer-Assisted or Partner Reading" at bounding box center [411, 297] width 325 height 18
click at [207, 288] on input "Peer-Assisted or Partner Reading" at bounding box center [197, 297] width 18 height 18
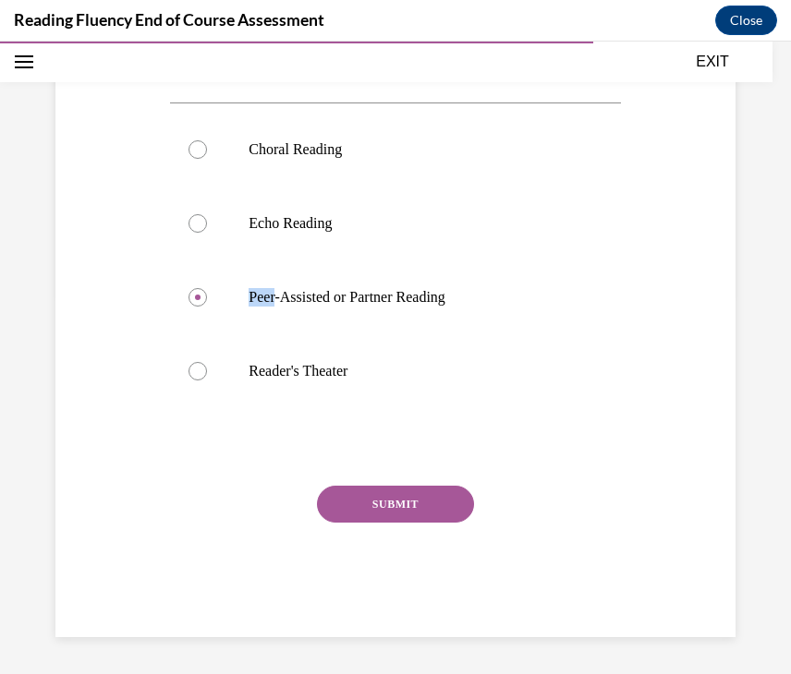
click at [394, 504] on button "SUBMIT" at bounding box center [395, 504] width 157 height 37
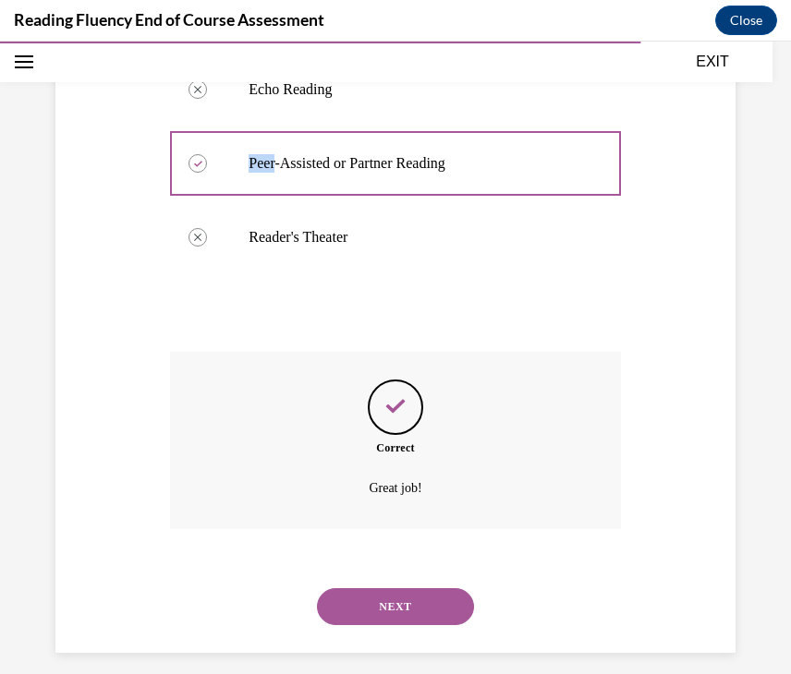
scroll to position [528, 0]
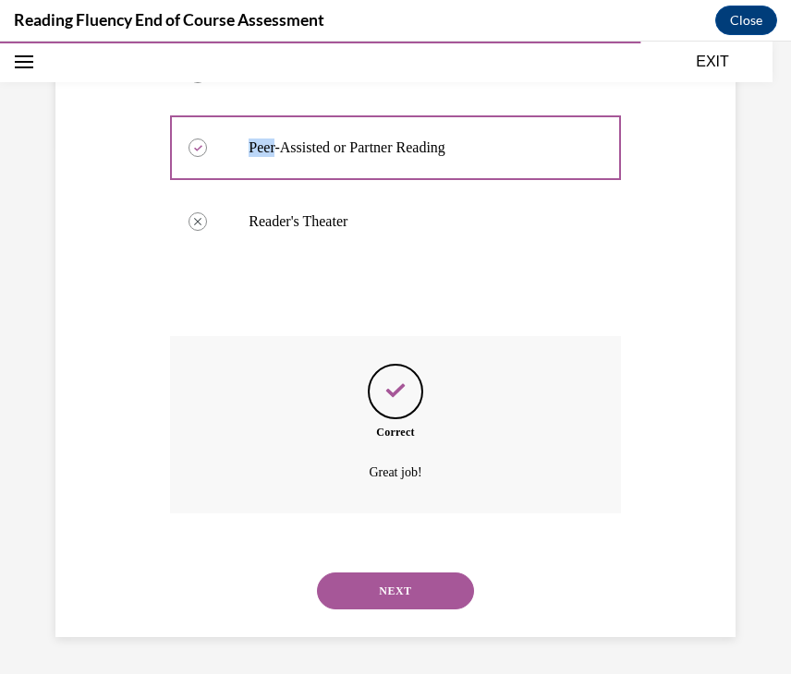
click at [385, 585] on button "NEXT" at bounding box center [395, 591] width 157 height 37
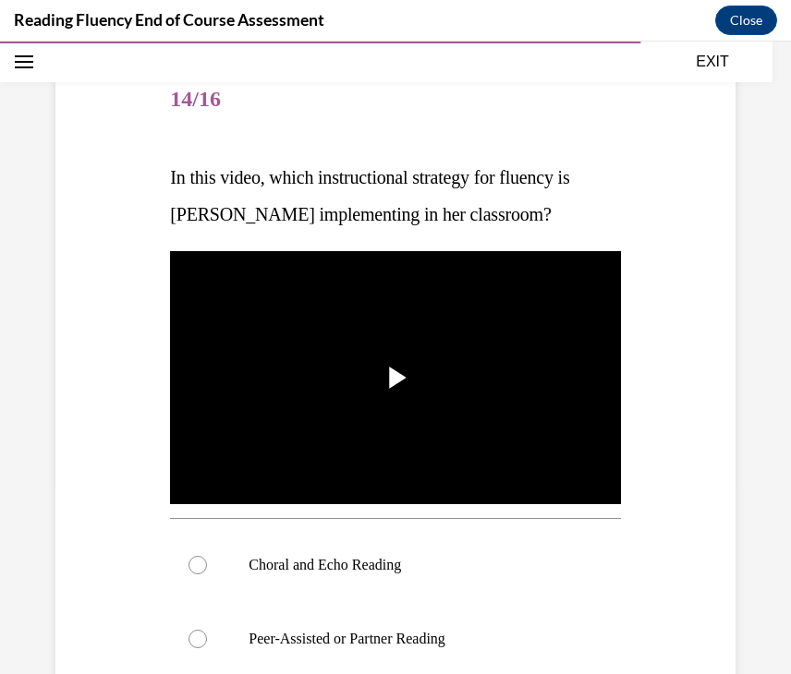
scroll to position [222, 0]
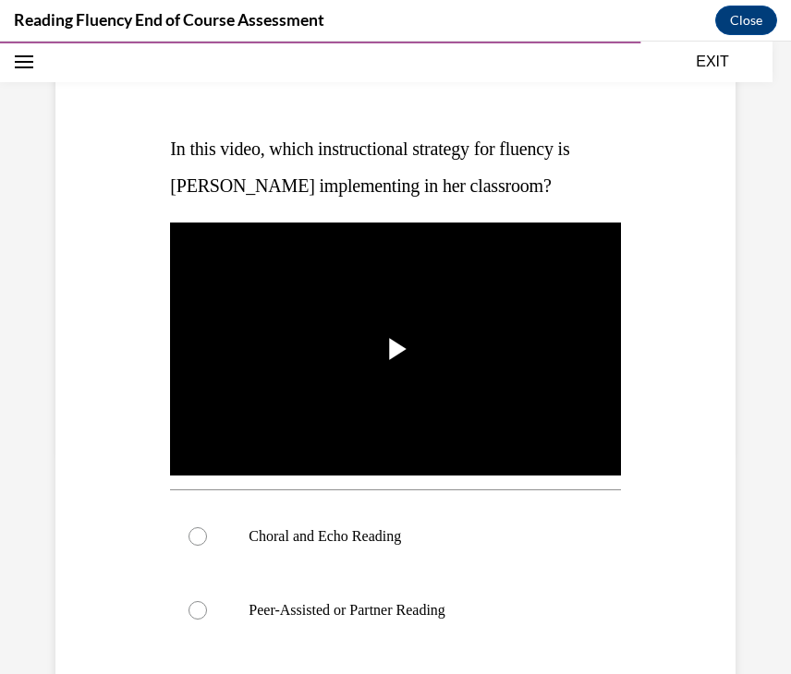
drag, startPoint x: 166, startPoint y: 148, endPoint x: 576, endPoint y: 194, distance: 411.9
click at [576, 194] on div "Question 14/16 In this video, which instructional strategy for fluency is Ms. S…" at bounding box center [394, 515] width 459 height 1017
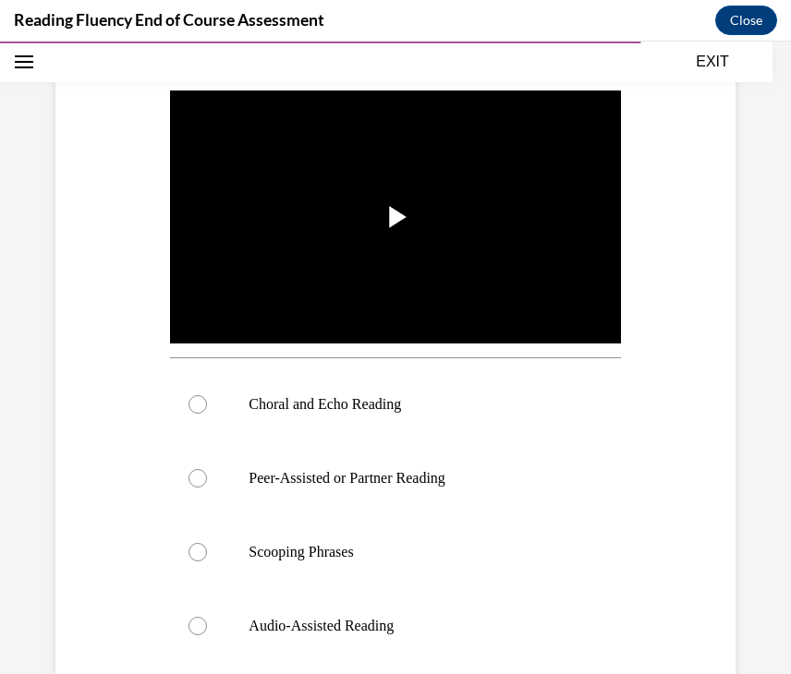
scroll to position [370, 0]
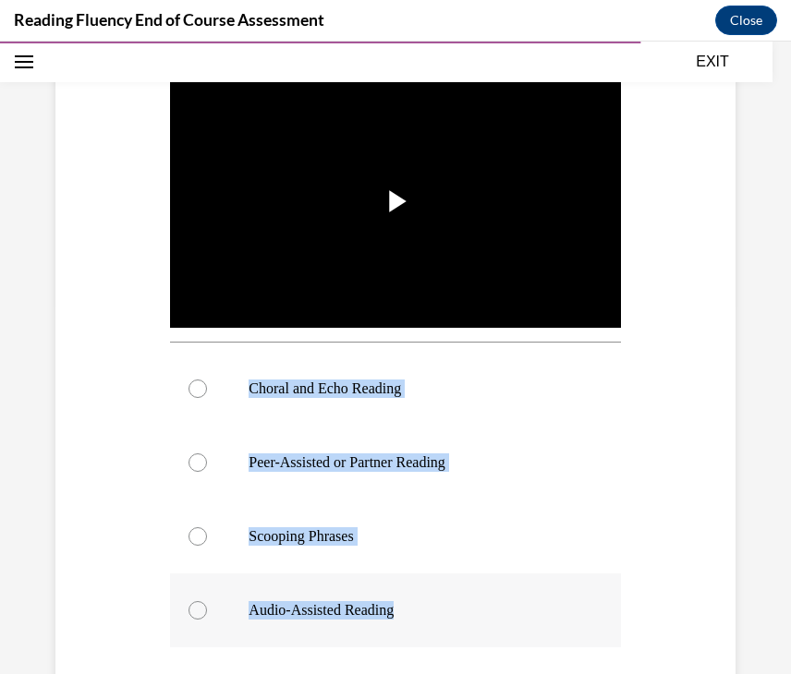
drag, startPoint x: 249, startPoint y: 385, endPoint x: 402, endPoint y: 632, distance: 290.5
click at [402, 632] on div "Choral and Echo Reading Peer-Assisted or Partner Reading Scooping Phrases Audio…" at bounding box center [395, 500] width 450 height 296
click at [395, 201] on span "Video player" at bounding box center [395, 201] width 0 height 0
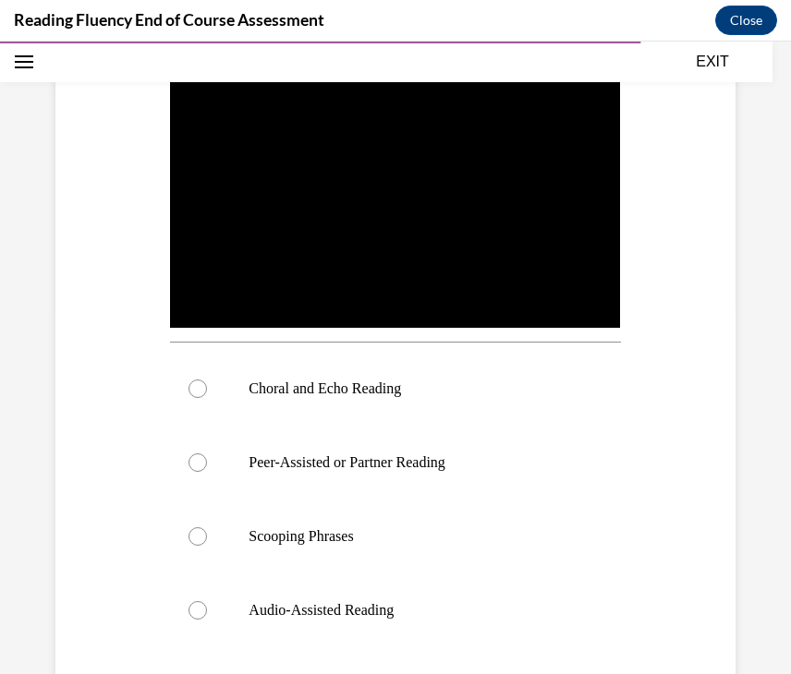
click at [686, 319] on div "Question 14/16 In this video, which instructional strategy for fluency is Ms. S…" at bounding box center [395, 354] width 689 height 1045
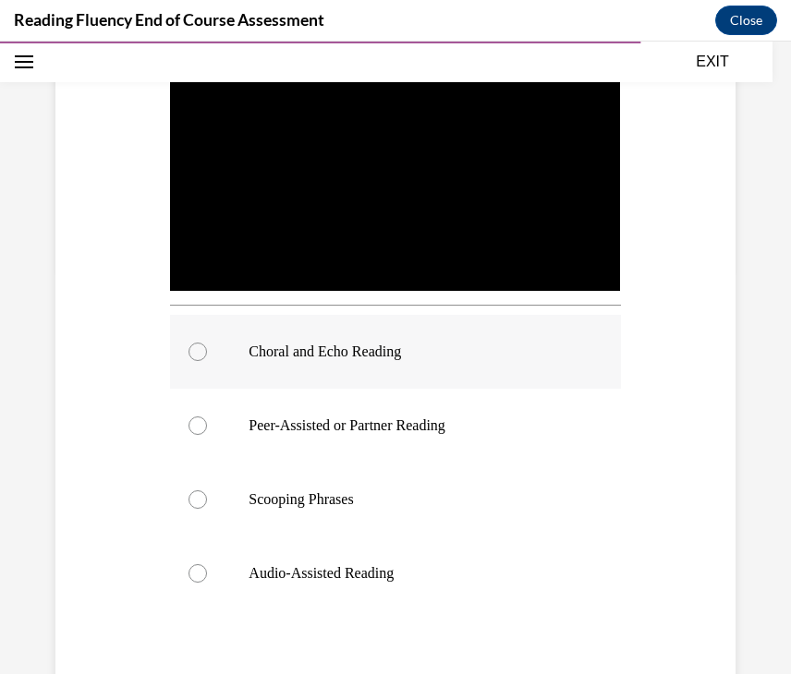
click at [309, 355] on p "Choral and Echo Reading" at bounding box center [411, 352] width 325 height 18
click at [207, 355] on input "Choral and Echo Reading" at bounding box center [197, 352] width 18 height 18
radio input "true"
click at [761, 368] on div "Question 14/16 In this video, which instructional strategy for fluency is Ms. S…" at bounding box center [395, 284] width 791 height 1183
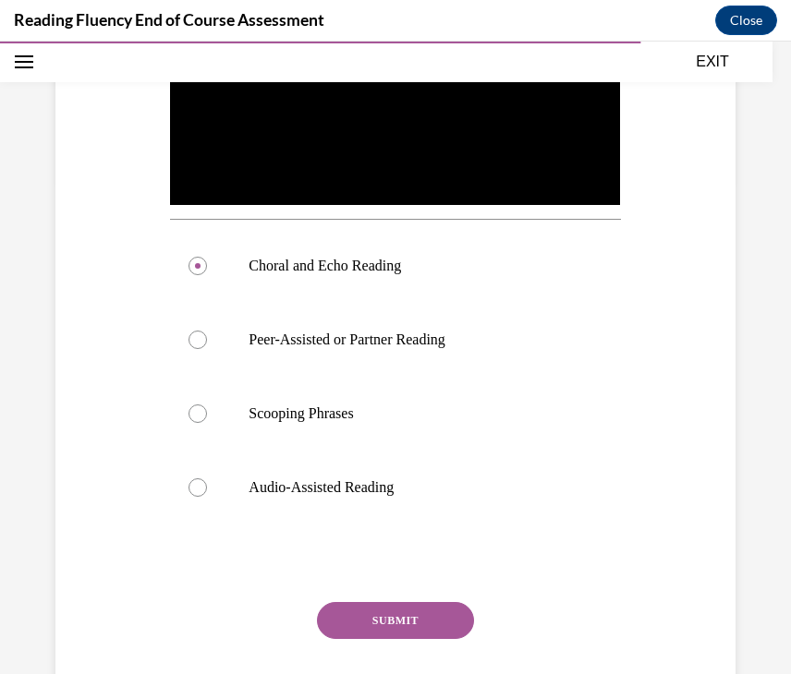
scroll to position [517, 0]
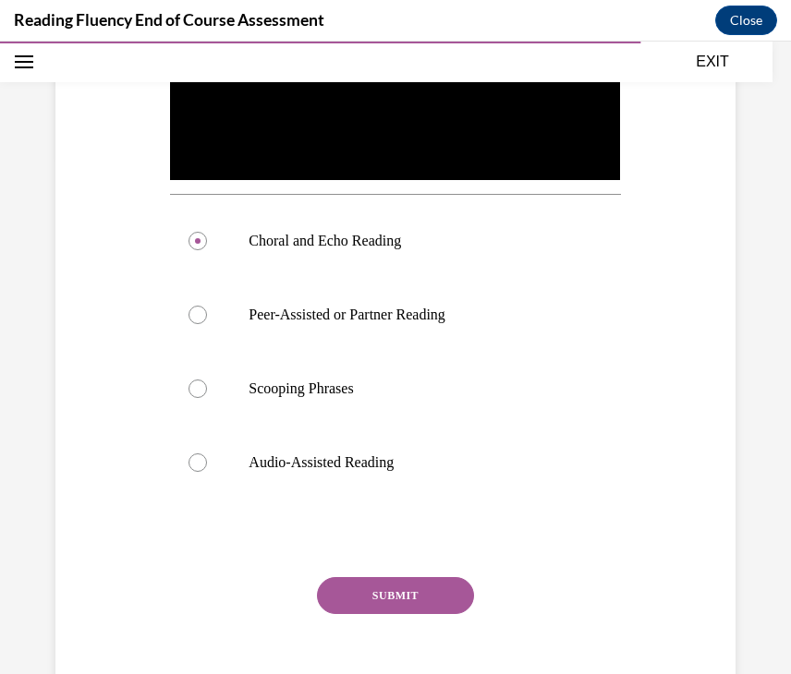
click at [438, 590] on button "SUBMIT" at bounding box center [395, 595] width 157 height 37
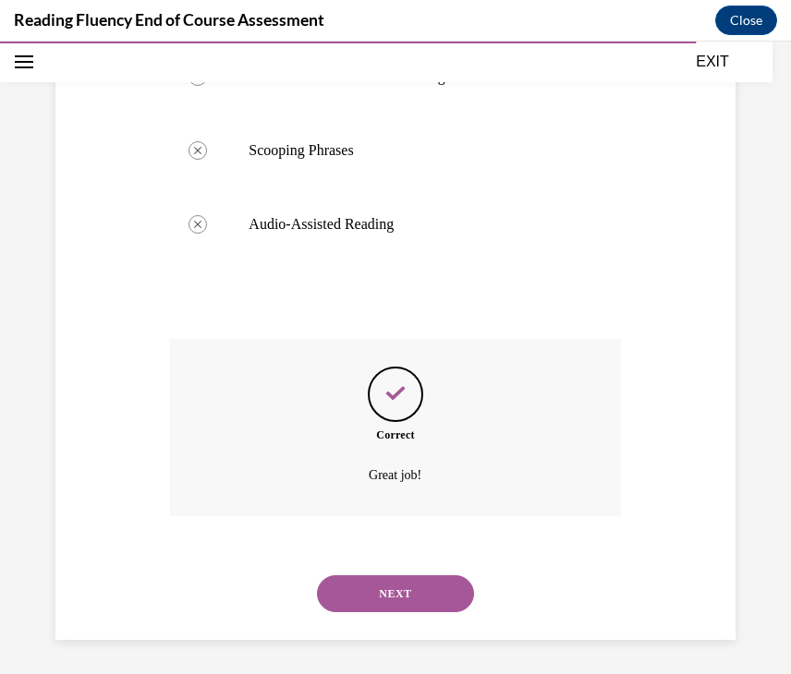
scroll to position [759, 0]
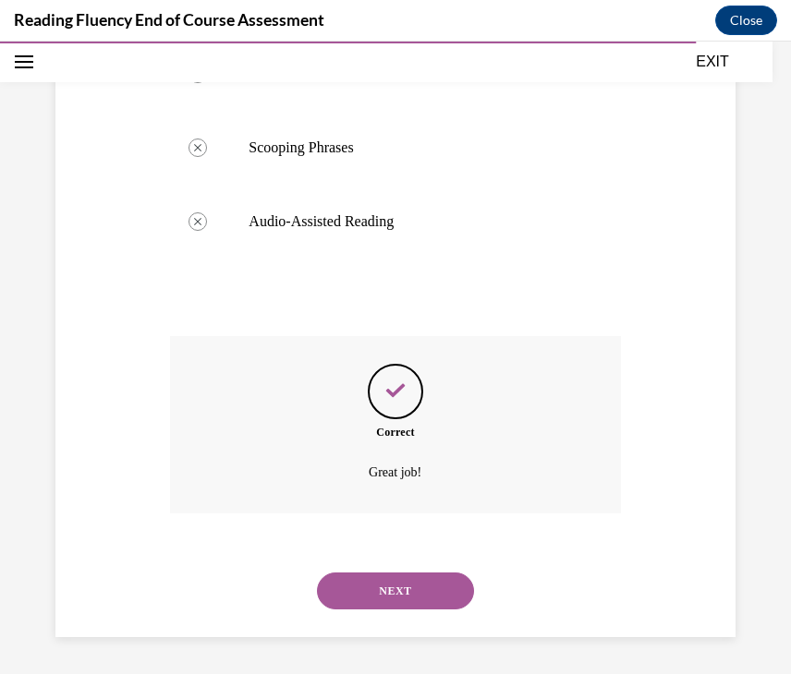
click at [424, 600] on button "NEXT" at bounding box center [395, 591] width 157 height 37
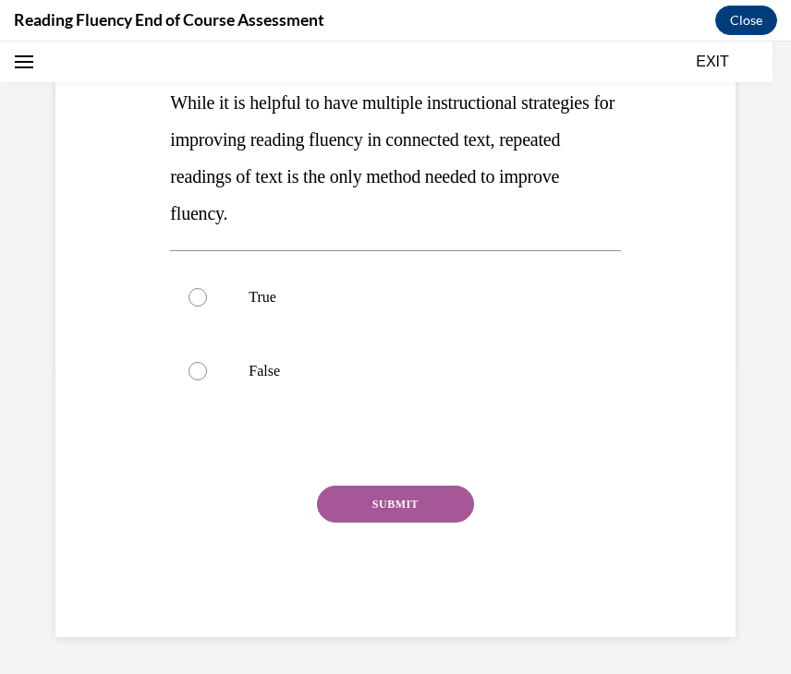
scroll to position [0, 0]
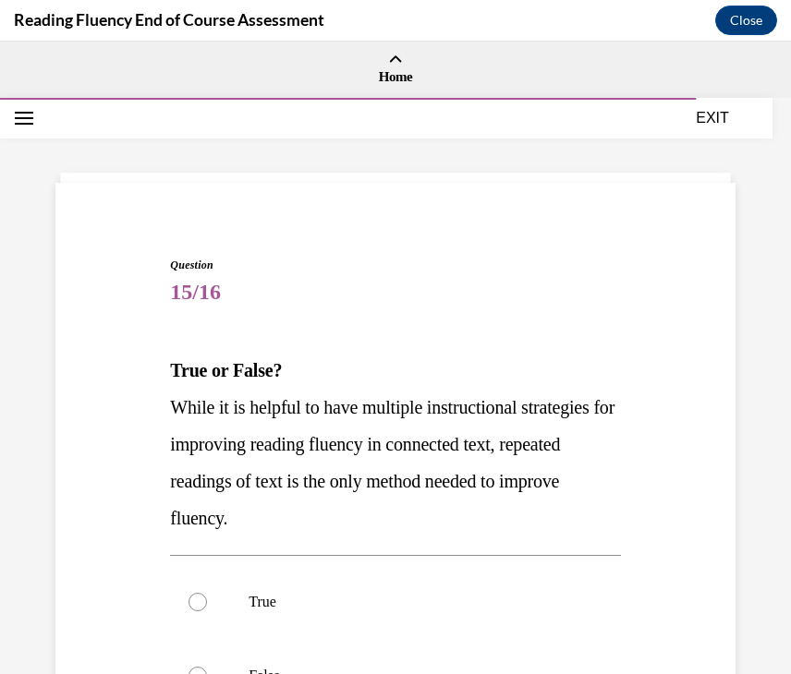
click at [763, 247] on div "Question 15/16 True or False? While it is helpful to have multiple instructiona…" at bounding box center [395, 540] width 791 height 880
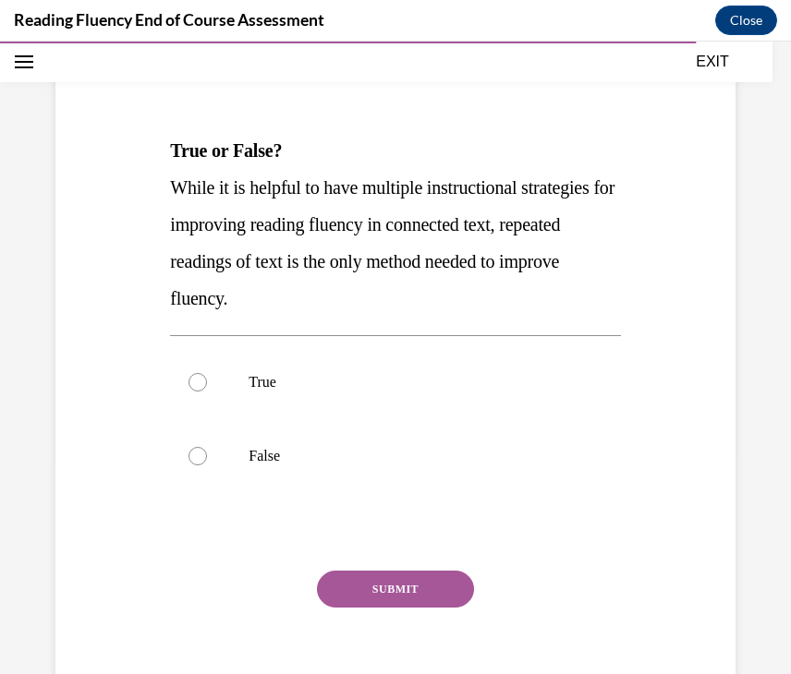
scroll to position [222, 0]
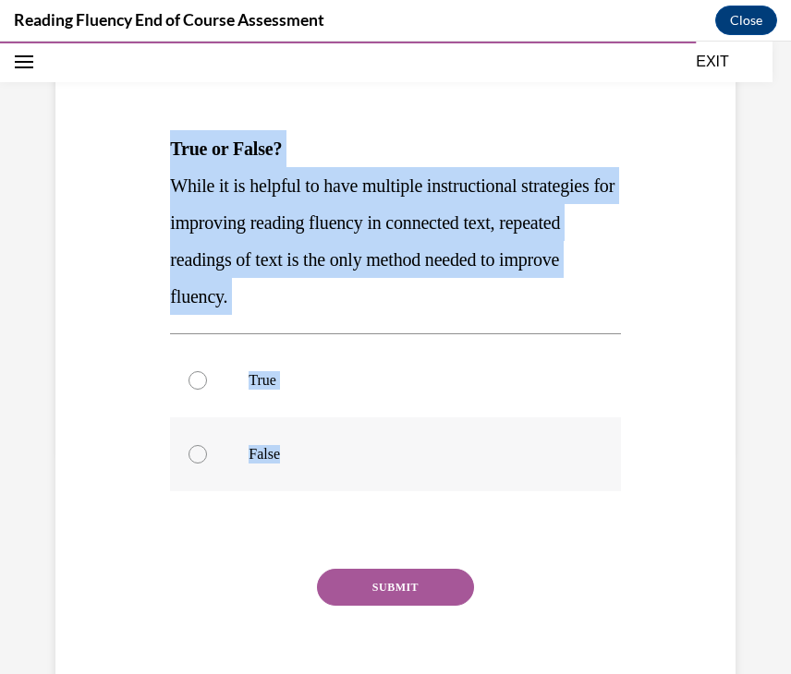
drag, startPoint x: 167, startPoint y: 146, endPoint x: 292, endPoint y: 455, distance: 332.8
click at [292, 455] on div "Question 15/16 True or False? While it is helpful to have multiple instructiona…" at bounding box center [394, 363] width 459 height 713
click at [612, 334] on div "True False" at bounding box center [395, 417] width 450 height 167
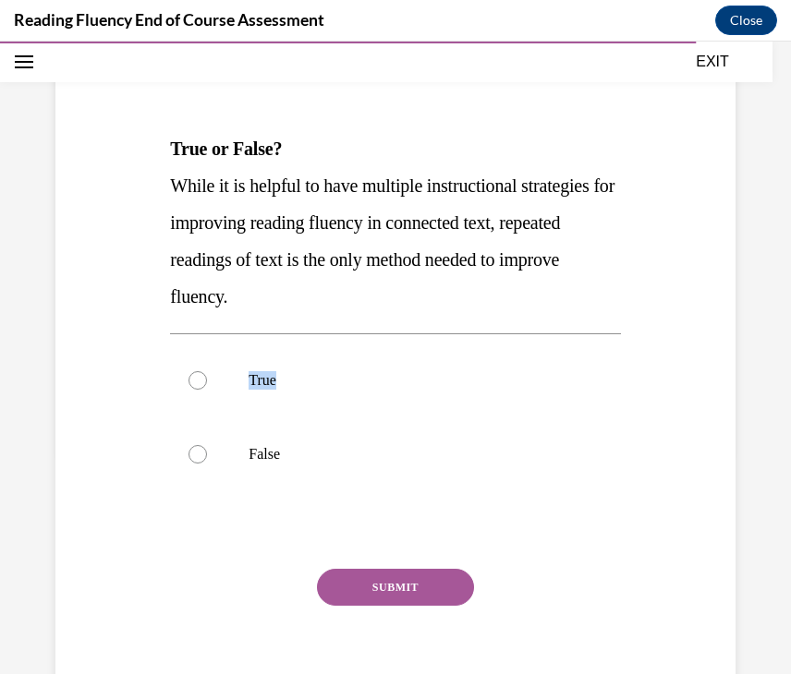
click at [612, 334] on div "True False" at bounding box center [395, 417] width 450 height 167
click at [266, 454] on p "False" at bounding box center [411, 454] width 325 height 18
click at [207, 454] on input "False" at bounding box center [197, 454] width 18 height 18
radio input "true"
click at [369, 583] on button "SUBMIT" at bounding box center [395, 587] width 157 height 37
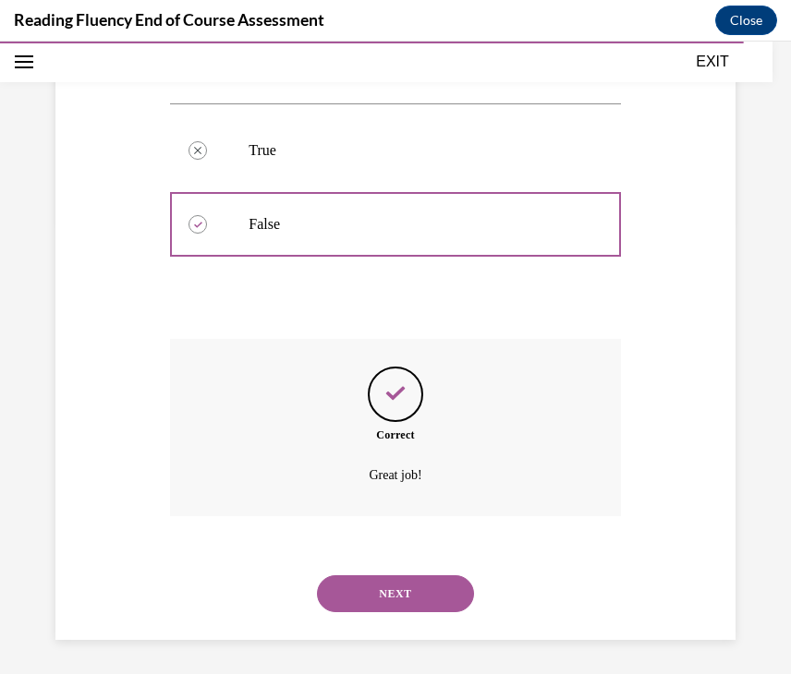
scroll to position [455, 0]
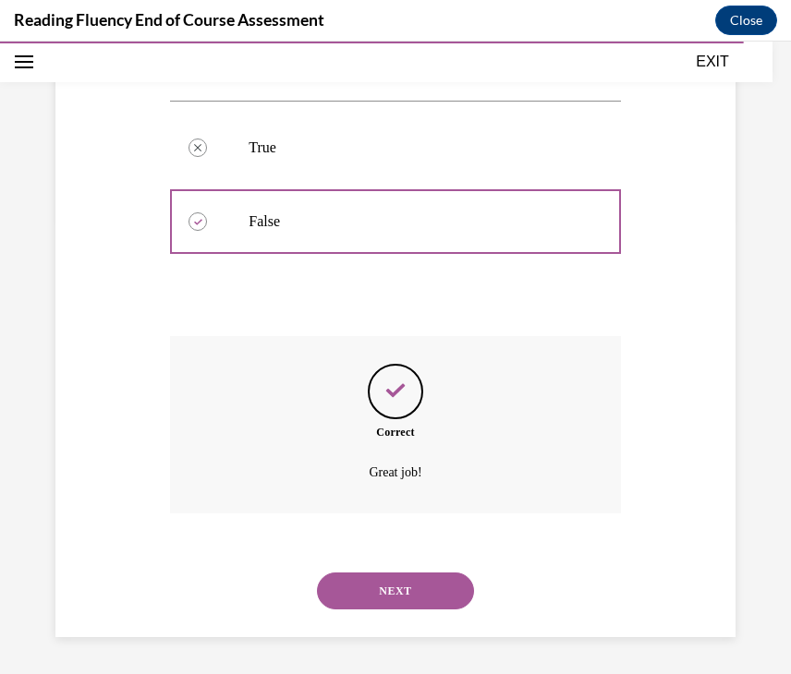
click at [386, 590] on button "NEXT" at bounding box center [395, 591] width 157 height 37
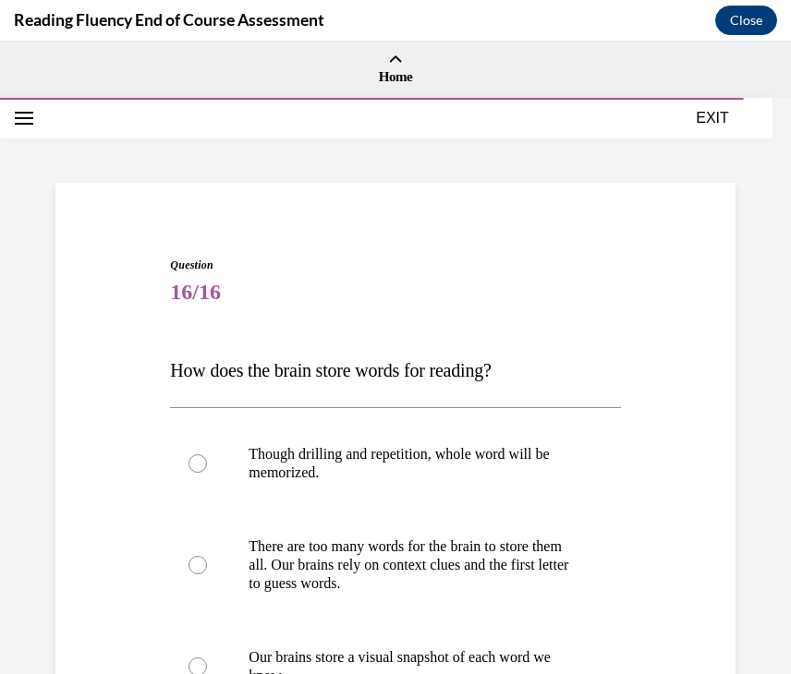
click at [254, 353] on p "How does the brain store words for reading?" at bounding box center [395, 370] width 450 height 37
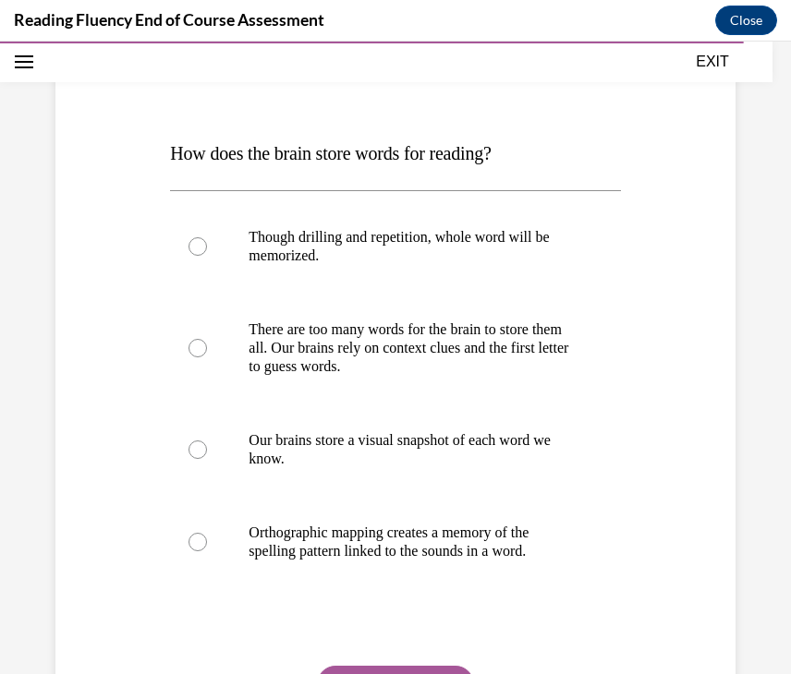
scroll to position [222, 0]
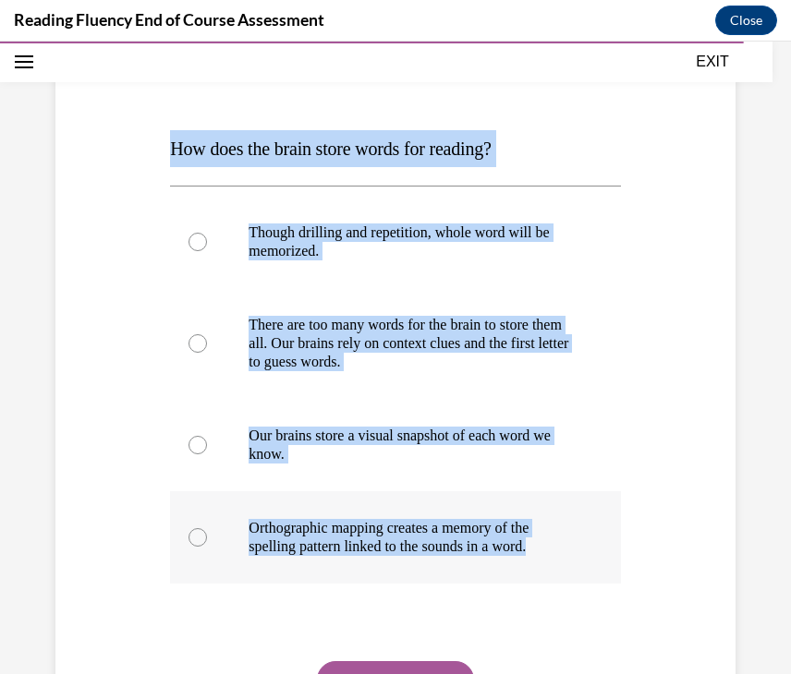
drag, startPoint x: 152, startPoint y: 145, endPoint x: 573, endPoint y: 555, distance: 588.0
click at [573, 555] on div "Question 16/16 How does the brain store words for reading? Though drilling and …" at bounding box center [395, 396] width 689 height 833
click at [757, 454] on div "Question 16/16 How does the brain store words for reading? Though drilling and …" at bounding box center [395, 364] width 791 height 972
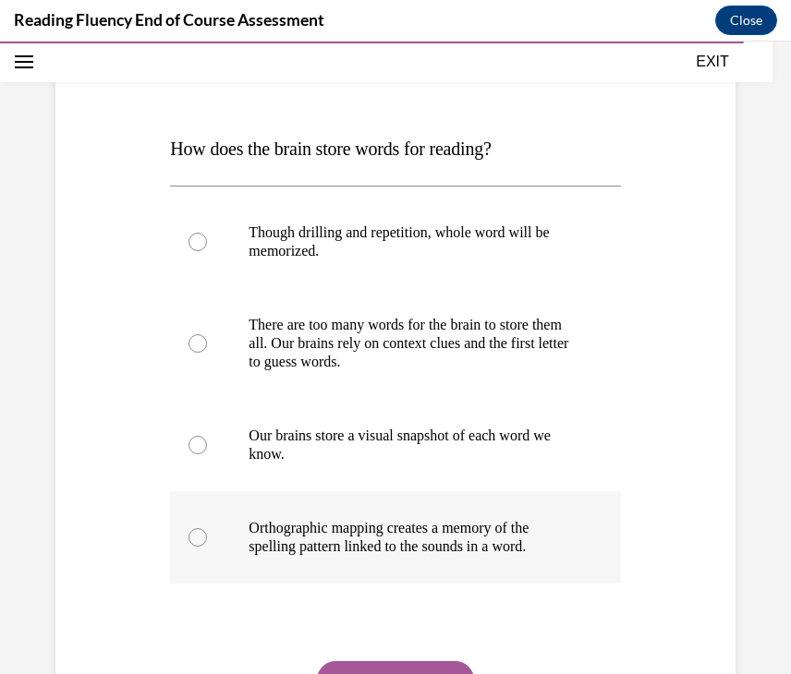
click at [510, 545] on p "Orthographic mapping creates a memory of the spelling pattern linked to the sou…" at bounding box center [411, 537] width 325 height 37
click at [207, 545] on input "Orthographic mapping creates a memory of the spelling pattern linked to the sou…" at bounding box center [197, 537] width 18 height 18
radio input "true"
click at [424, 662] on button "SUBMIT" at bounding box center [395, 680] width 157 height 37
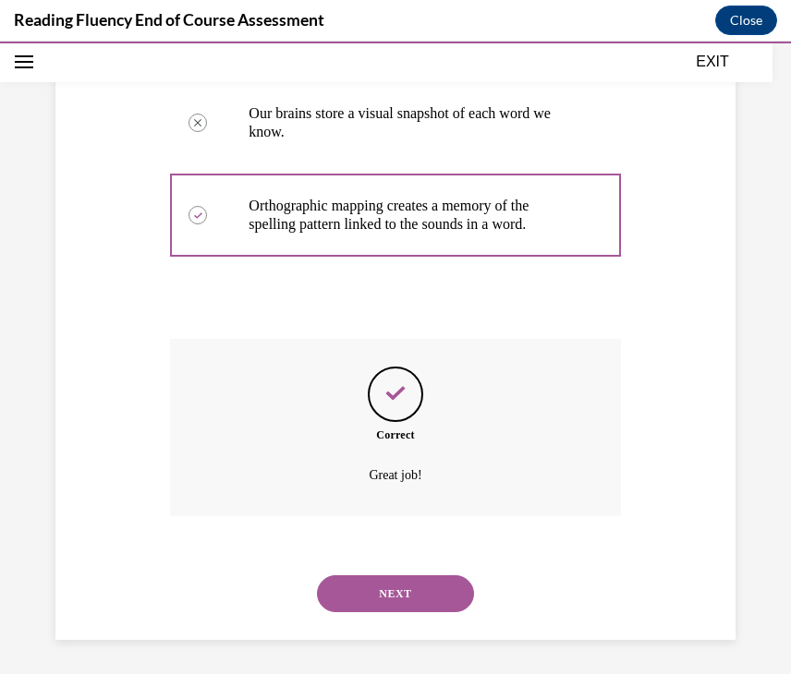
scroll to position [547, 0]
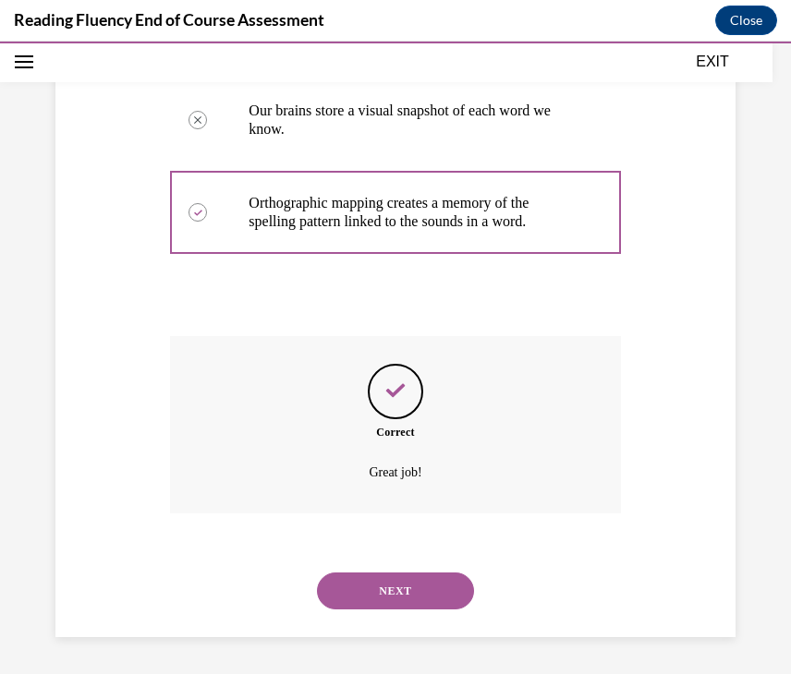
click at [407, 589] on button "NEXT" at bounding box center [395, 591] width 157 height 37
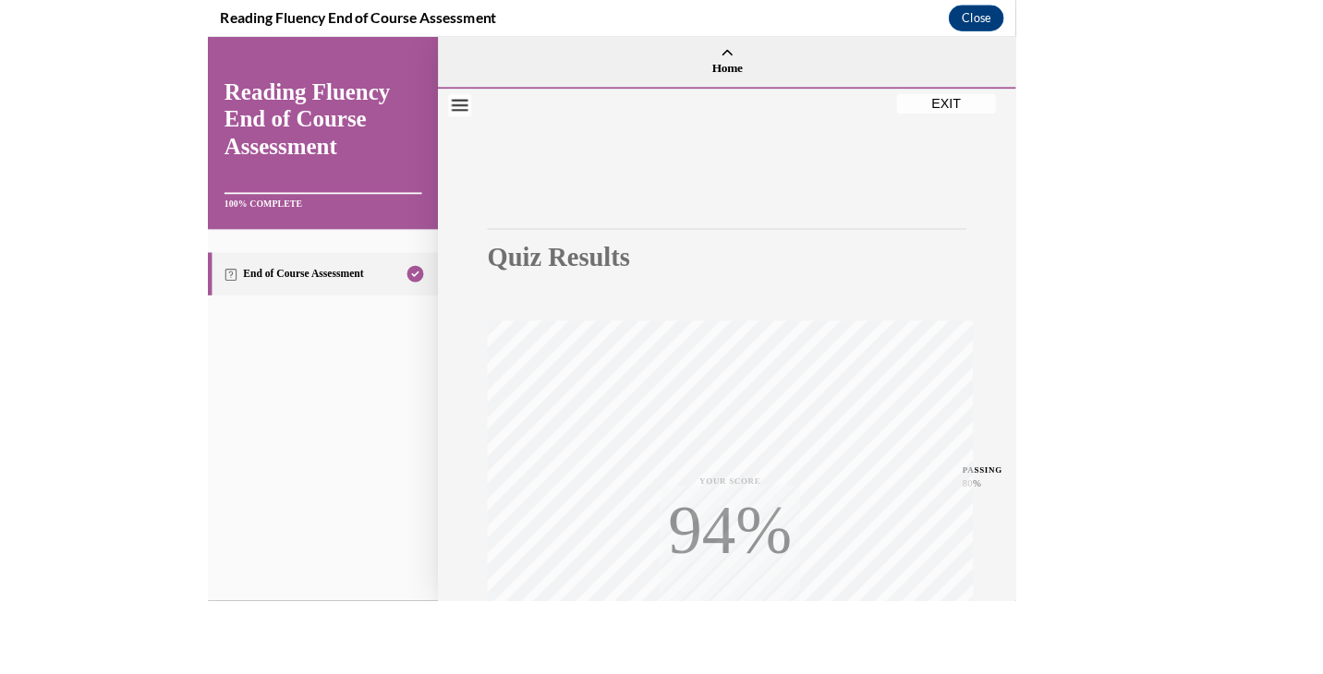
scroll to position [1748, 0]
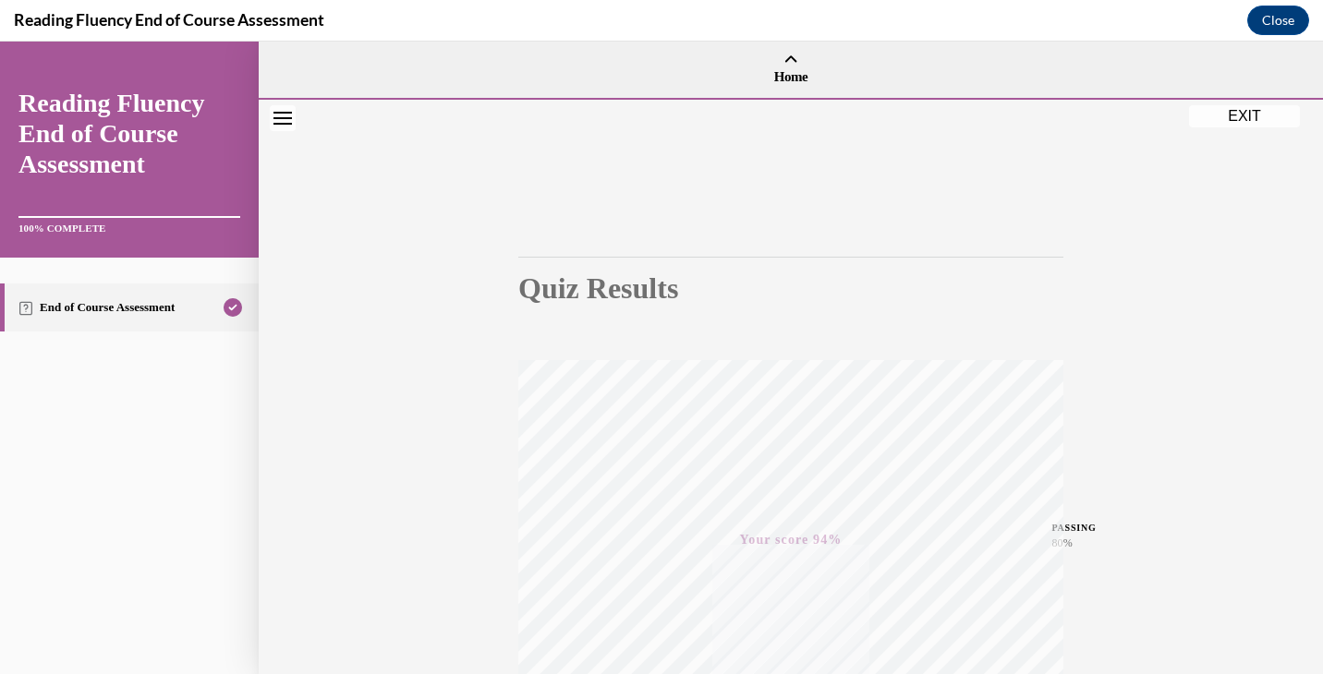
click at [1232, 245] on div "Quiz Results PASSING 80% Your score 94% Passed PASSING 80% Your score Your scor…" at bounding box center [791, 544] width 1064 height 889
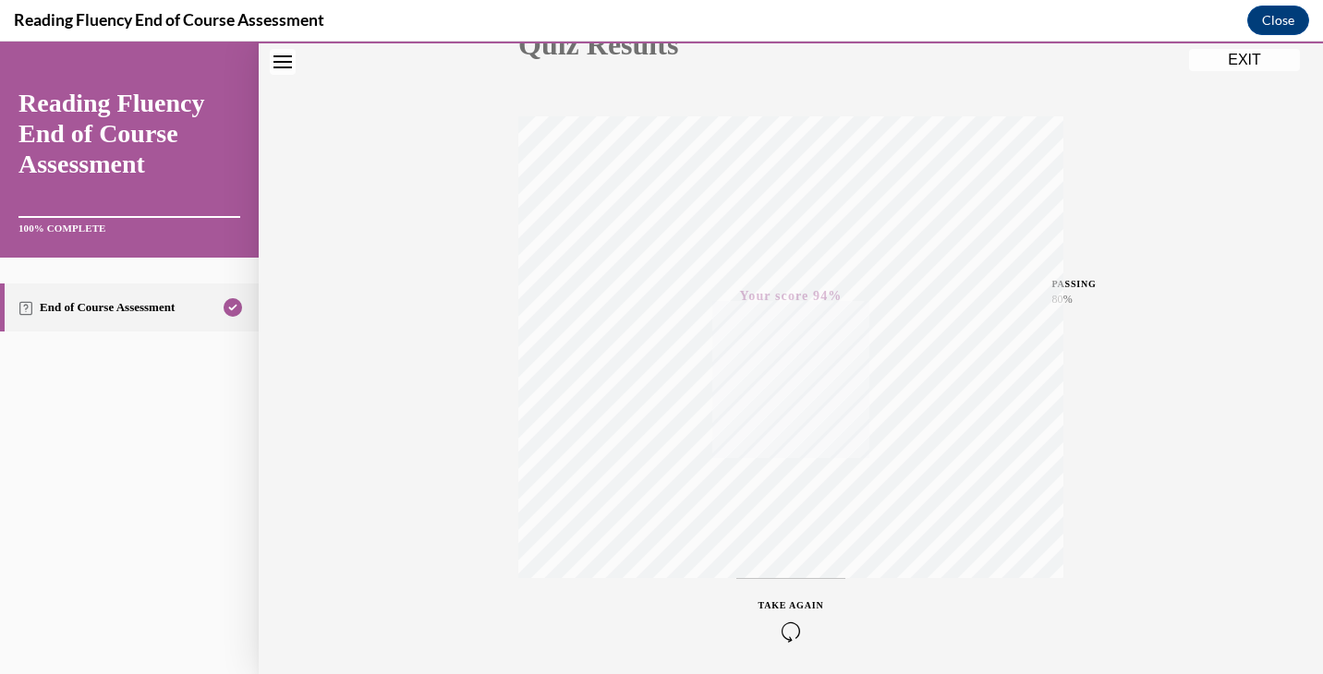
scroll to position [240, 0]
click at [1223, 64] on button "EXIT" at bounding box center [1244, 60] width 111 height 22
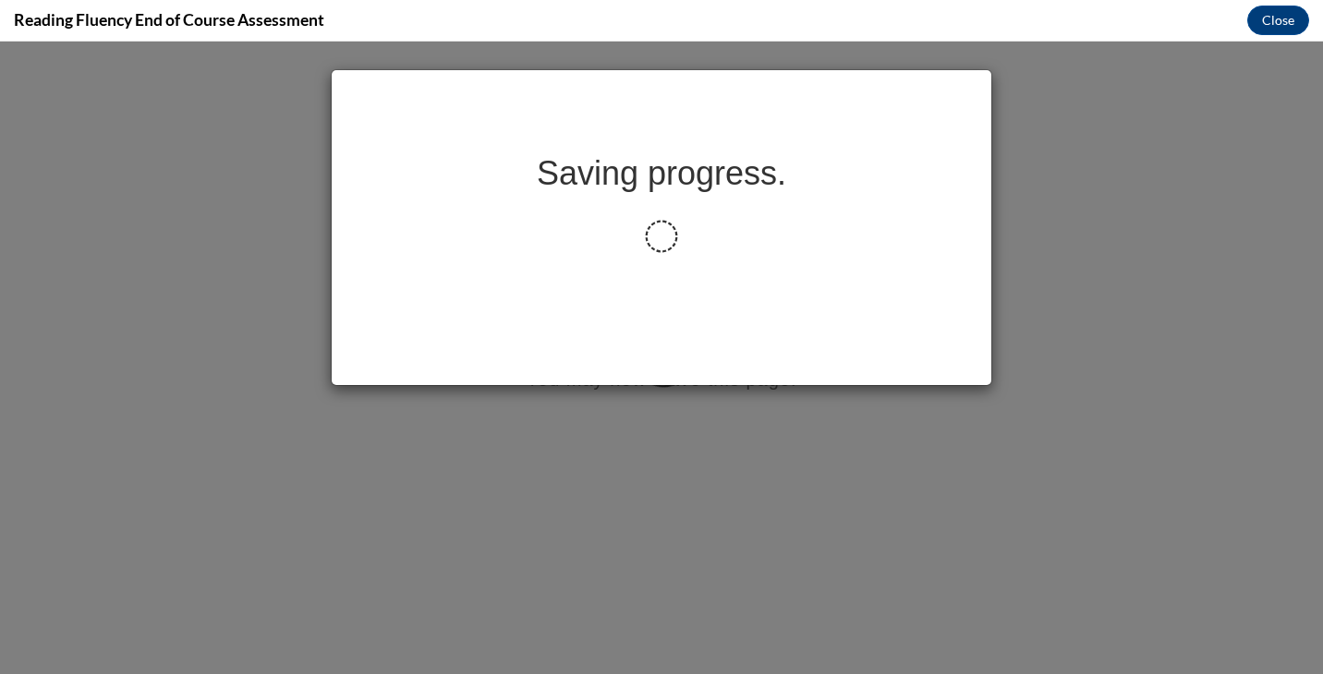
scroll to position [0, 0]
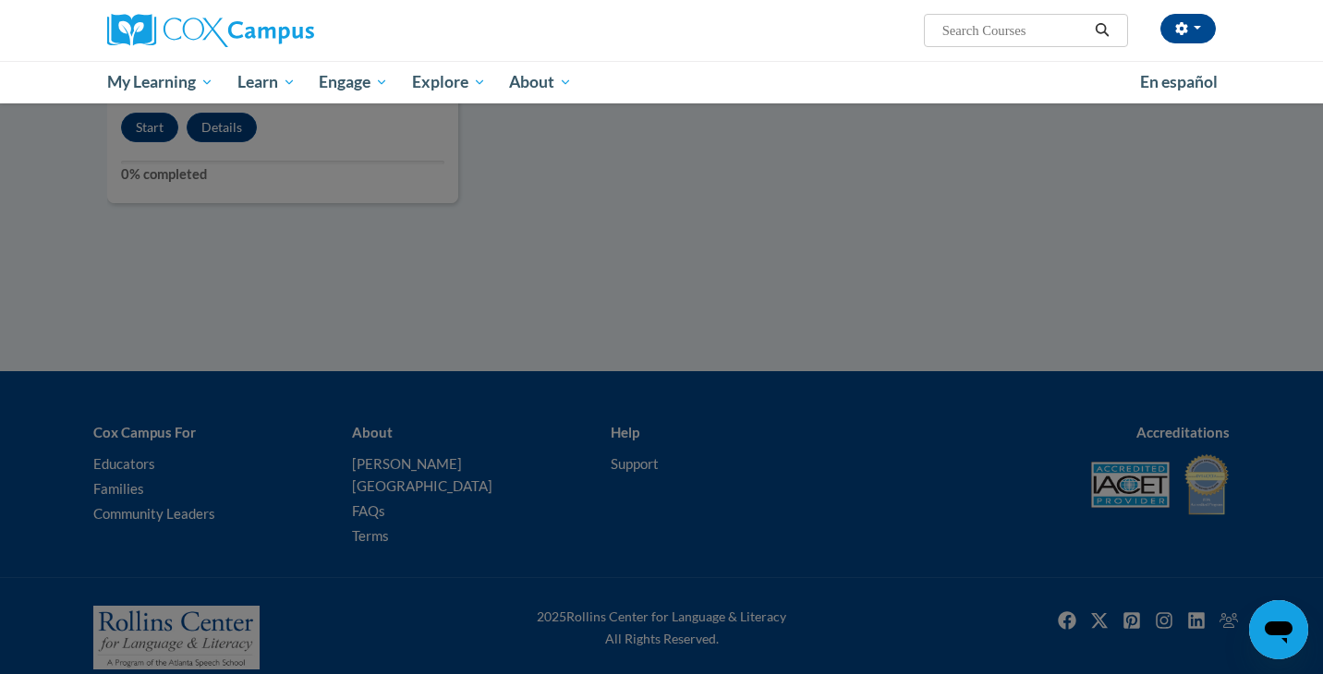
click at [754, 219] on div at bounding box center [661, 337] width 1323 height 674
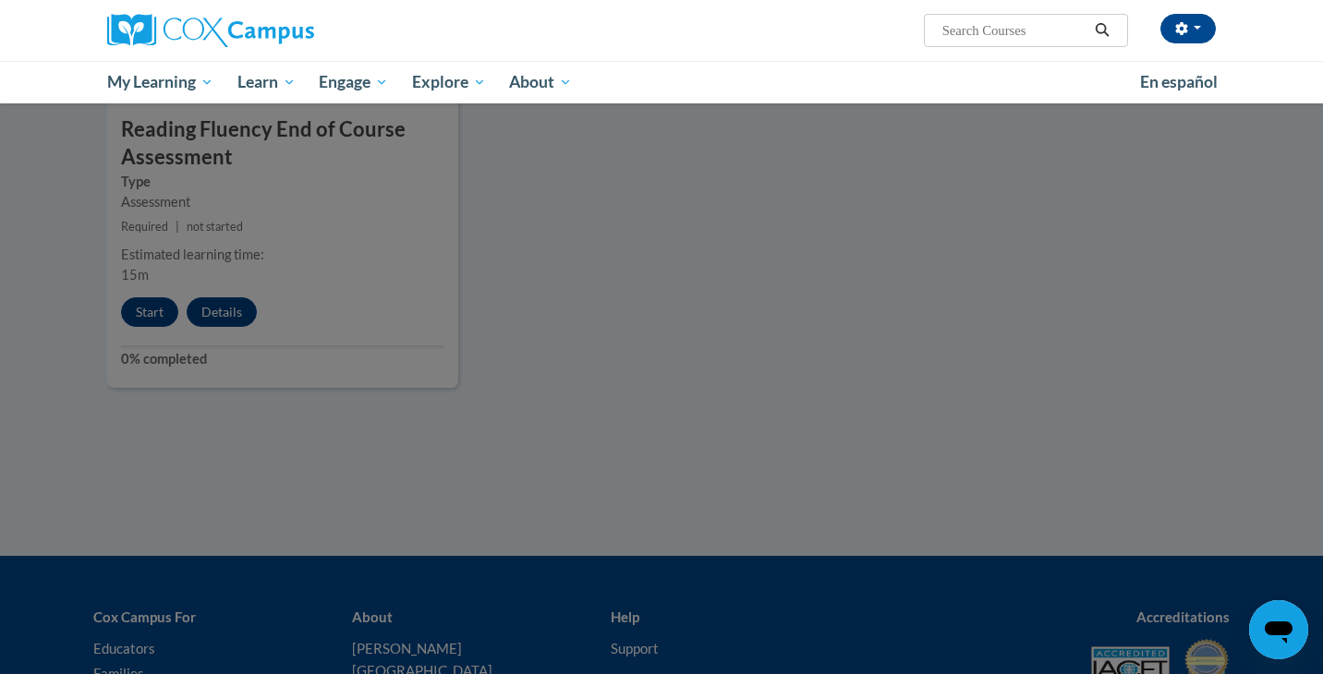
scroll to position [1526, 0]
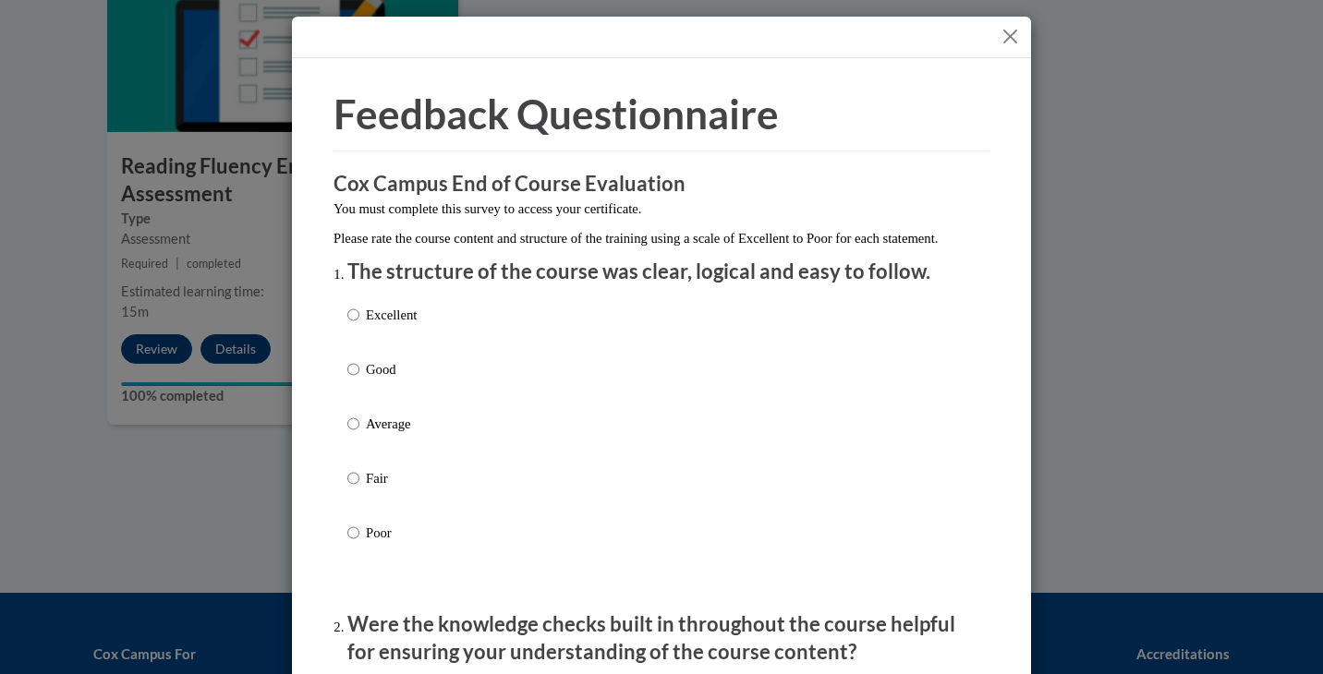
click at [620, 286] on p "The structure of the course was clear, logical and easy to follow." at bounding box center [661, 272] width 628 height 29
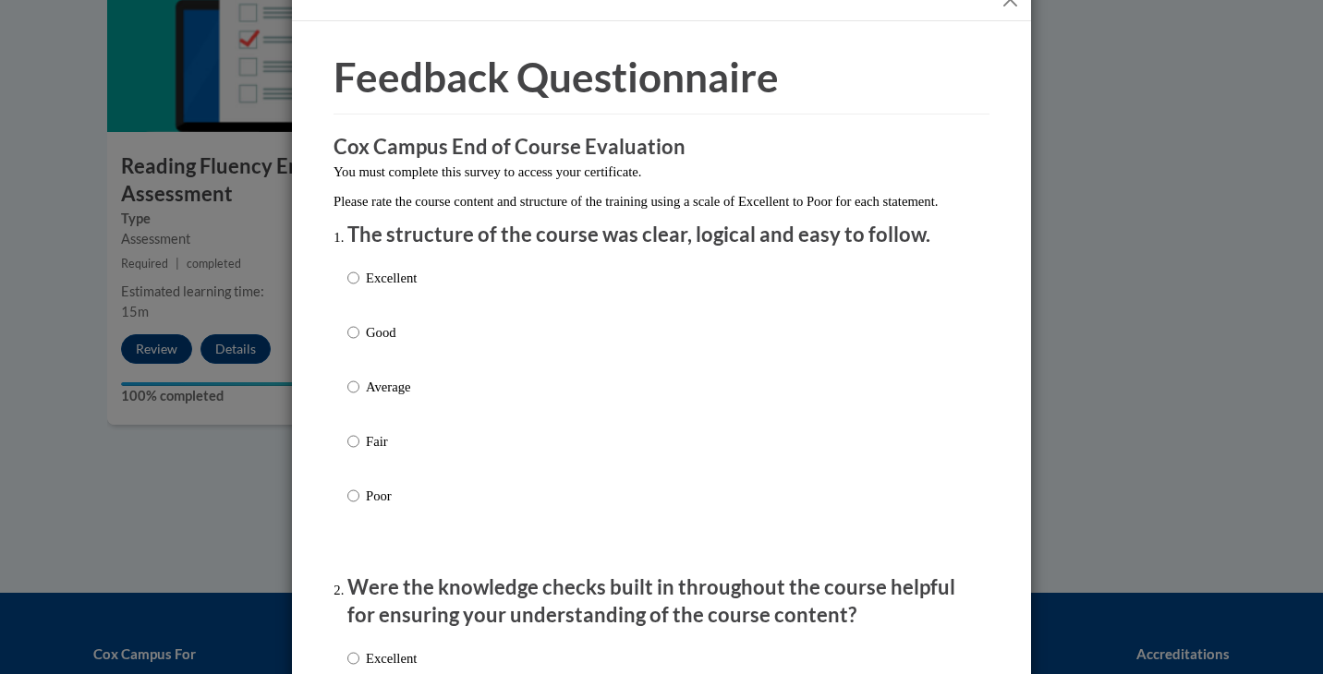
scroll to position [74, 0]
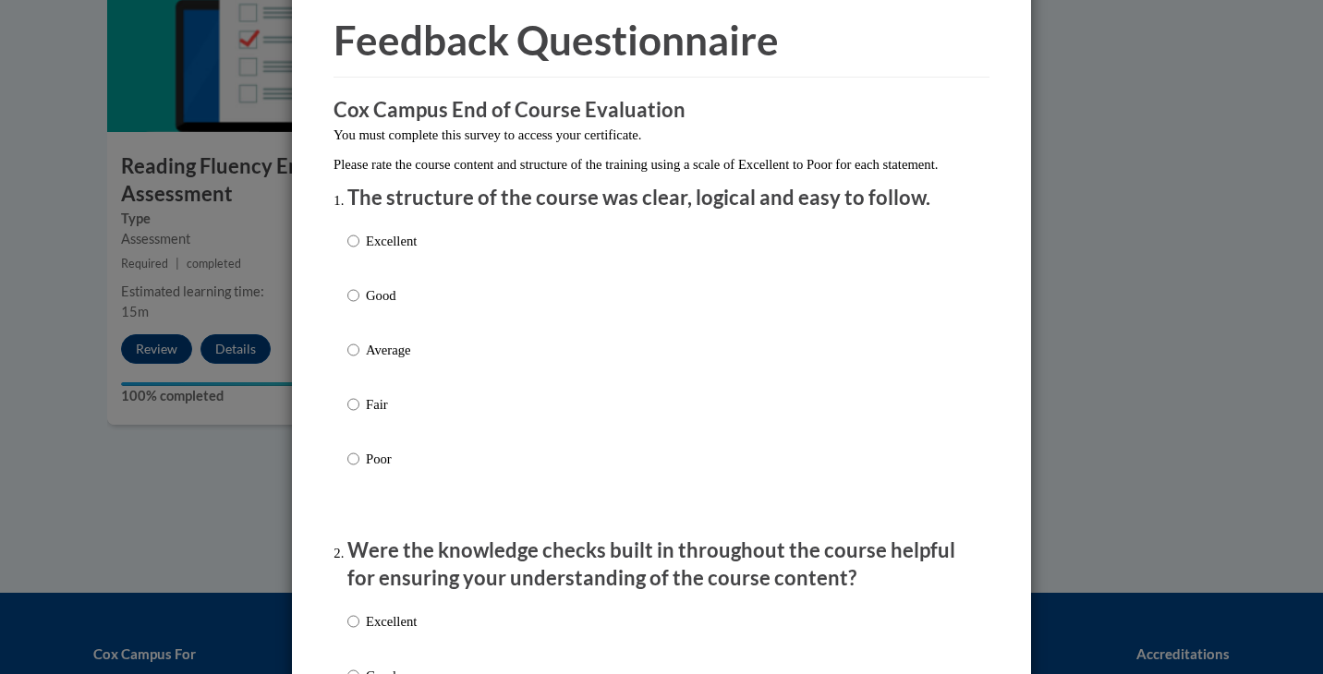
click at [377, 360] on p "Average" at bounding box center [391, 350] width 51 height 20
click at [359, 360] on input "Average" at bounding box center [353, 350] width 12 height 20
radio input "true"
click at [347, 394] on input "Fair" at bounding box center [353, 404] width 12 height 20
radio input "true"
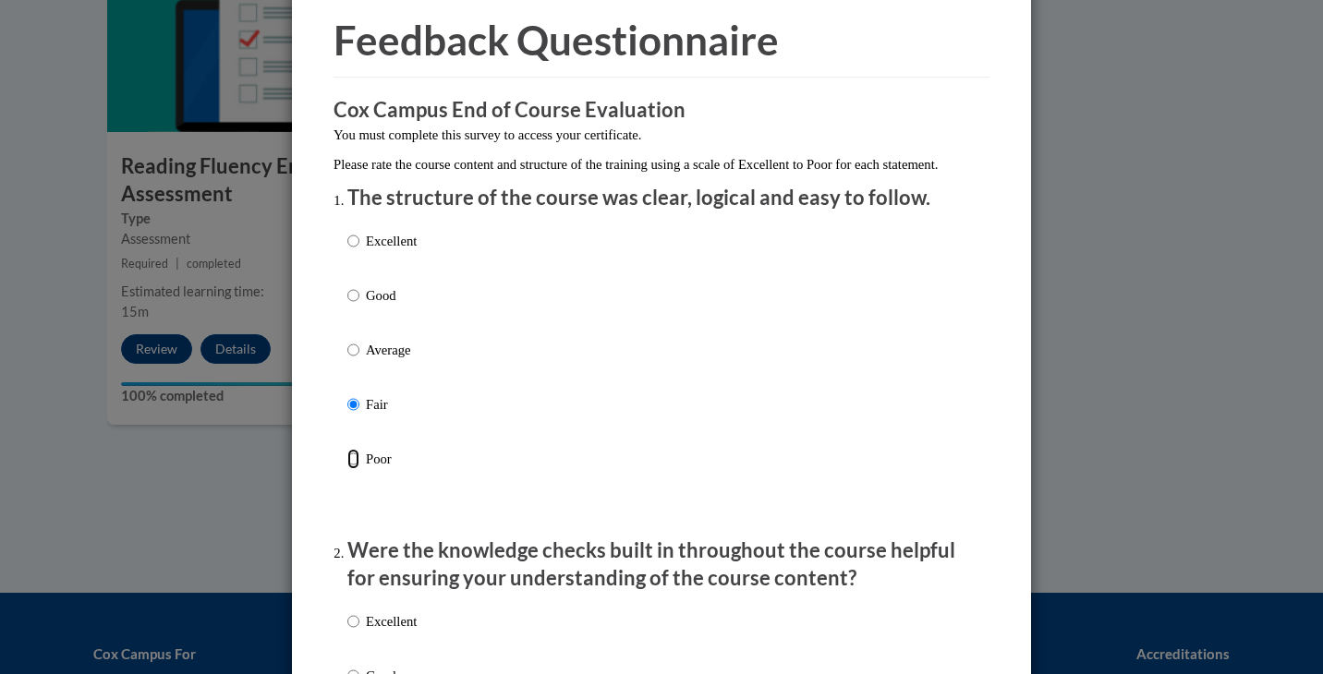
click at [347, 449] on input "Poor" at bounding box center [353, 459] width 12 height 20
radio input "true"
click at [347, 231] on input "Excellent" at bounding box center [353, 241] width 12 height 20
radio input "true"
click at [391, 360] on p "Average" at bounding box center [391, 350] width 51 height 20
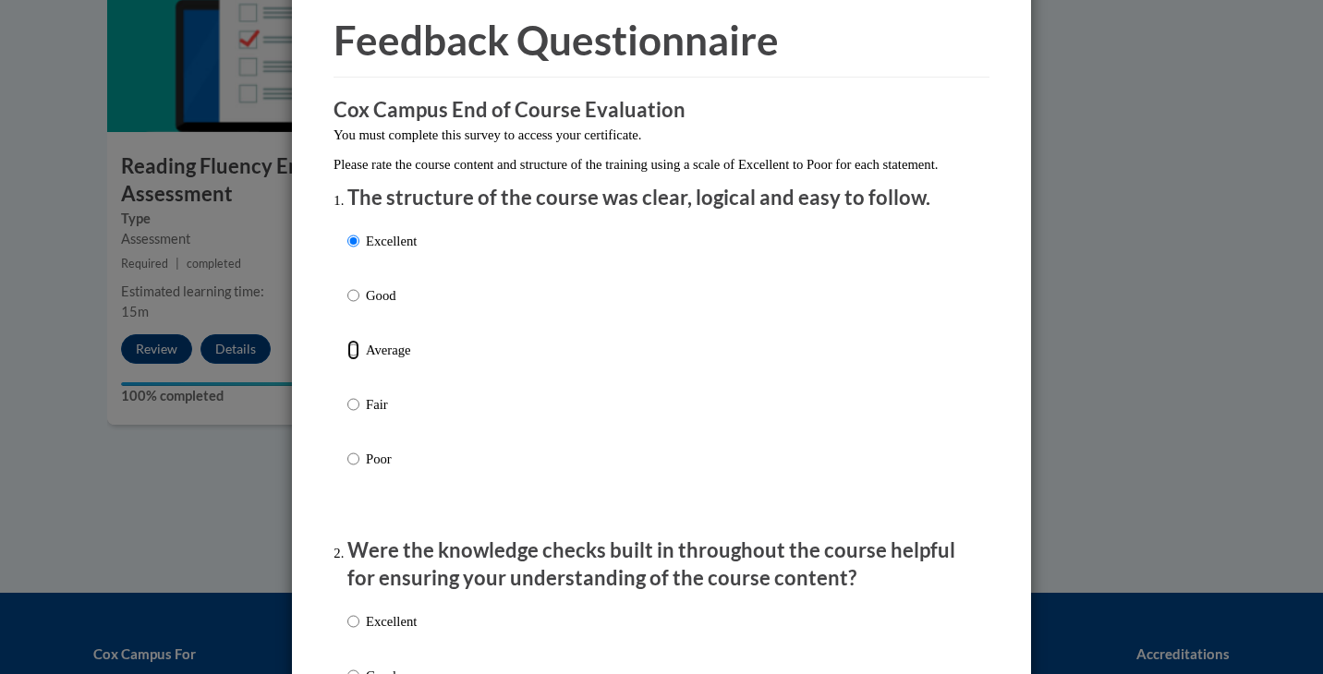
click at [359, 360] on input "Average" at bounding box center [353, 350] width 12 height 20
radio input "true"
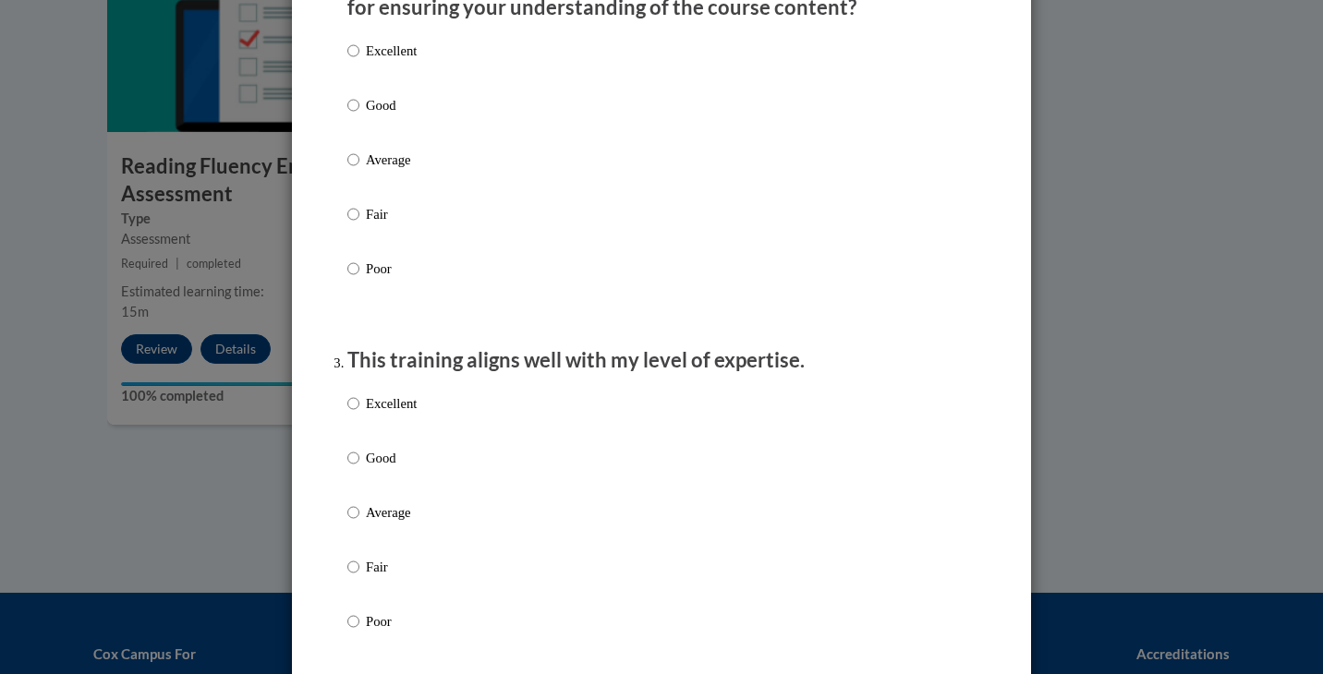
scroll to position [661, 0]
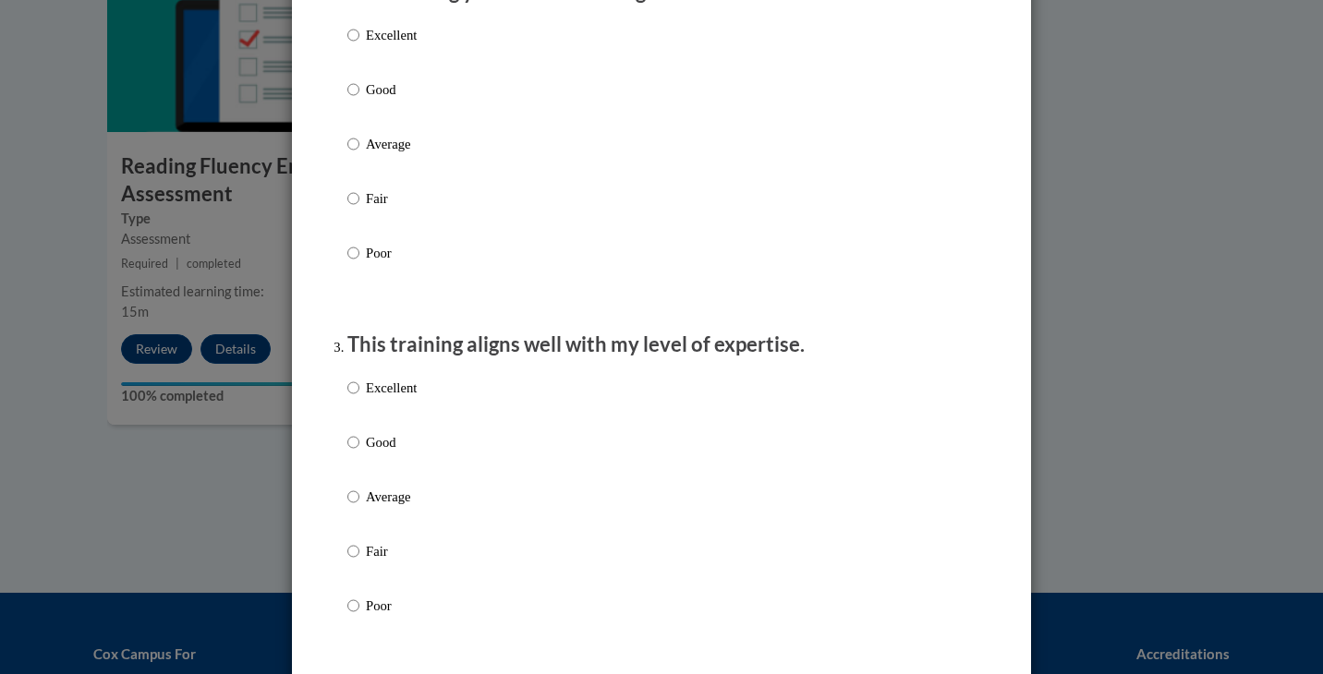
click at [372, 153] on p "Average" at bounding box center [391, 144] width 51 height 20
click at [359, 153] on input "Average" at bounding box center [353, 144] width 12 height 20
radio input "true"
click at [387, 507] on p "Average" at bounding box center [391, 497] width 51 height 20
click at [359, 507] on input "Average" at bounding box center [353, 497] width 12 height 20
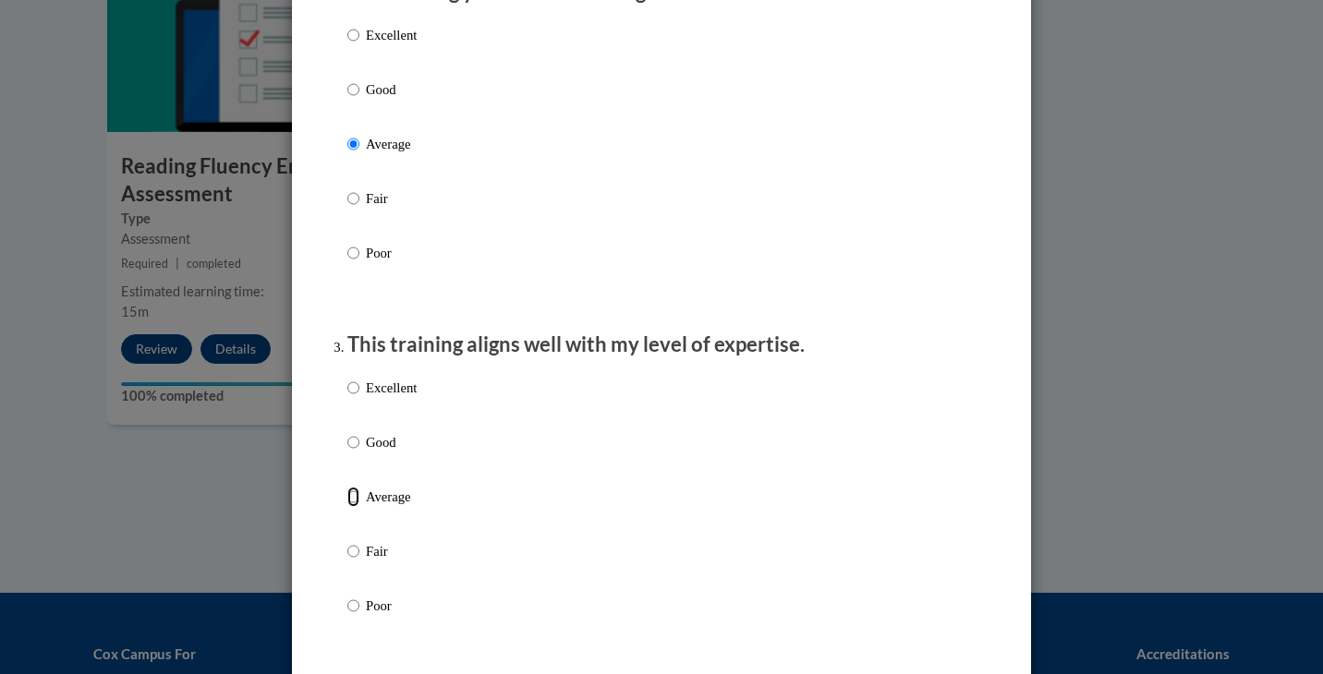
radio input "true"
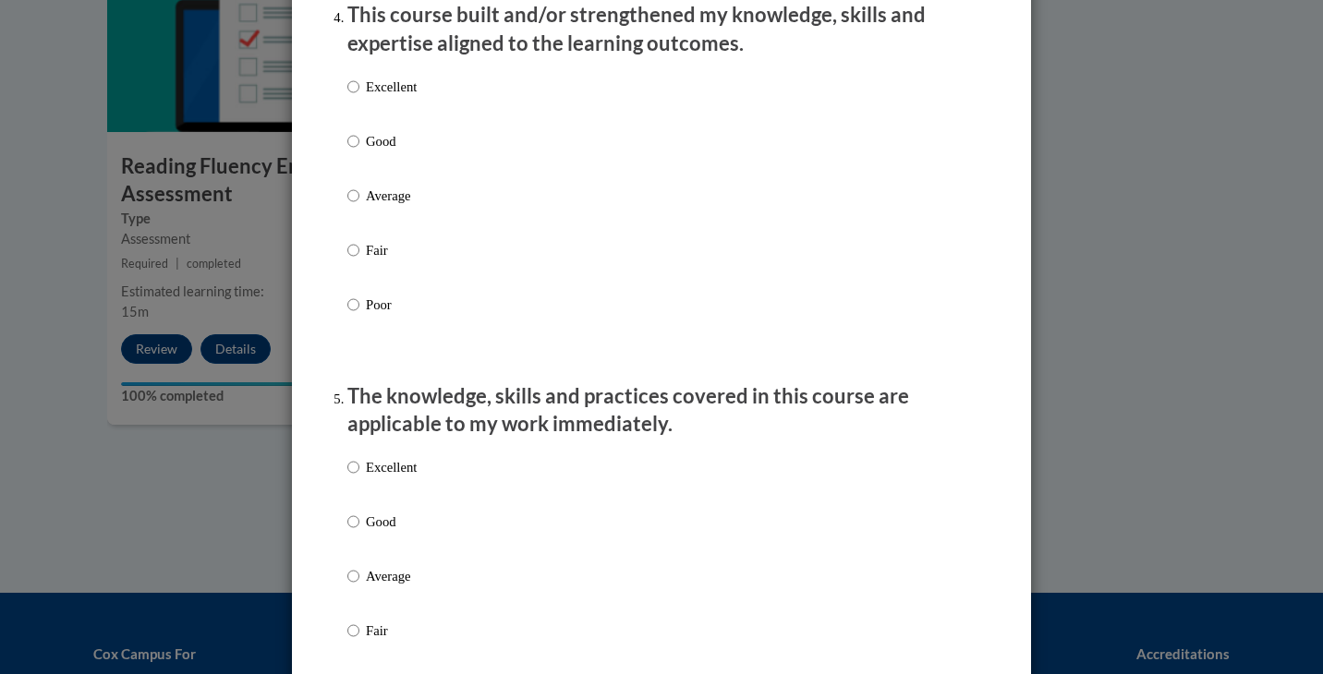
scroll to position [1341, 0]
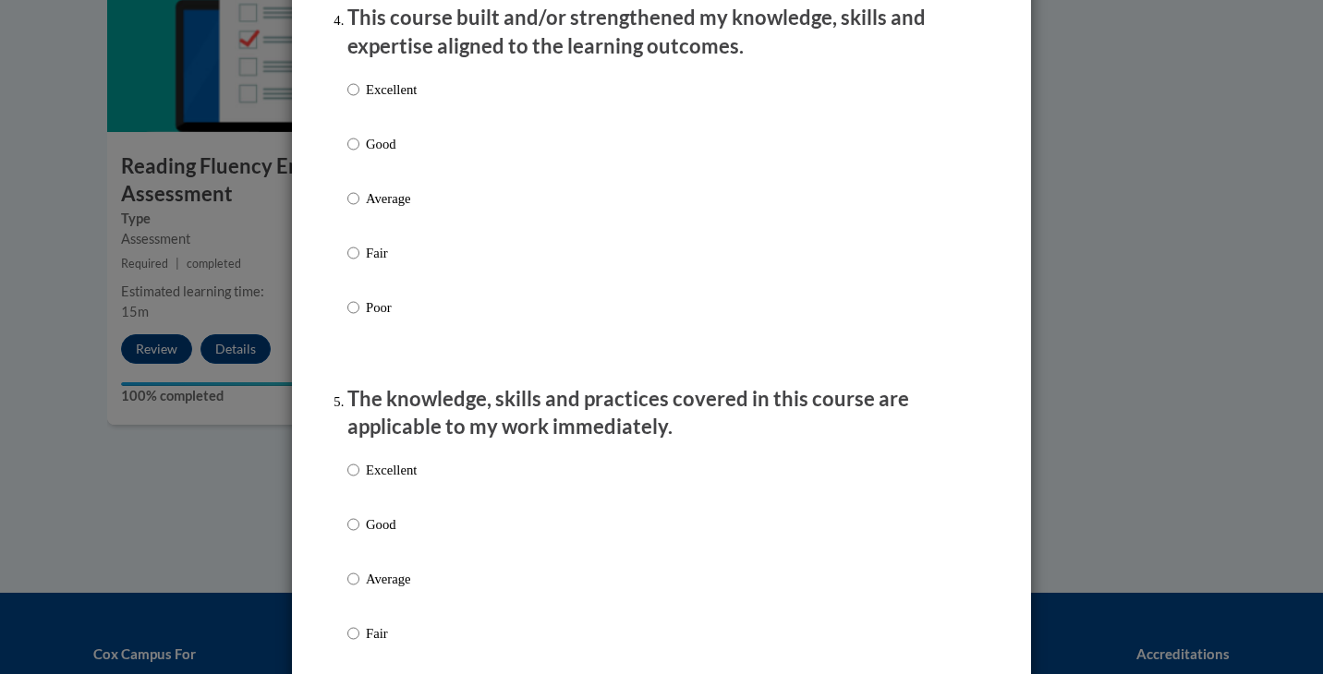
click at [378, 209] on p "Average" at bounding box center [391, 198] width 51 height 20
click at [359, 209] on input "Average" at bounding box center [353, 198] width 12 height 20
radio input "true"
click at [374, 589] on p "Average" at bounding box center [391, 579] width 51 height 20
click at [359, 589] on input "Average" at bounding box center [353, 579] width 12 height 20
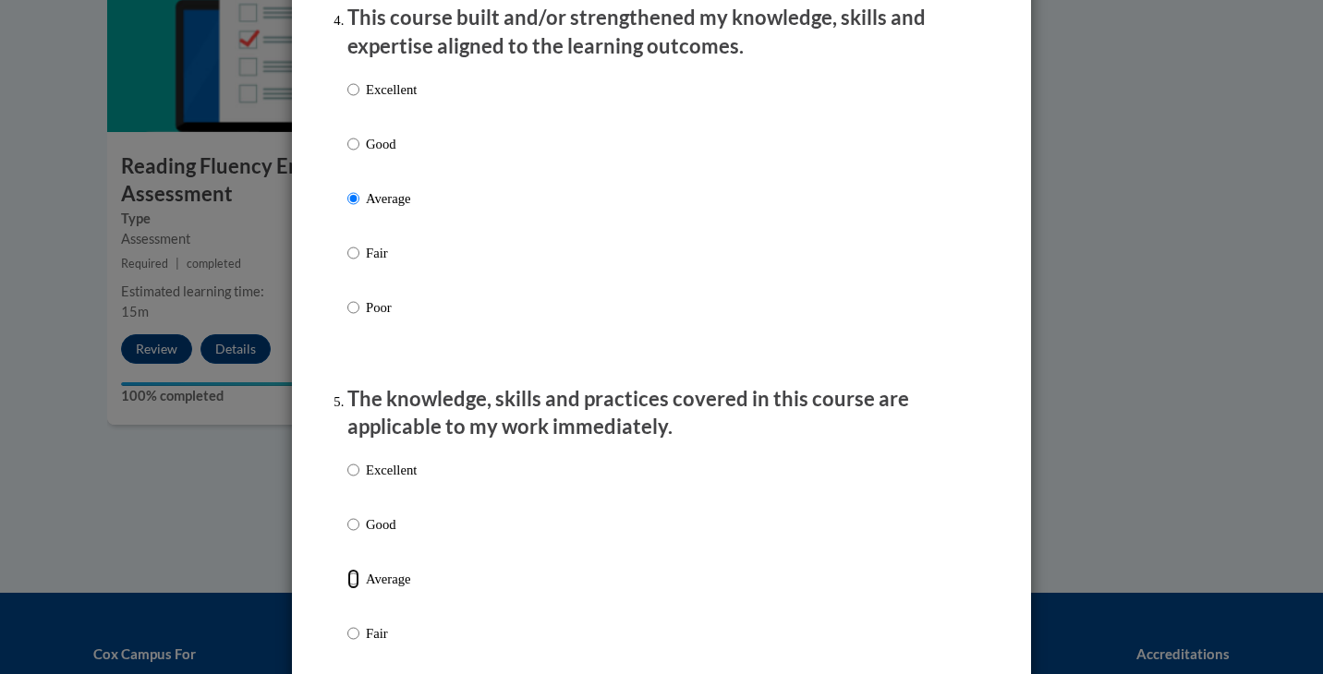
radio input "true"
click at [347, 425] on li "The knowledge, skills and practices covered in this course are applicable to my…" at bounding box center [661, 569] width 628 height 368
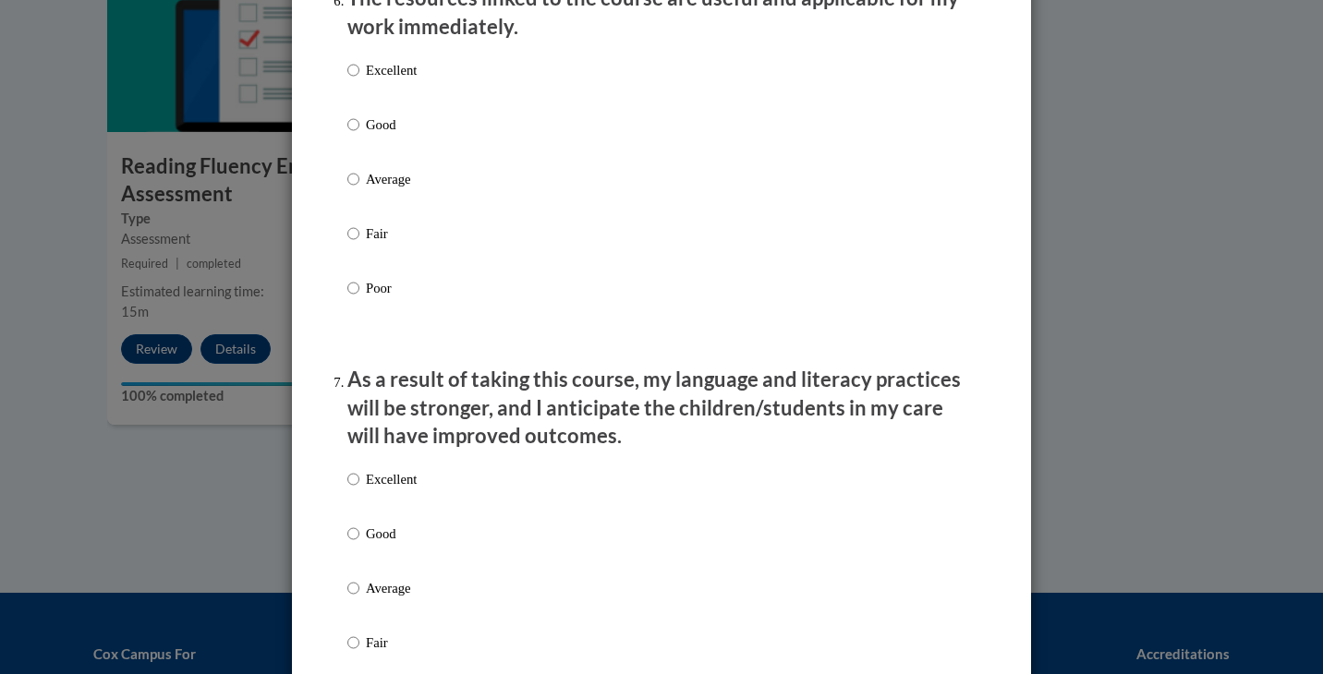
scroll to position [2109, 0]
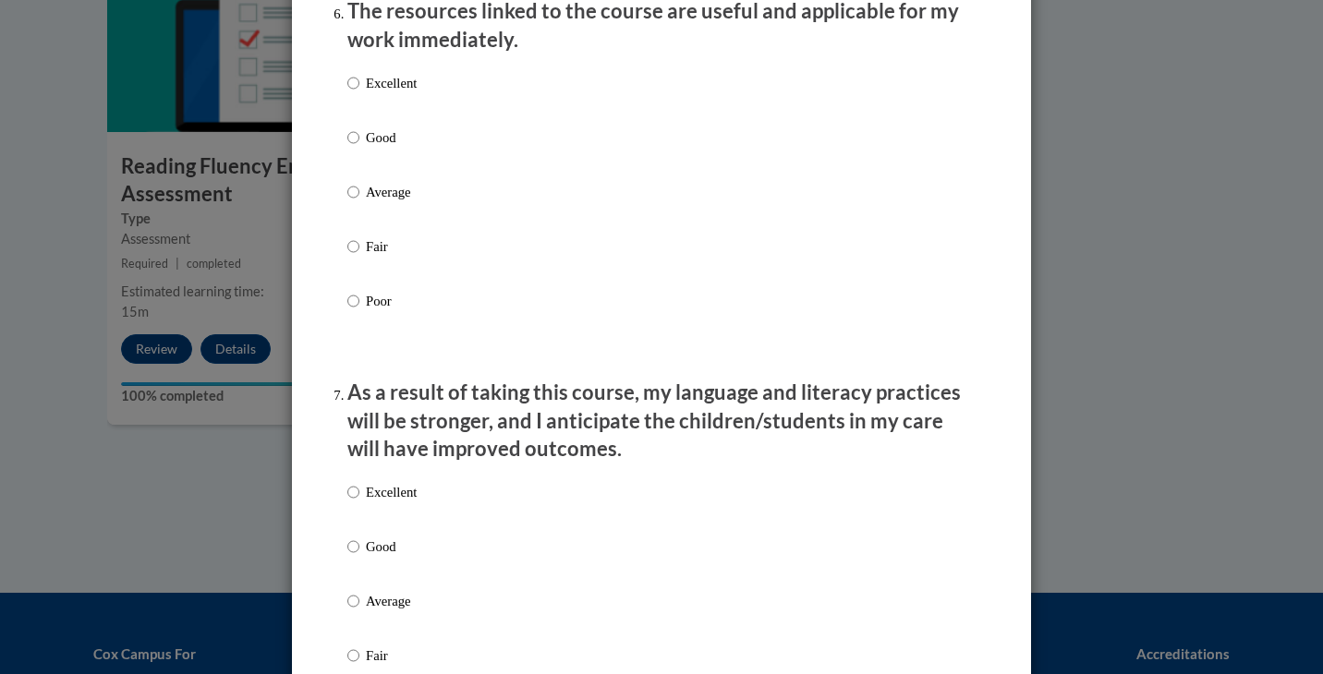
click at [406, 202] on p "Average" at bounding box center [391, 192] width 51 height 20
click at [359, 202] on input "Average" at bounding box center [353, 192] width 12 height 20
radio input "true"
click at [374, 612] on p "Average" at bounding box center [391, 601] width 51 height 20
click at [359, 612] on input "Average" at bounding box center [353, 601] width 12 height 20
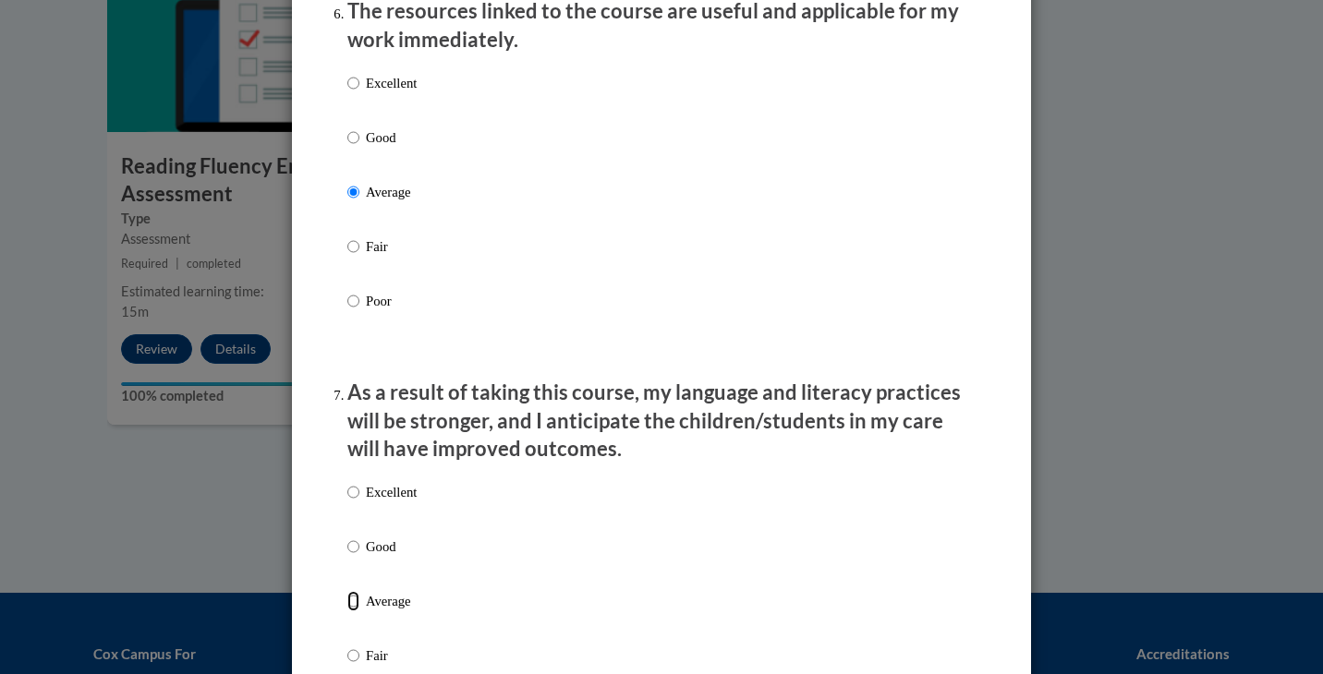
radio input "true"
click at [370, 461] on p "As a result of taking this course, my language and literacy practices will be s…" at bounding box center [661, 421] width 628 height 85
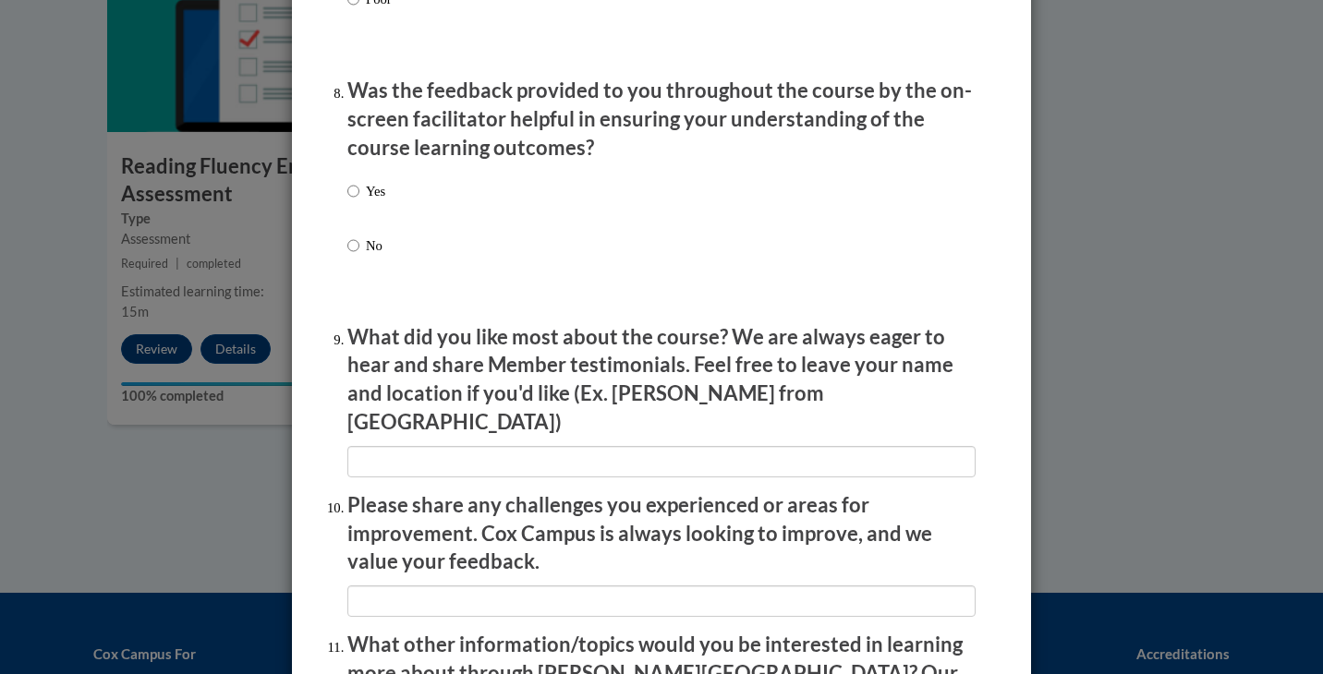
scroll to position [2839, 0]
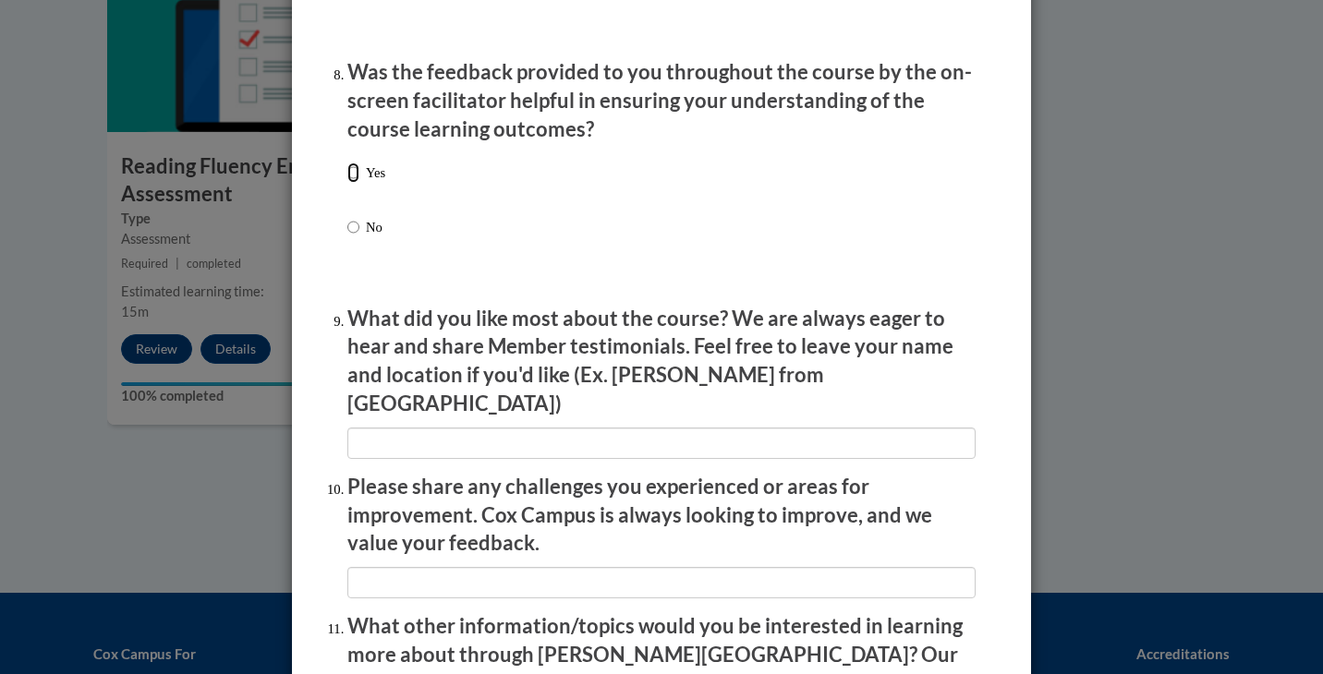
click at [357, 183] on input "Yes" at bounding box center [353, 173] width 12 height 20
radio input "true"
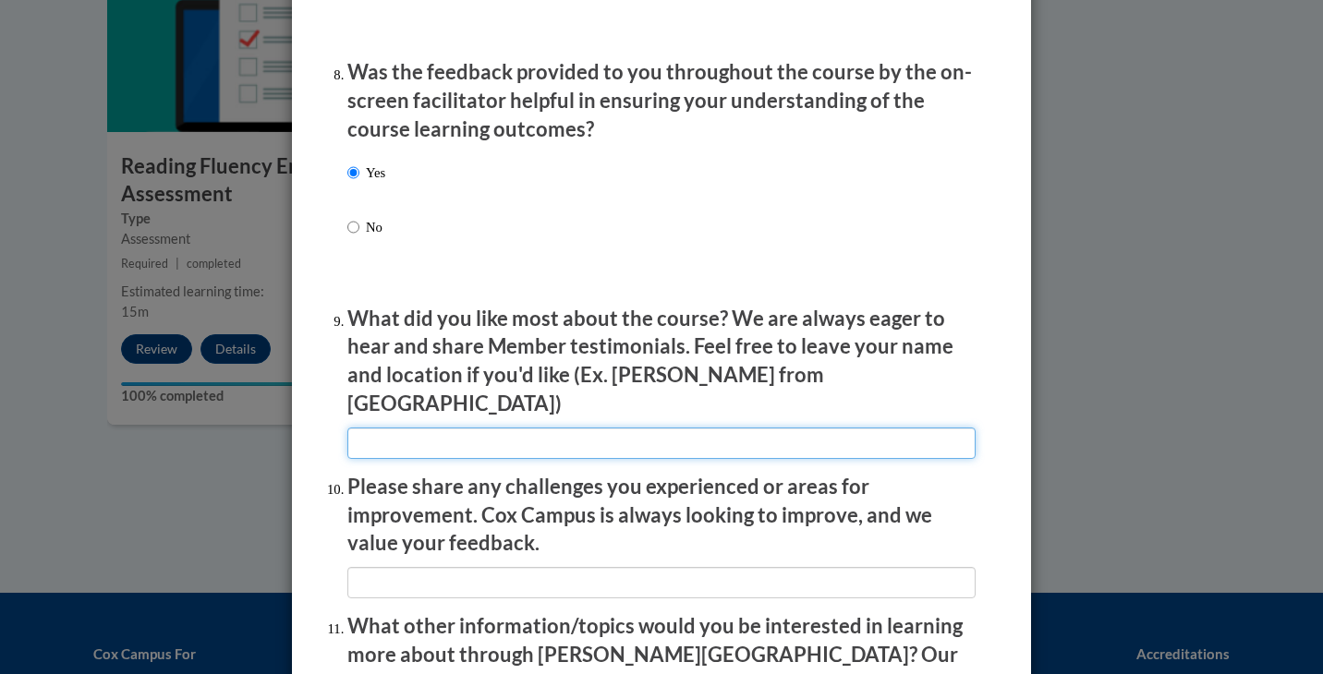
click at [419, 428] on input "textbox" at bounding box center [661, 443] width 628 height 31
type input "n/a"
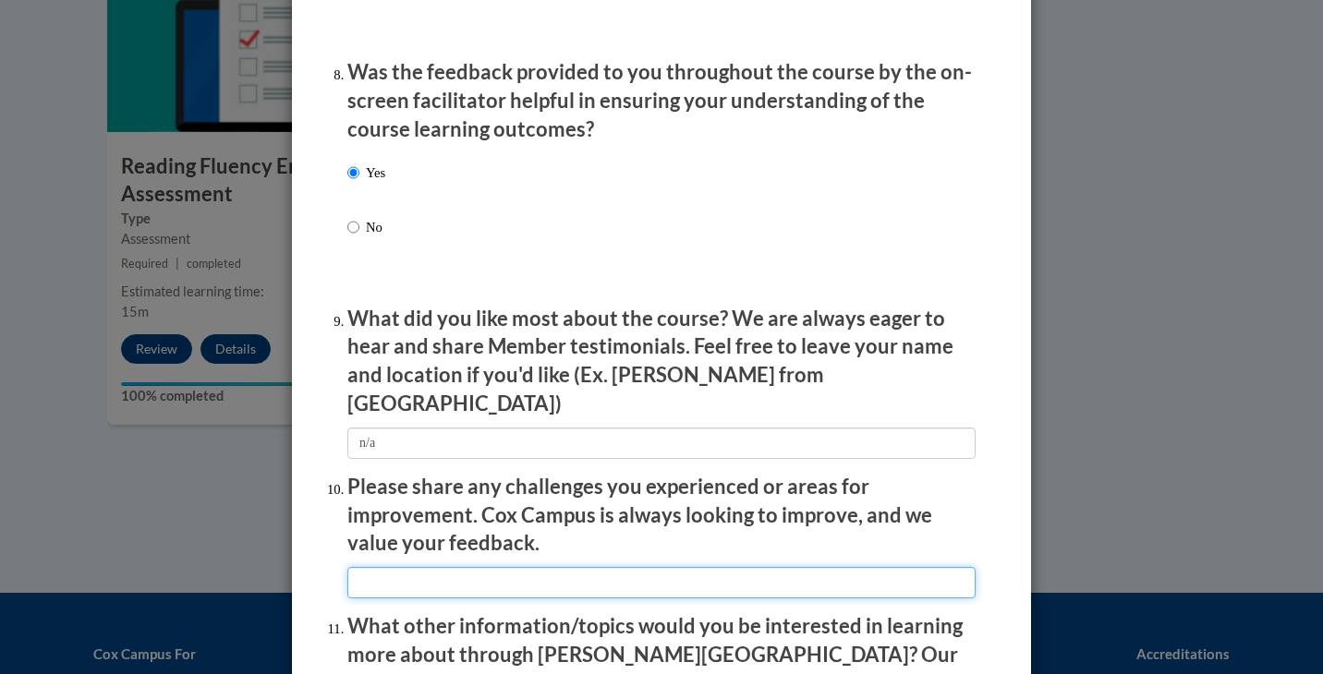
type input "n/a"
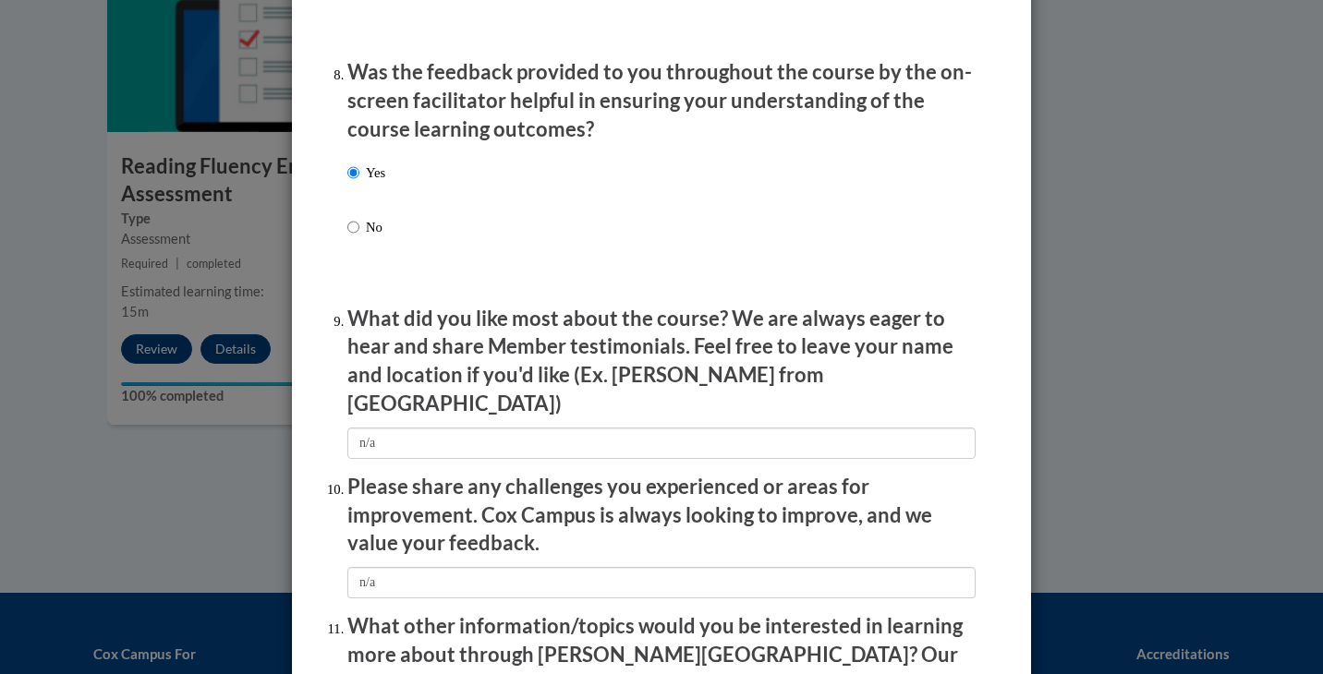
type input "n/a"
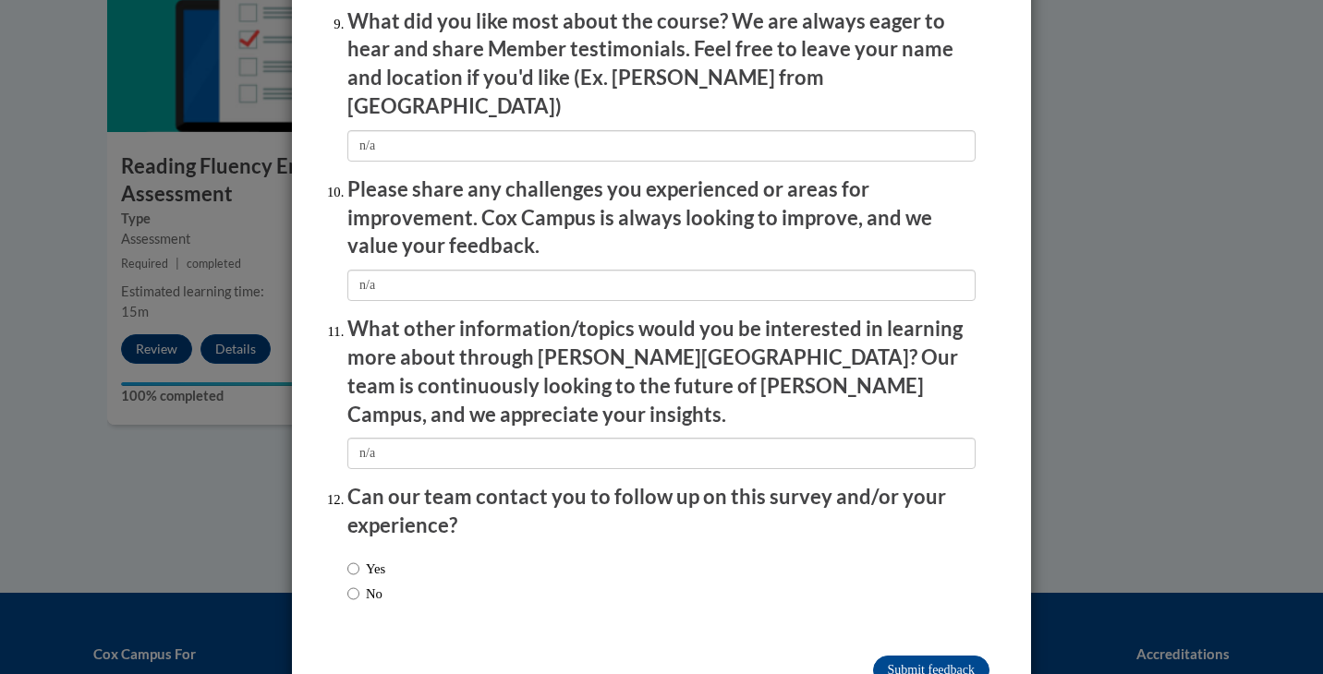
scroll to position [3169, 0]
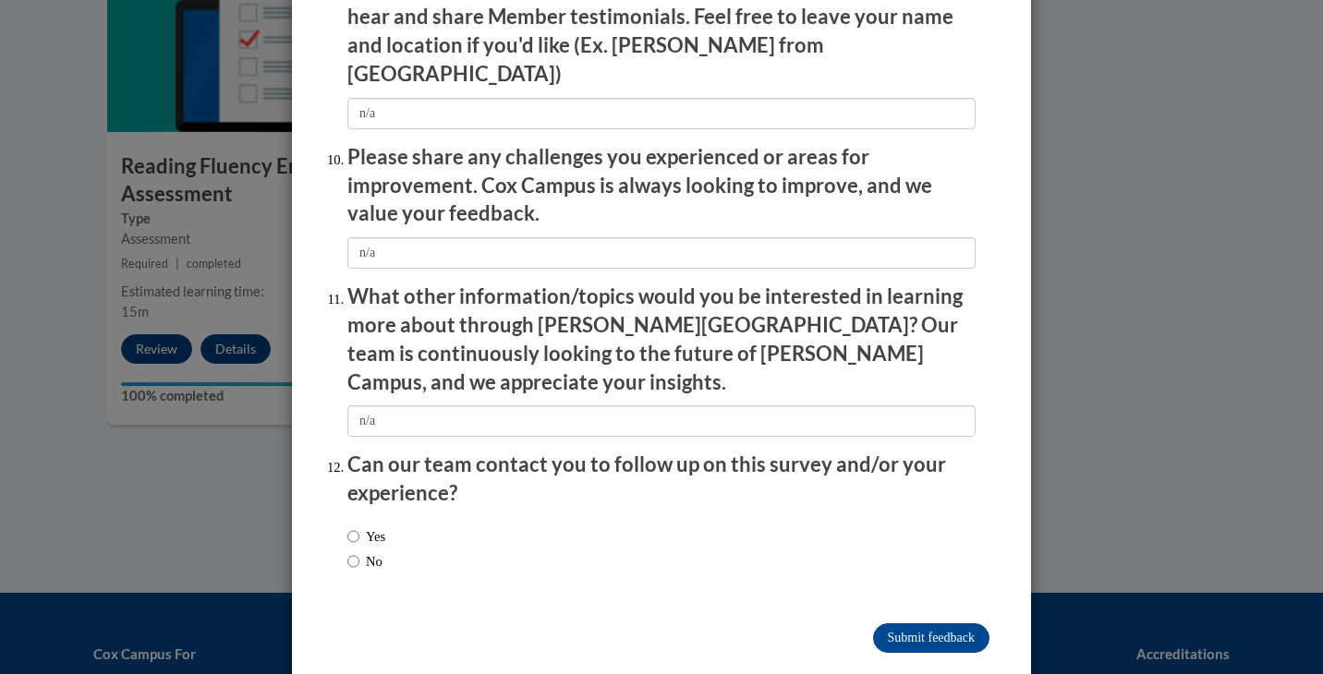
click at [368, 552] on label "No" at bounding box center [364, 562] width 35 height 20
click at [359, 552] on input "No" at bounding box center [353, 562] width 12 height 20
radio input "true"
click at [933, 624] on input "Submit feedback" at bounding box center [931, 639] width 116 height 30
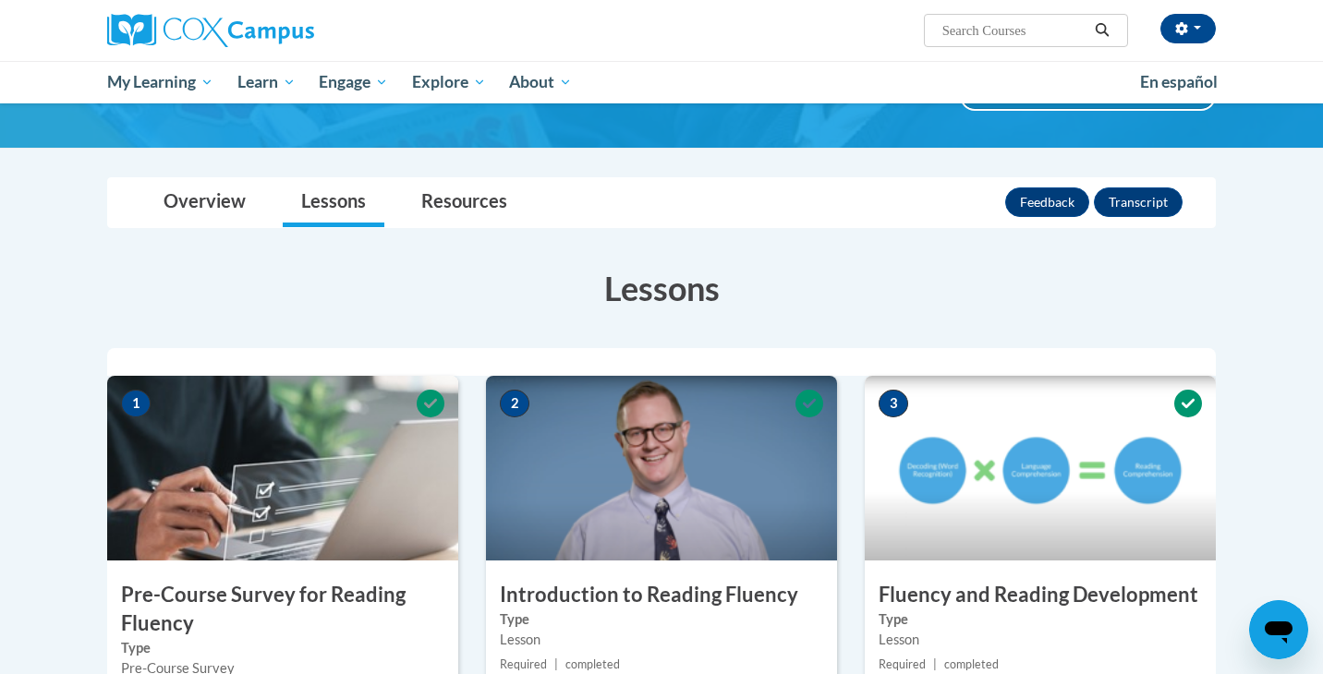
scroll to position [160, 0]
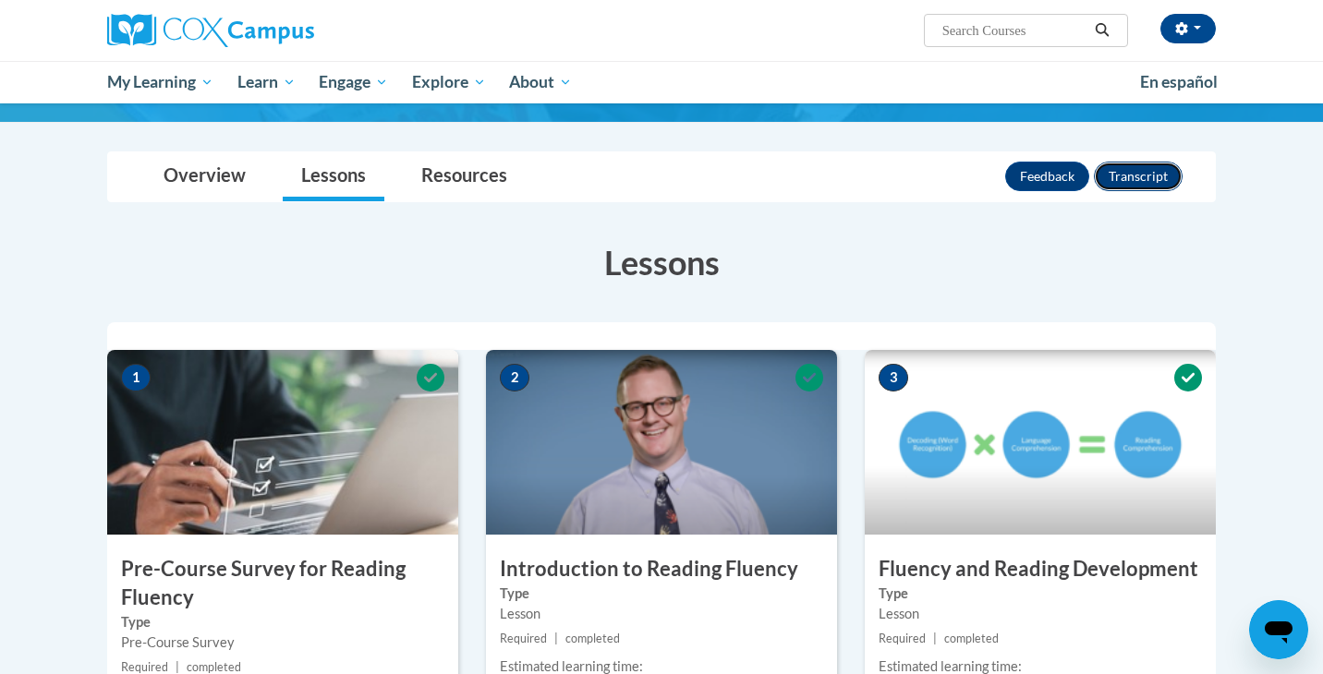
click at [1130, 181] on button "Transcript" at bounding box center [1138, 177] width 89 height 30
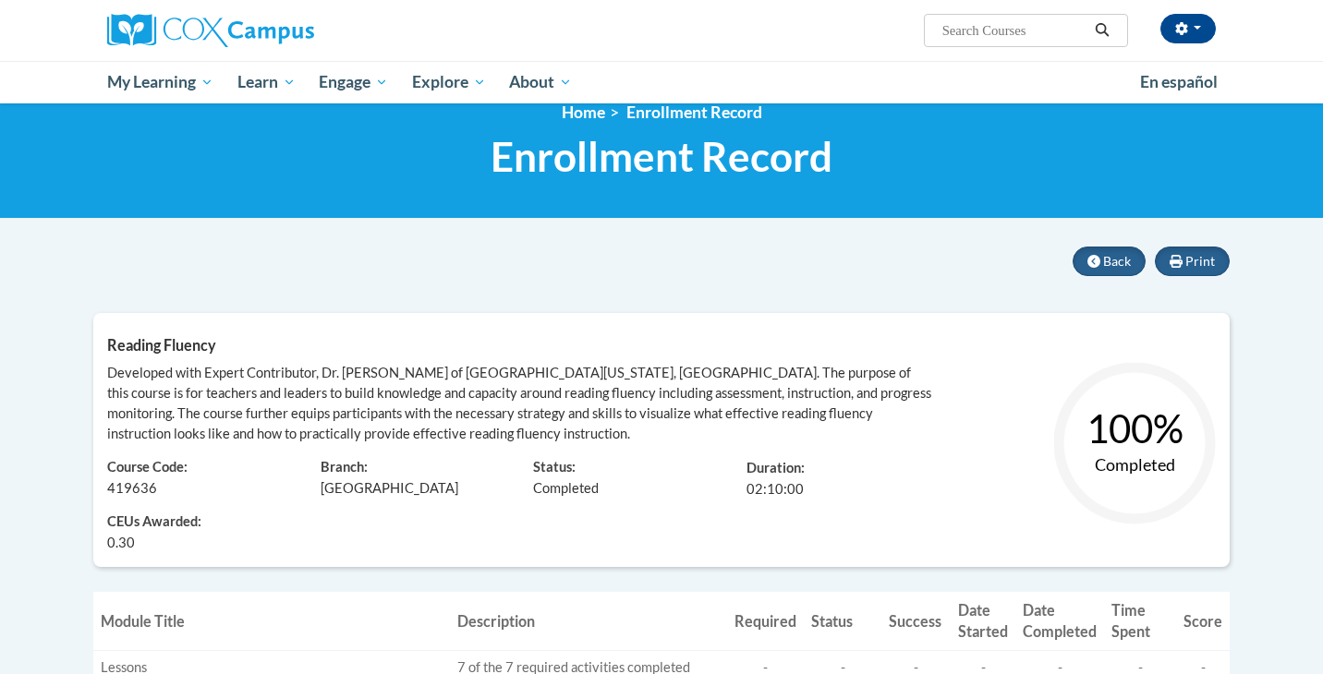
scroll to position [24, 0]
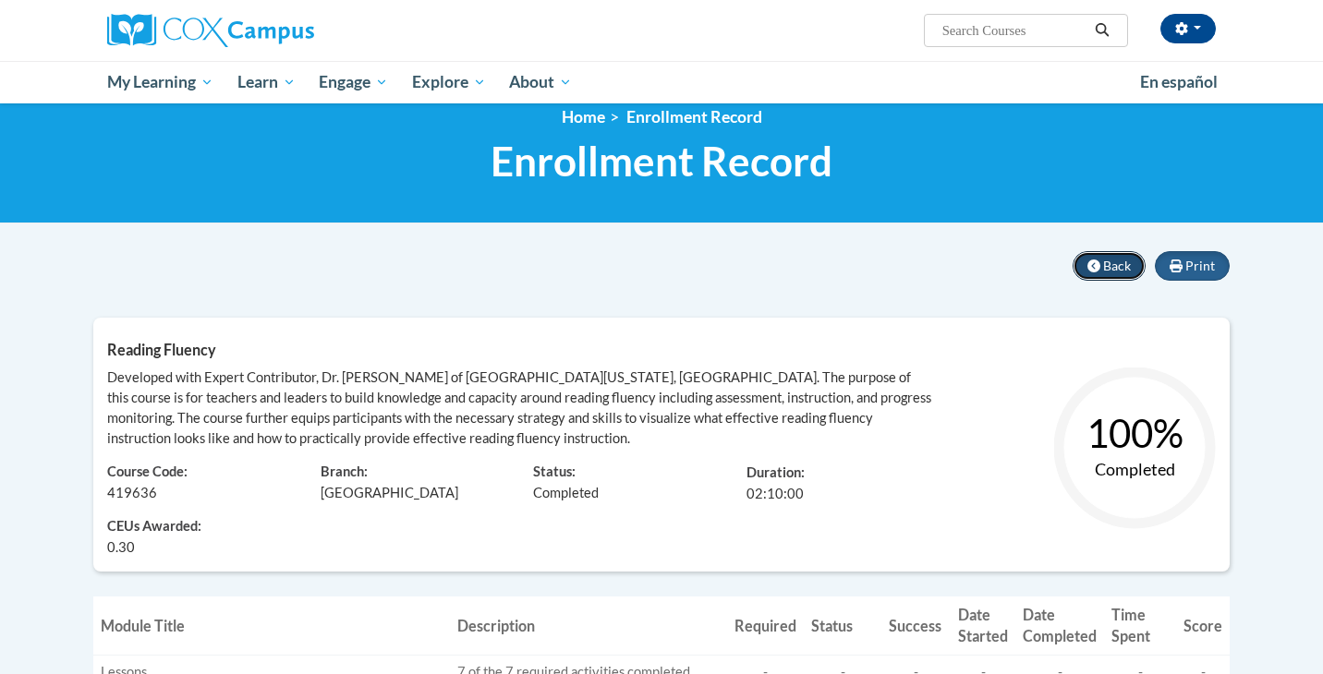
click at [1094, 265] on icon at bounding box center [1093, 266] width 13 height 13
